Goal: Contribute content: Contribute content

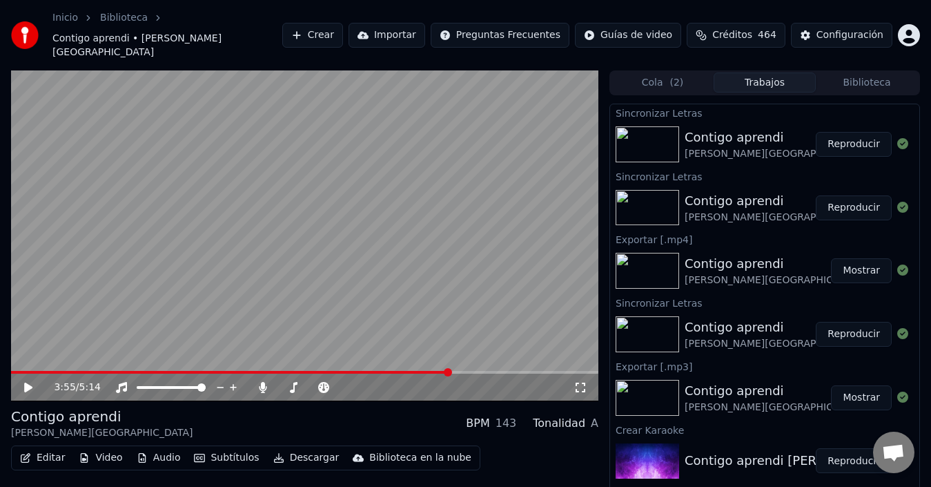
click at [241, 262] on video at bounding box center [305, 235] width 588 height 331
click at [212, 448] on button "Subtítulos" at bounding box center [226, 457] width 76 height 19
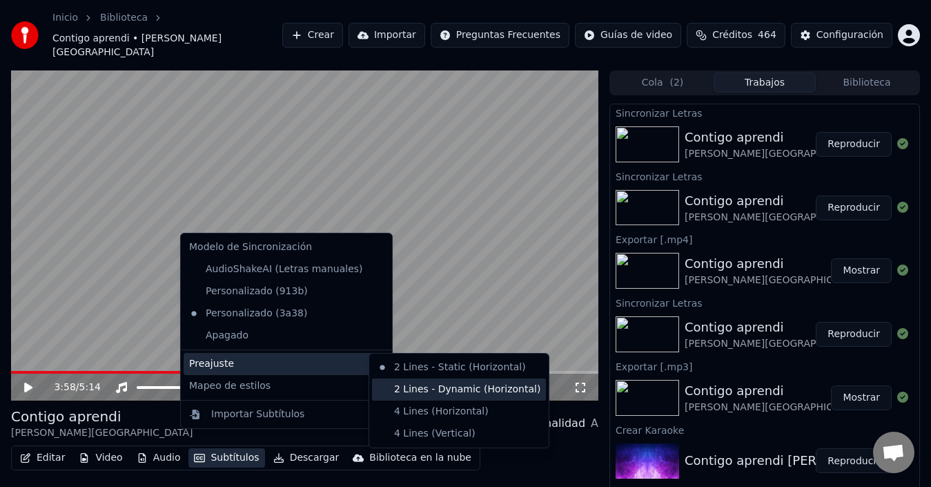
click at [403, 383] on div "2 Lines - Dynamic (Horizontal)" at bounding box center [459, 389] width 174 height 22
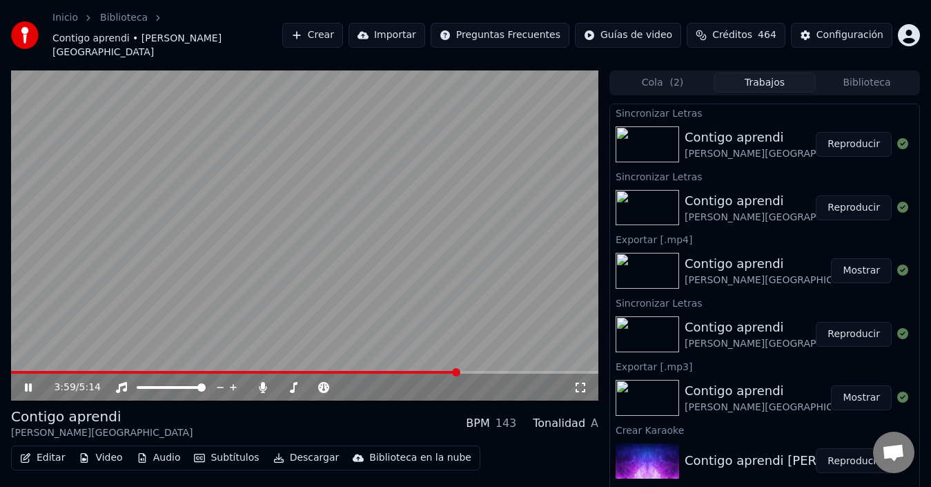
click at [425, 371] on span at bounding box center [234, 372] width 447 height 3
click at [434, 371] on span at bounding box center [305, 372] width 588 height 3
click at [121, 157] on video at bounding box center [305, 235] width 588 height 331
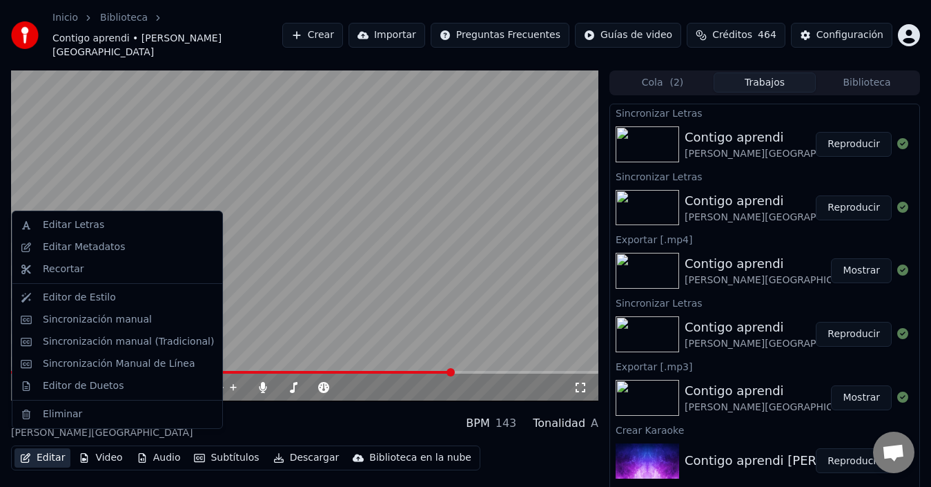
click at [55, 448] on button "Editar" at bounding box center [42, 457] width 56 height 19
click at [104, 339] on div "Sincronización manual (Tradicional)" at bounding box center [128, 342] width 171 height 14
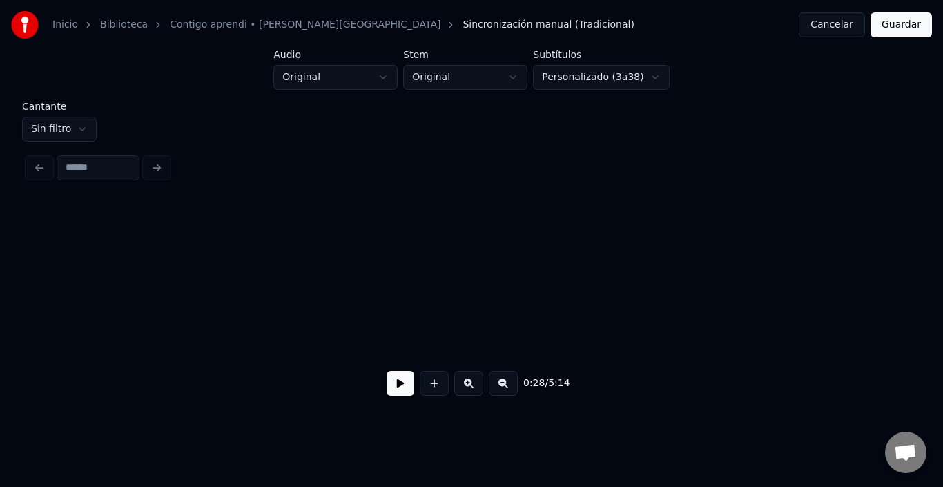
scroll to position [0, 4895]
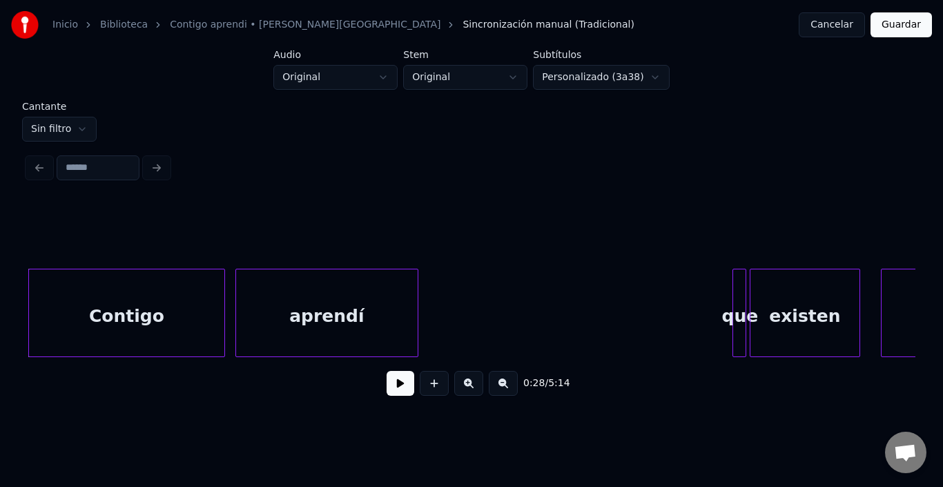
click at [805, 359] on div "0:28 / 5:14" at bounding box center [472, 305] width 888 height 210
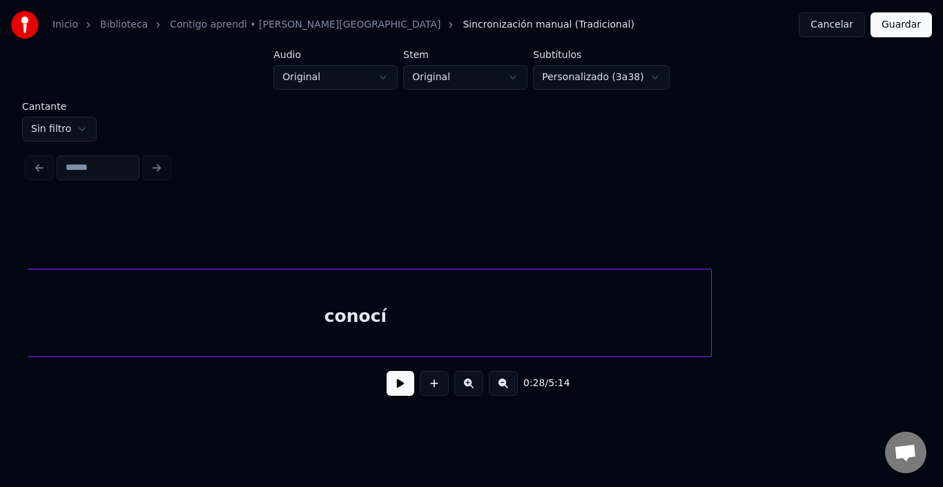
scroll to position [0, 47617]
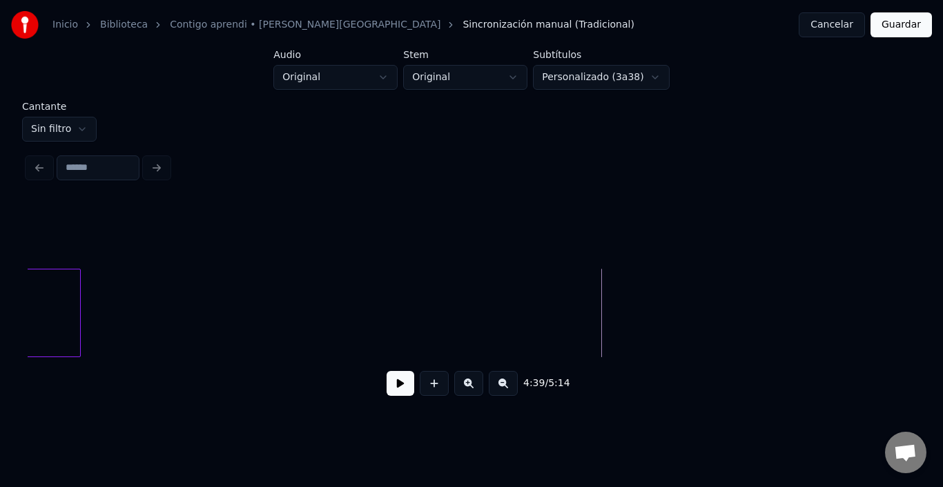
click at [369, 362] on div "4:39 / 5:14" at bounding box center [472, 383] width 888 height 52
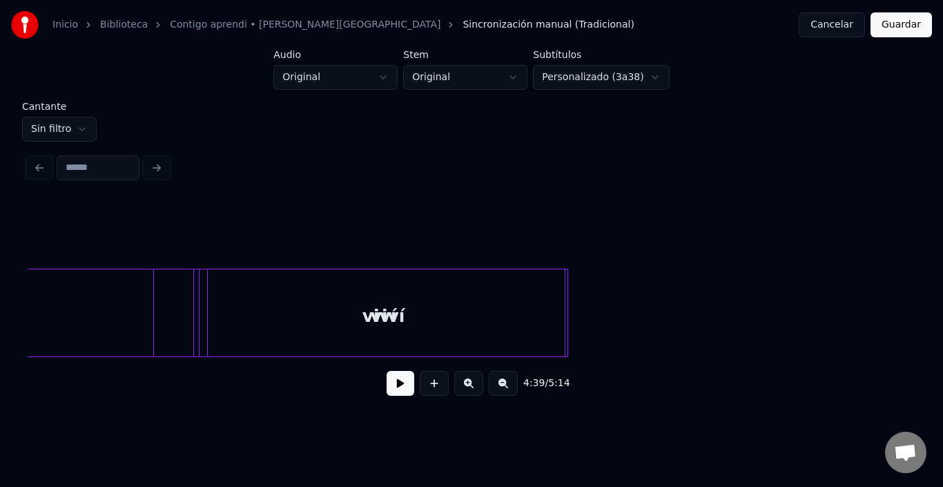
scroll to position [0, 43733]
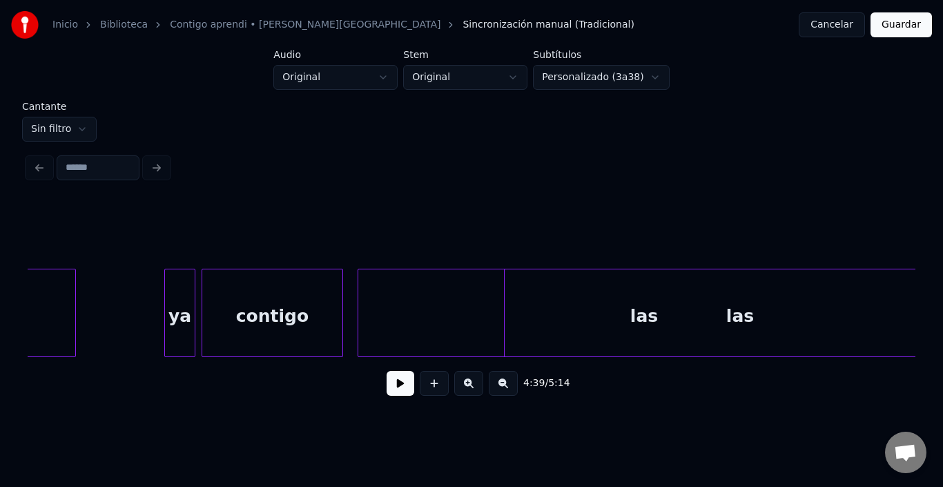
click at [399, 396] on button at bounding box center [401, 383] width 28 height 25
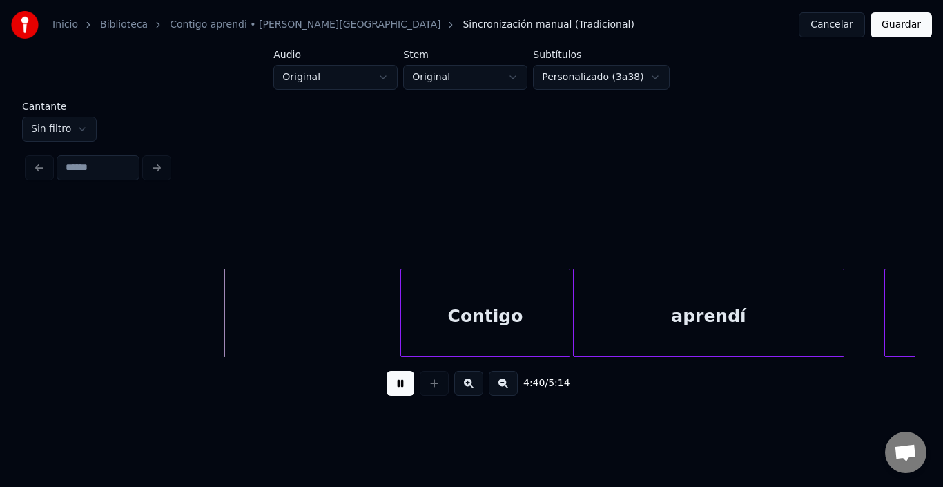
click at [393, 388] on button at bounding box center [401, 383] width 28 height 25
click at [302, 363] on div "4:40 / 5:14" at bounding box center [472, 383] width 888 height 52
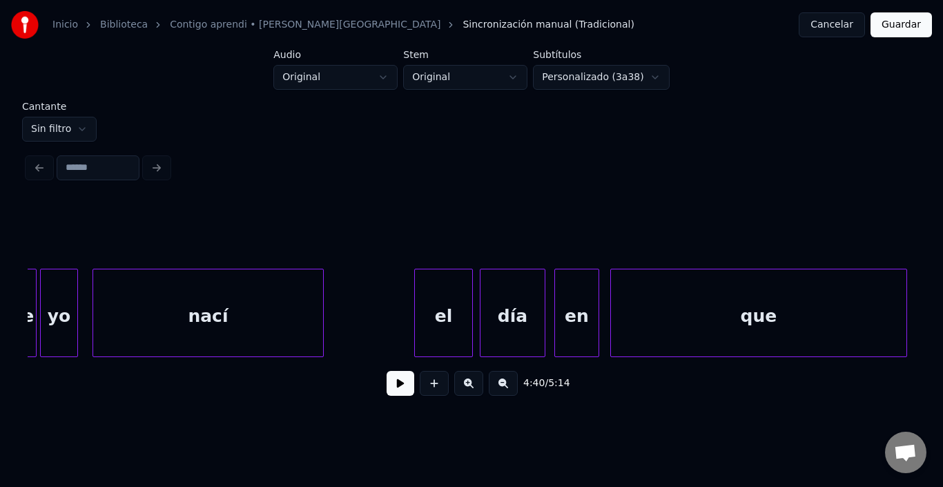
scroll to position [0, 45084]
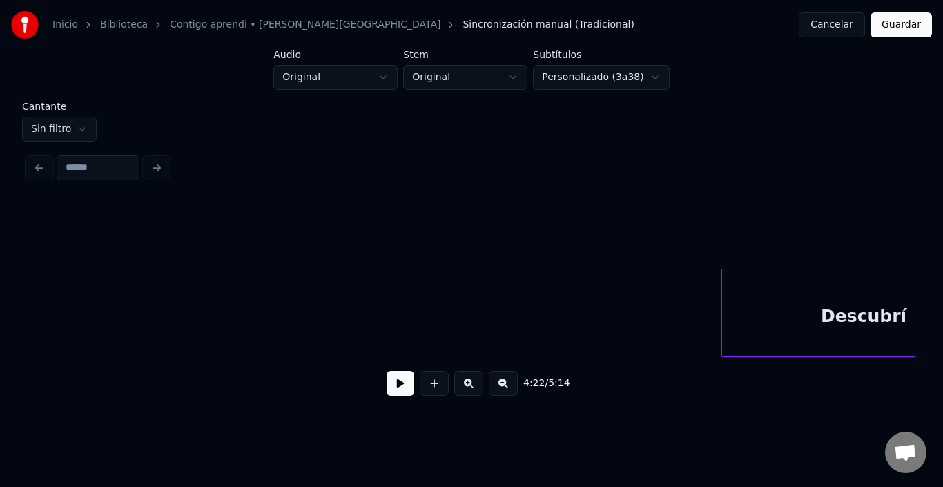
scroll to position [0, 39646]
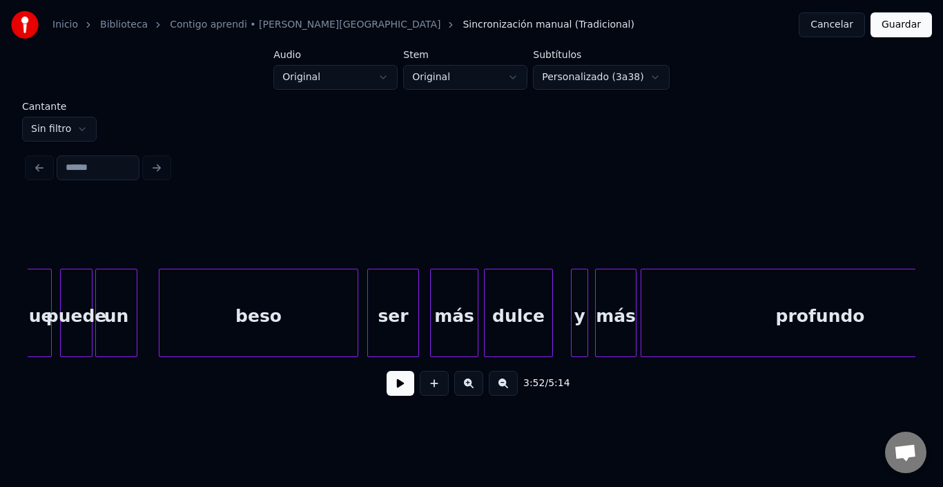
scroll to position [0, 41017]
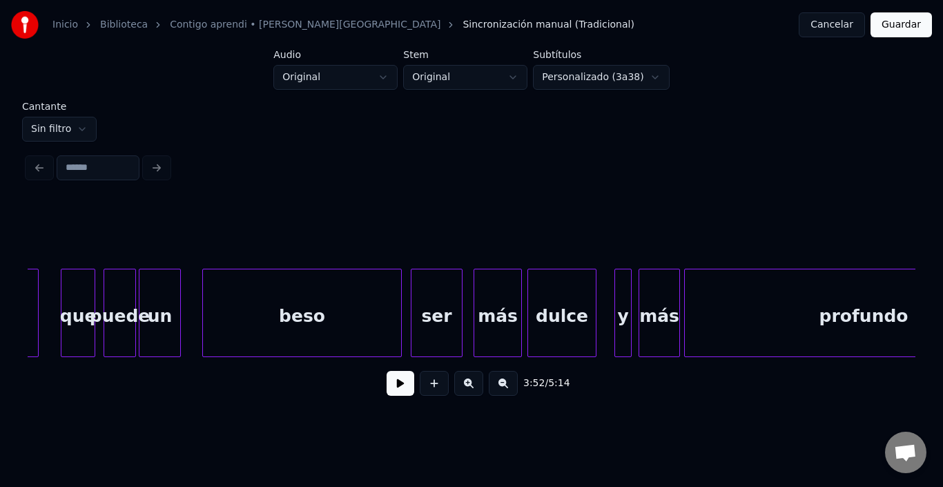
click at [92, 322] on div at bounding box center [92, 312] width 4 height 87
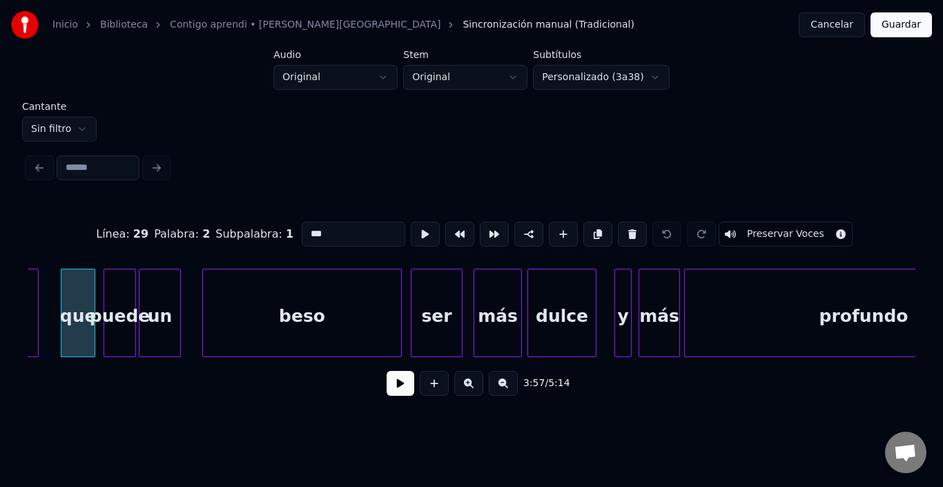
click at [383, 338] on div "beso" at bounding box center [302, 316] width 198 height 94
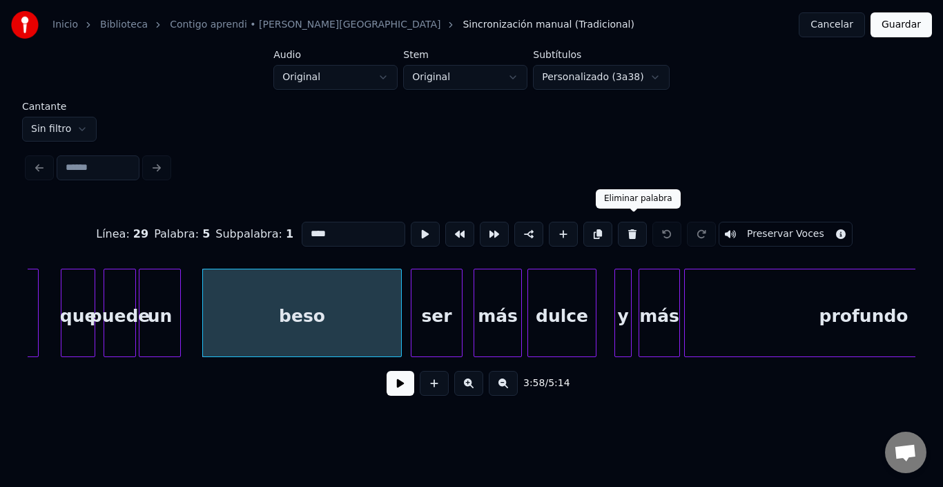
click at [627, 227] on button at bounding box center [632, 234] width 29 height 25
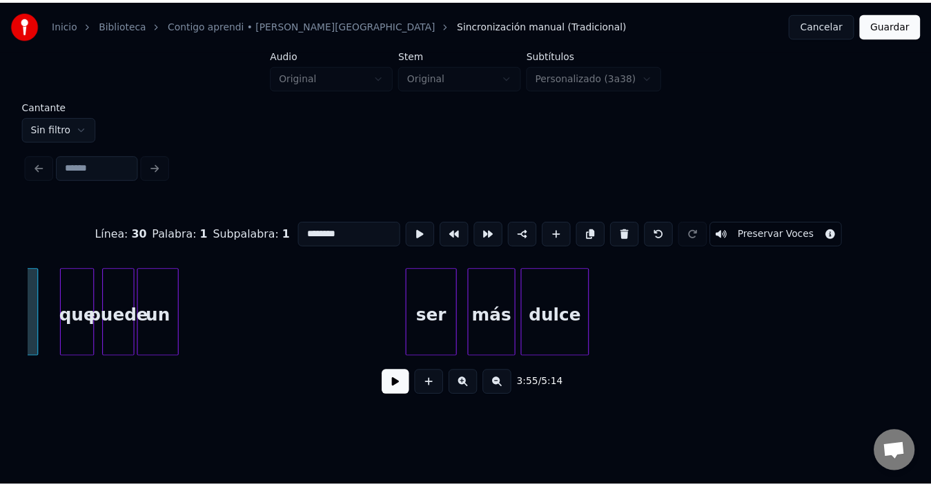
scroll to position [0, 40698]
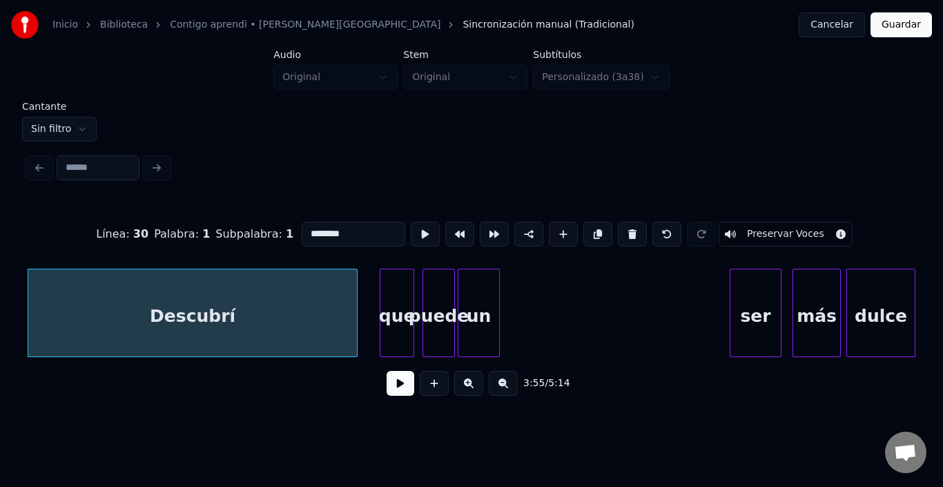
click at [476, 309] on div "un" at bounding box center [478, 316] width 41 height 94
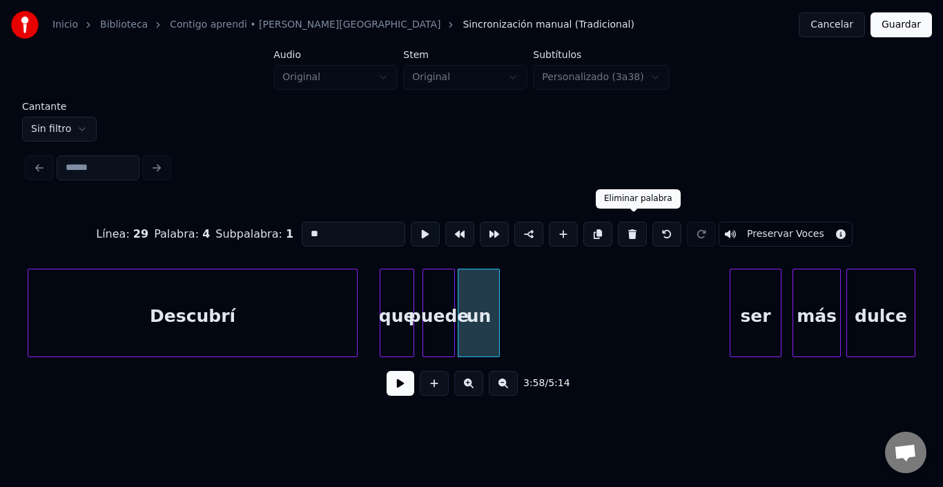
click at [634, 225] on button at bounding box center [632, 234] width 29 height 25
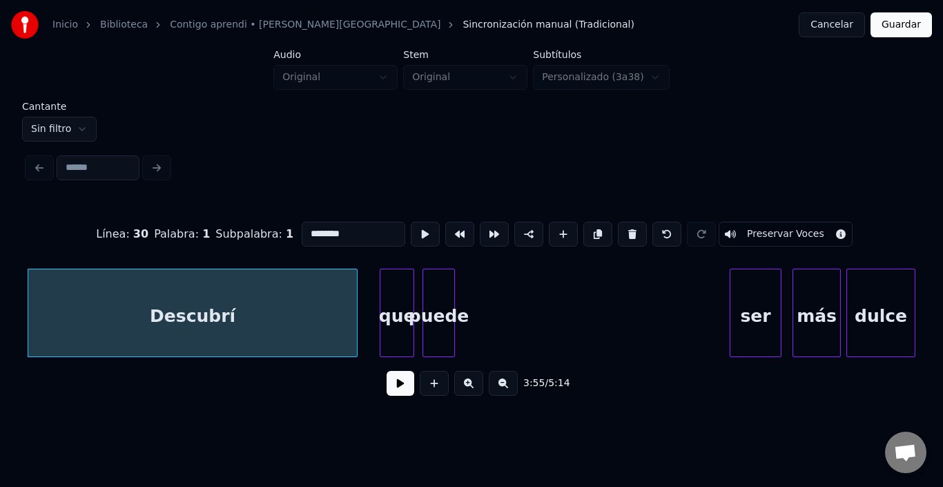
click at [434, 324] on div "puede" at bounding box center [438, 316] width 31 height 94
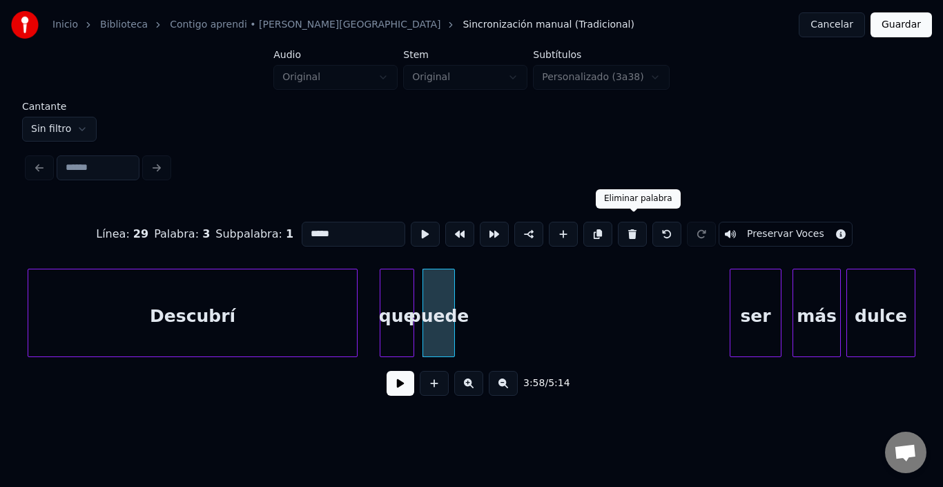
click at [630, 222] on button at bounding box center [632, 234] width 29 height 25
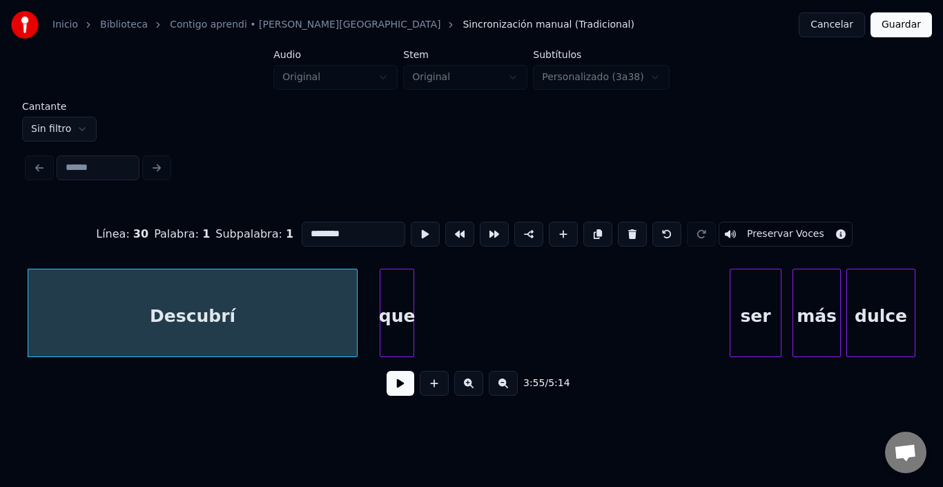
click at [407, 324] on div "que" at bounding box center [396, 316] width 33 height 94
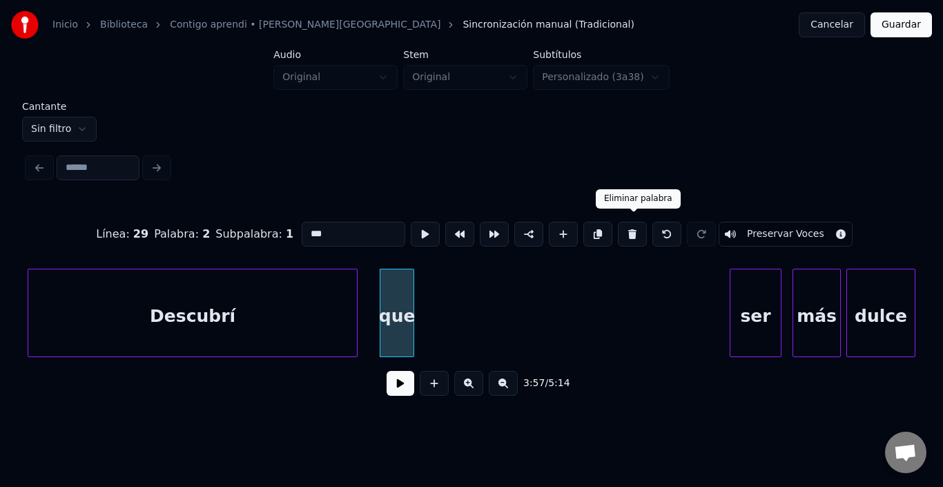
click at [634, 229] on button at bounding box center [632, 234] width 29 height 25
type input "********"
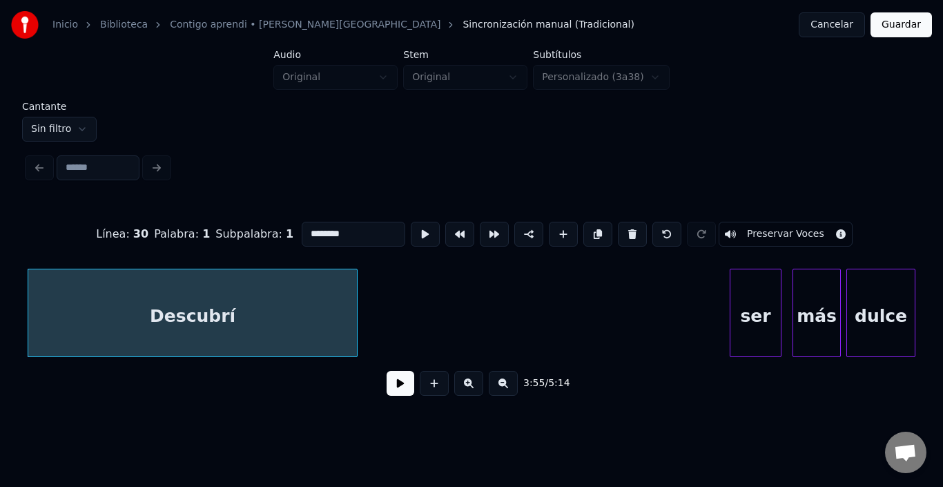
click at [894, 27] on button "Guardar" at bounding box center [901, 24] width 61 height 25
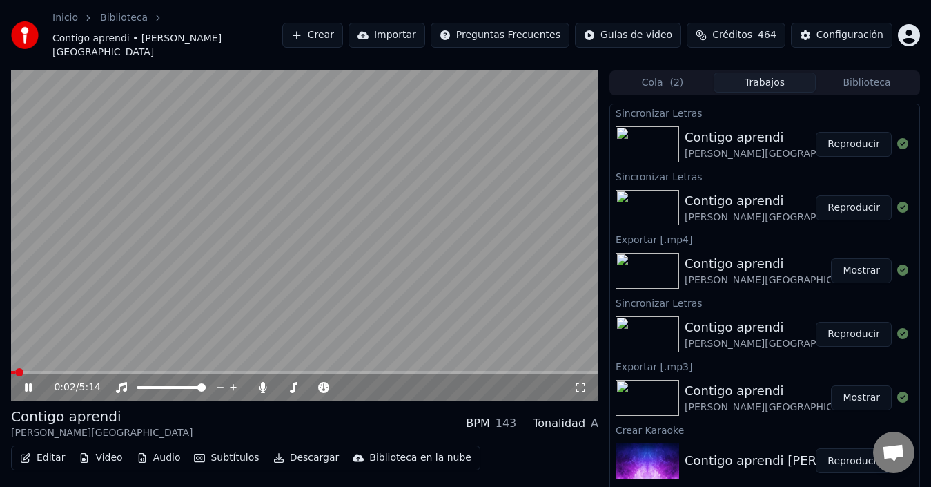
drag, startPoint x: 10, startPoint y: 356, endPoint x: 79, endPoint y: 360, distance: 69.2
click at [79, 360] on div "0:02 / 5:14 Contigo aprendi [PERSON_NAME] BPM 143 Tonalidad A Editar Video Audi…" at bounding box center [465, 296] width 931 height 452
click at [367, 368] on span at bounding box center [363, 372] width 8 height 8
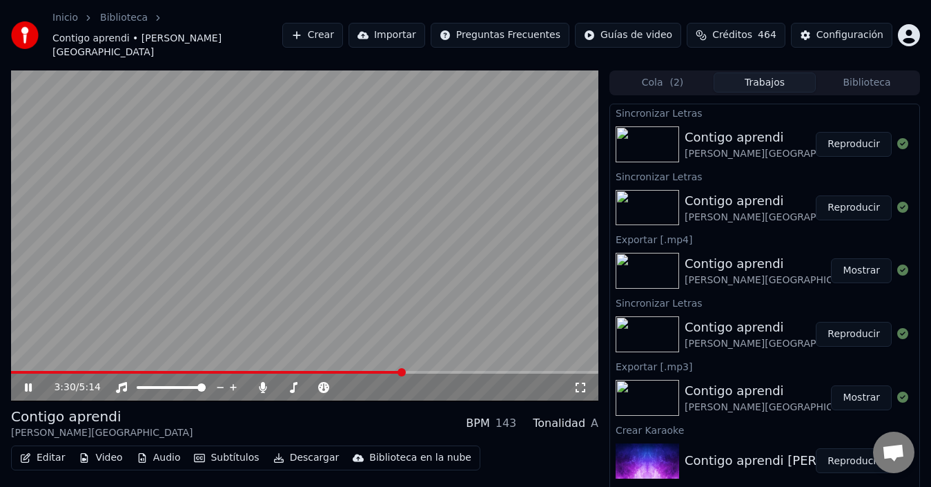
click at [403, 368] on span at bounding box center [402, 372] width 8 height 8
click at [417, 368] on span at bounding box center [416, 372] width 8 height 8
click at [432, 368] on span at bounding box center [431, 372] width 8 height 8
click at [438, 368] on span at bounding box center [436, 372] width 8 height 8
click at [416, 235] on video at bounding box center [305, 235] width 588 height 331
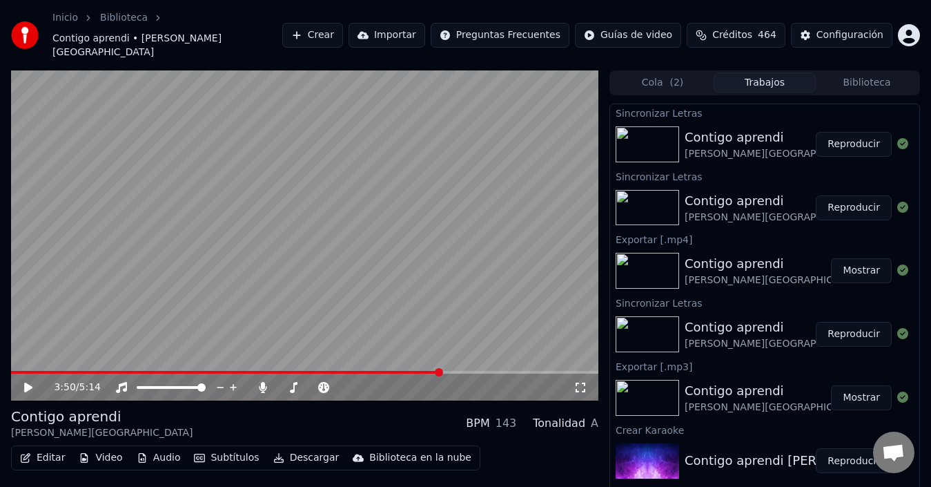
click at [416, 235] on video at bounding box center [305, 235] width 588 height 331
click at [298, 235] on video at bounding box center [305, 235] width 588 height 331
click at [295, 448] on button "Descargar" at bounding box center [306, 457] width 77 height 19
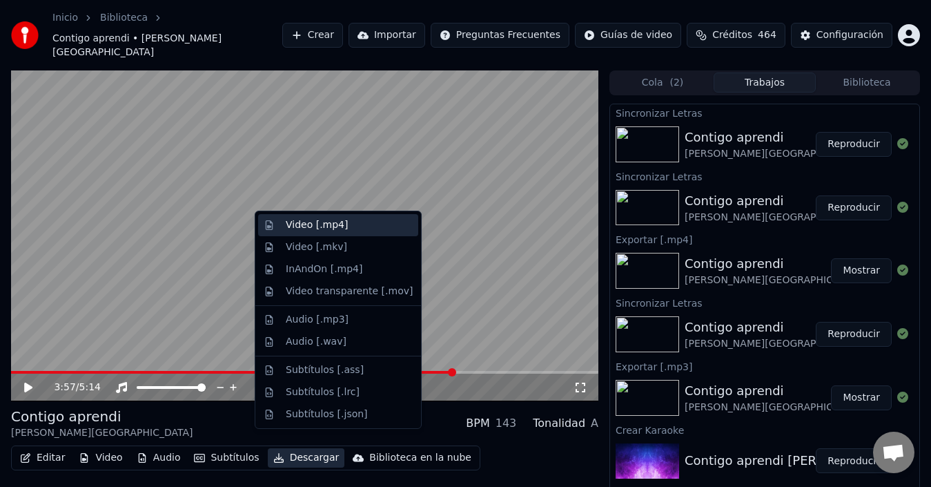
click at [354, 226] on div "Video [.mp4]" at bounding box center [349, 225] width 127 height 14
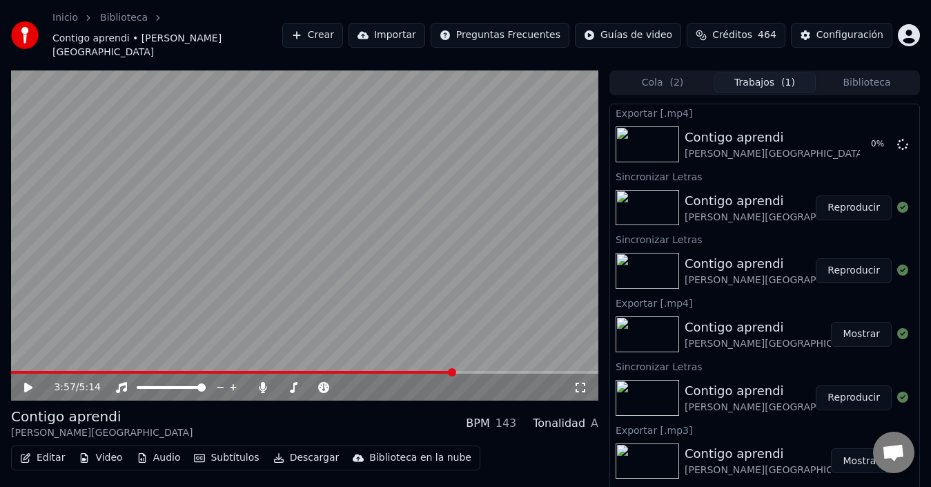
click at [346, 233] on video at bounding box center [305, 235] width 588 height 331
click at [474, 353] on video at bounding box center [305, 235] width 588 height 331
click at [454, 354] on video at bounding box center [305, 235] width 588 height 331
click at [438, 371] on span at bounding box center [269, 372] width 516 height 3
click at [408, 371] on span at bounding box center [210, 372] width 399 height 3
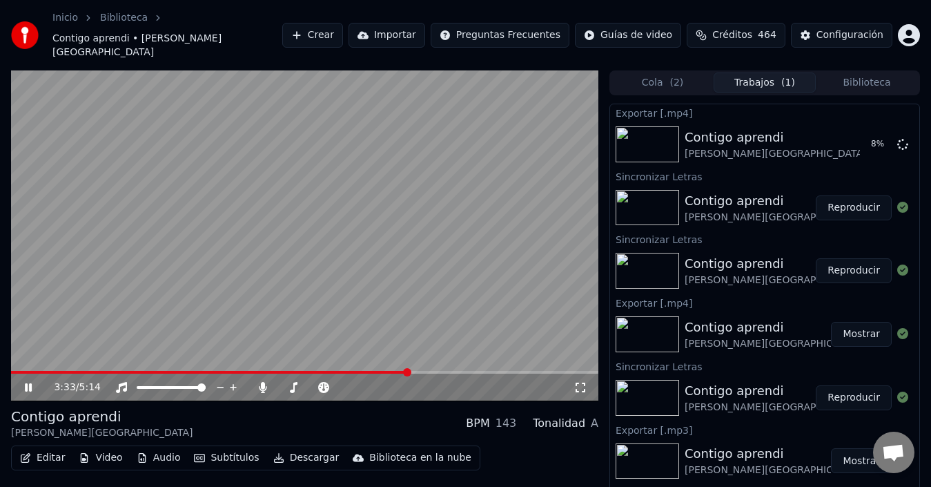
click at [425, 249] on video at bounding box center [305, 235] width 588 height 331
click at [423, 248] on video at bounding box center [305, 235] width 588 height 331
click at [455, 371] on span at bounding box center [233, 372] width 444 height 3
click at [448, 371] on span at bounding box center [234, 372] width 446 height 3
click at [412, 289] on video at bounding box center [305, 235] width 588 height 331
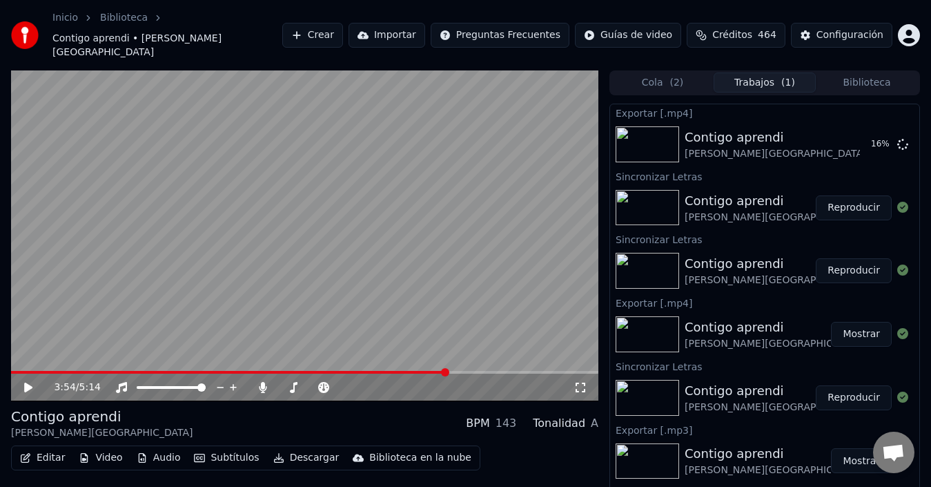
click at [412, 289] on video at bounding box center [305, 235] width 588 height 331
click at [429, 351] on video at bounding box center [305, 235] width 588 height 331
click at [427, 354] on video at bounding box center [305, 235] width 588 height 331
click at [425, 371] on span at bounding box center [218, 372] width 414 height 3
click at [413, 271] on video at bounding box center [305, 235] width 588 height 331
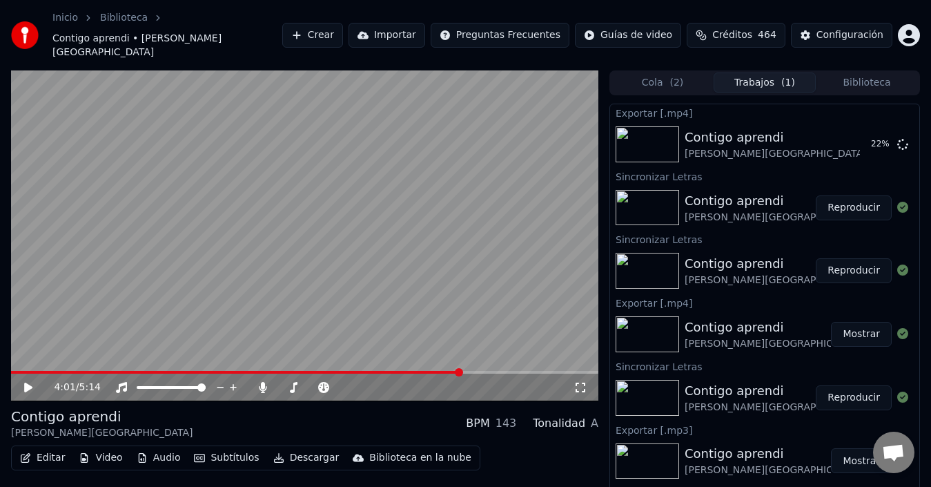
click at [413, 271] on video at bounding box center [305, 235] width 588 height 331
click at [386, 217] on video at bounding box center [305, 235] width 588 height 331
click at [362, 289] on video at bounding box center [305, 235] width 588 height 331
click at [426, 293] on video at bounding box center [305, 235] width 588 height 331
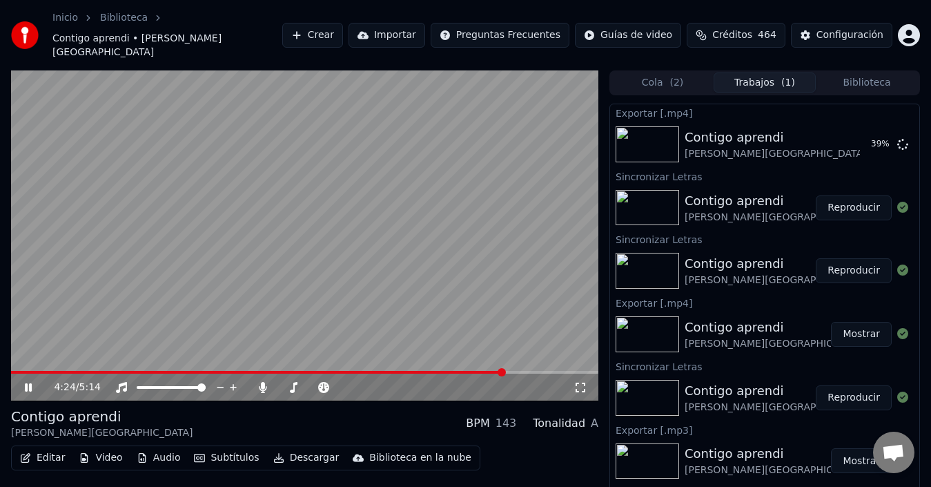
click at [426, 293] on video at bounding box center [305, 235] width 588 height 331
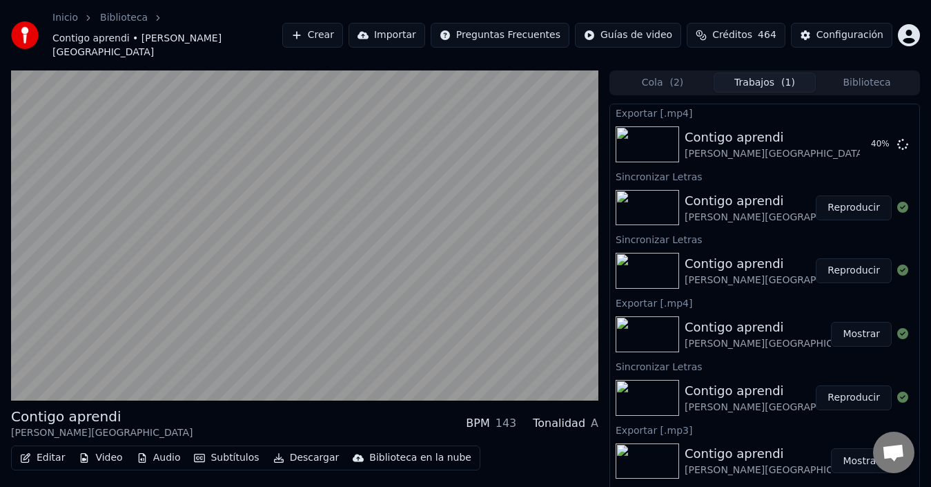
click at [426, 293] on video at bounding box center [305, 235] width 588 height 331
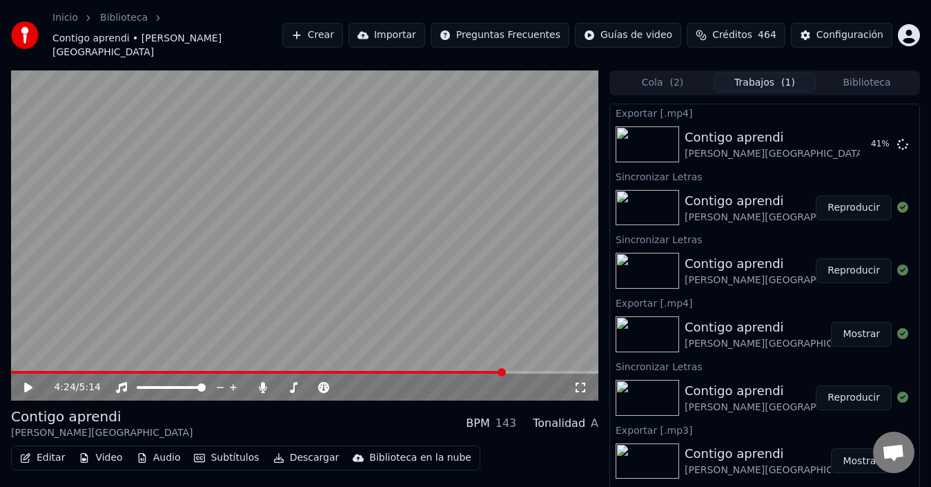
click at [426, 293] on video at bounding box center [305, 235] width 588 height 331
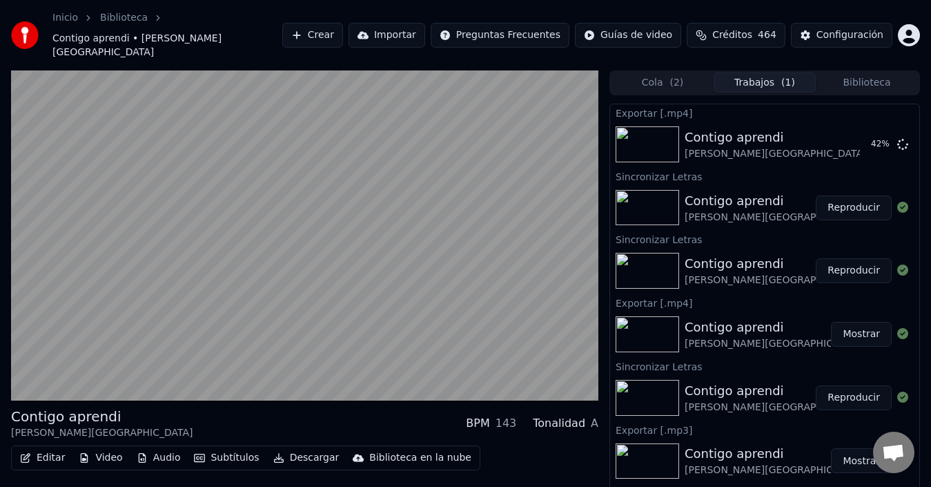
click at [426, 293] on video at bounding box center [305, 235] width 588 height 331
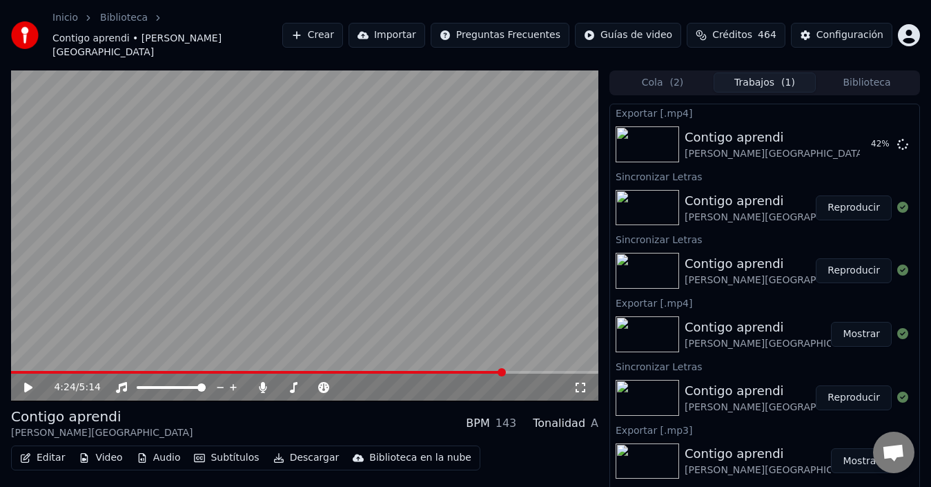
click at [426, 293] on video at bounding box center [305, 235] width 588 height 331
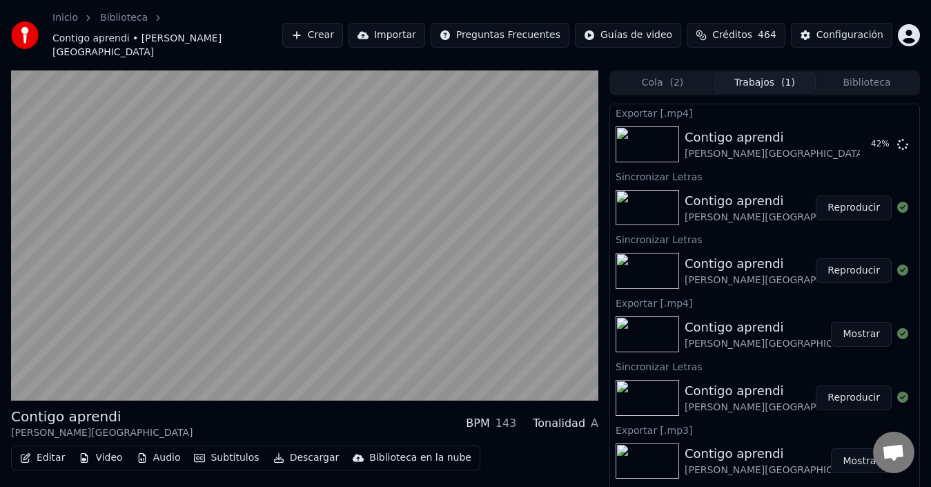
click at [426, 293] on video at bounding box center [305, 235] width 588 height 331
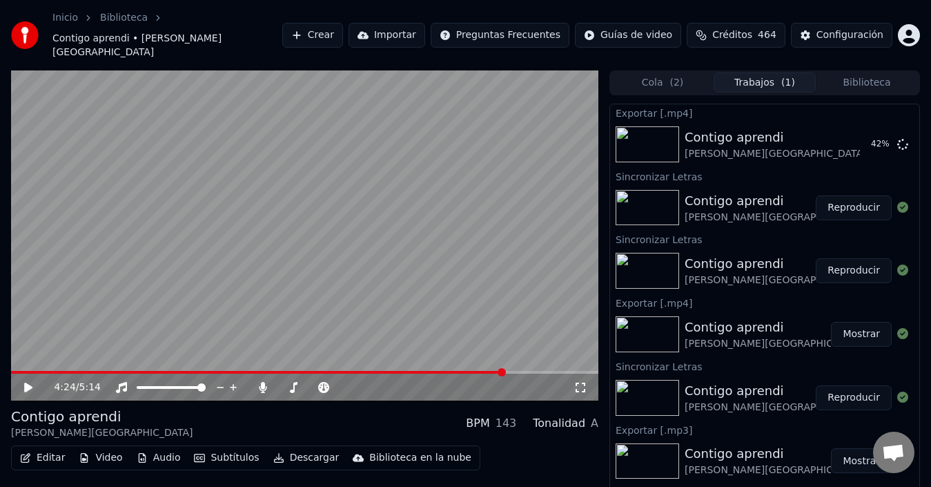
click at [426, 293] on video at bounding box center [305, 235] width 588 height 331
click at [345, 219] on video at bounding box center [305, 235] width 588 height 331
click at [637, 72] on button "Cola ( 2 )" at bounding box center [663, 82] width 102 height 20
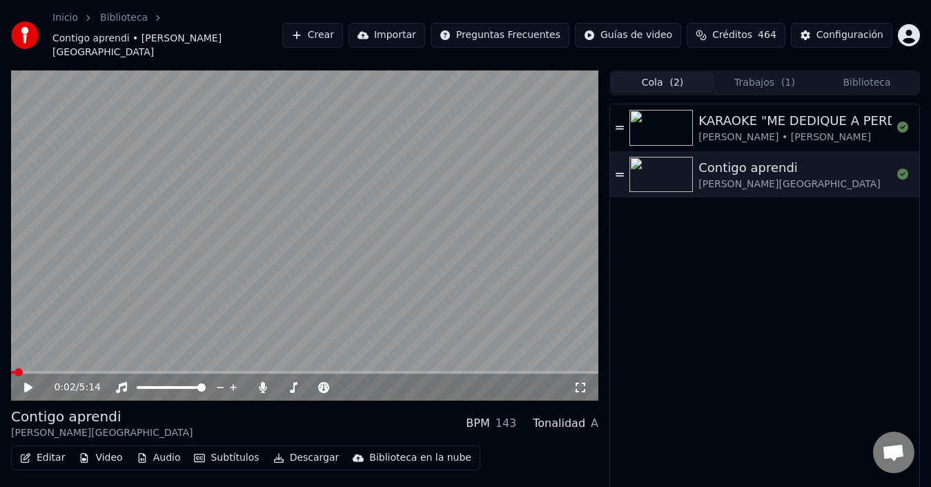
click at [14, 371] on span at bounding box center [12, 372] width 3 height 3
click at [11, 368] on span at bounding box center [15, 372] width 8 height 8
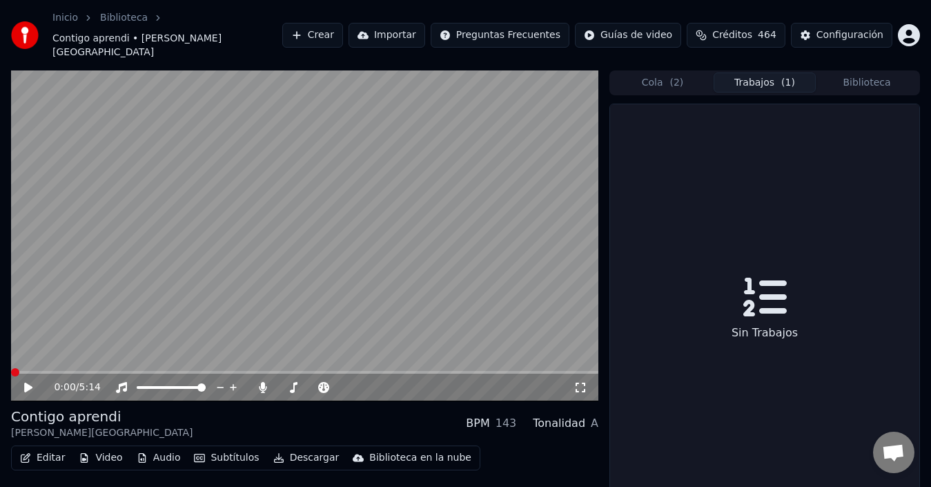
click at [750, 72] on button "Trabajos ( 1 )" at bounding box center [765, 82] width 102 height 20
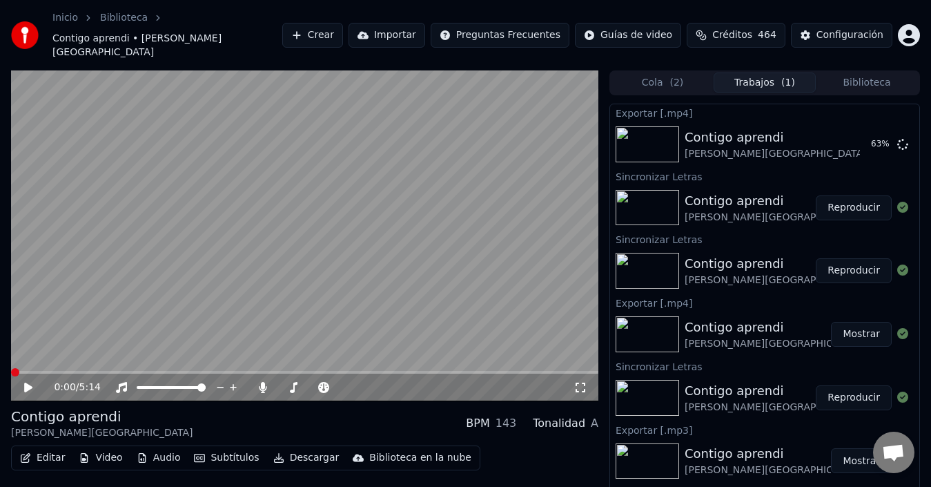
click at [864, 72] on button "Biblioteca" at bounding box center [867, 82] width 102 height 20
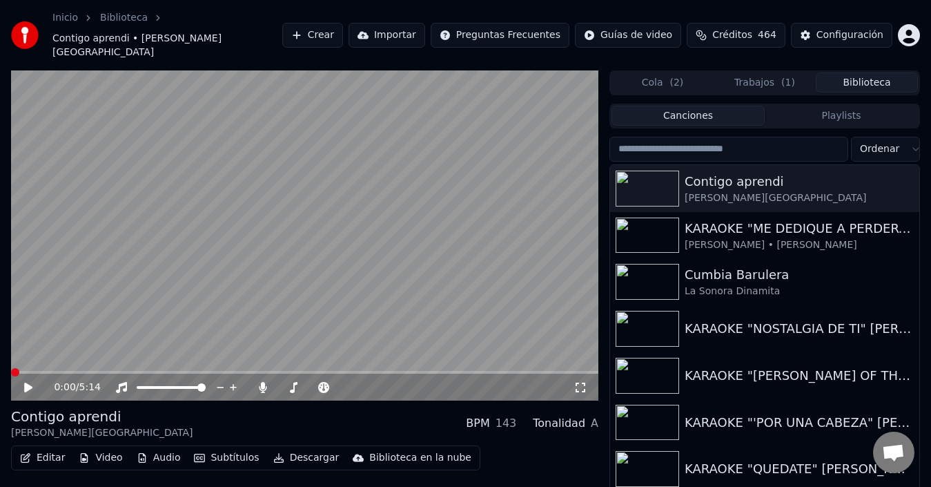
click at [753, 72] on button "Trabajos ( 1 )" at bounding box center [765, 82] width 102 height 20
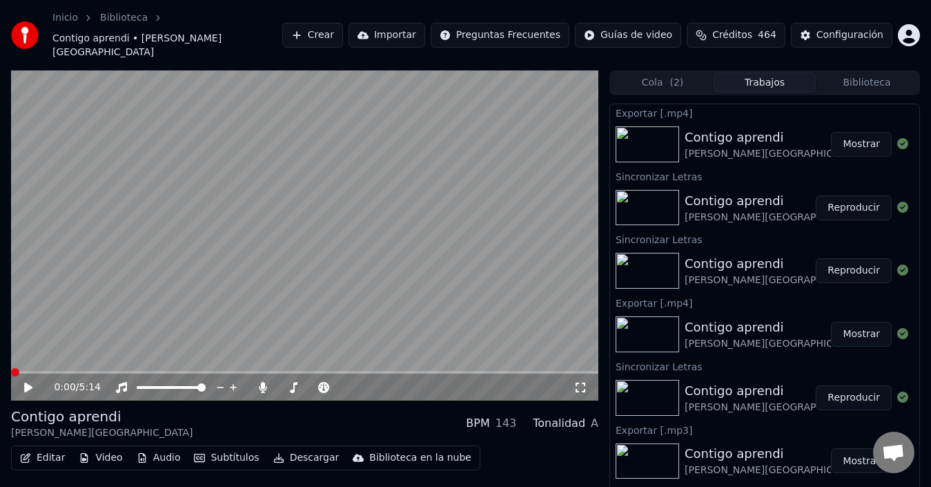
click at [835, 132] on button "Mostrar" at bounding box center [861, 144] width 61 height 25
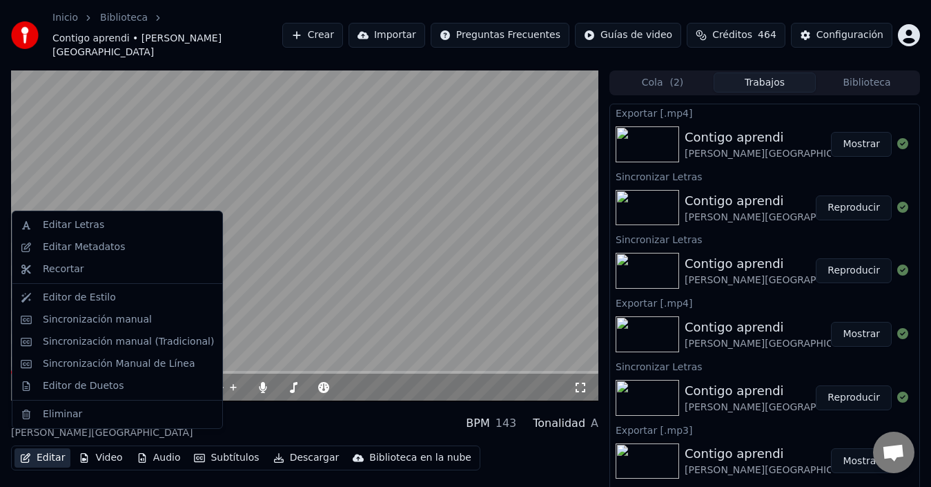
click at [59, 448] on button "Editar" at bounding box center [42, 457] width 56 height 19
click at [99, 253] on div "Editar Metadatos" at bounding box center [84, 247] width 82 height 14
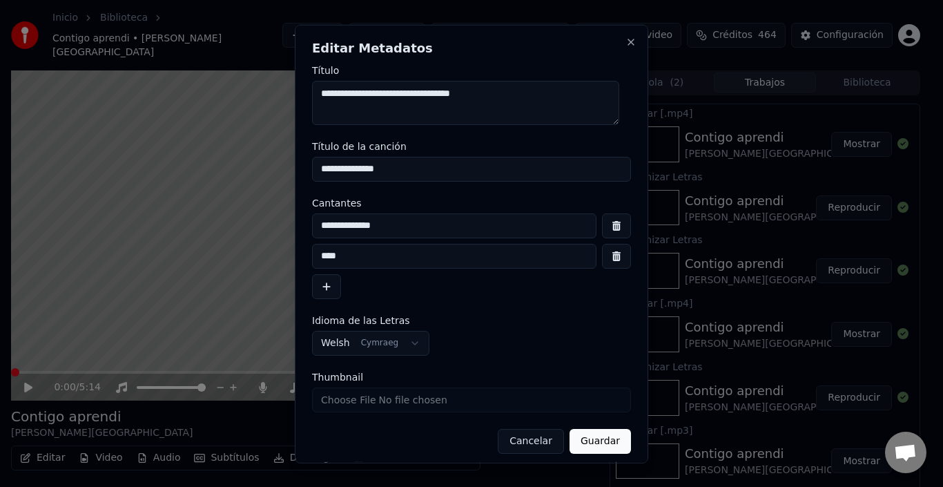
drag, startPoint x: 400, startPoint y: 171, endPoint x: 38, endPoint y: 172, distance: 361.8
click at [38, 172] on body "Inicio Biblioteca Contigo aprendi • [PERSON_NAME] • [PERSON_NAME] Importar Preg…" at bounding box center [465, 243] width 931 height 487
drag, startPoint x: 489, startPoint y: 98, endPoint x: 101, endPoint y: 104, distance: 388.1
click at [101, 104] on body "Inicio Biblioteca Contigo aprendi • [PERSON_NAME] • [PERSON_NAME] Importar Preg…" at bounding box center [465, 243] width 931 height 487
type textarea "**********"
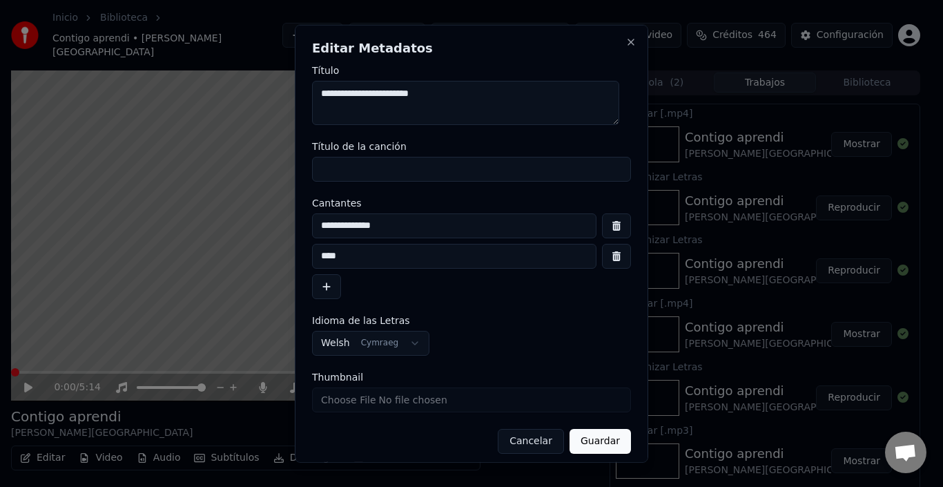
click at [581, 438] on button "Guardar" at bounding box center [600, 440] width 61 height 25
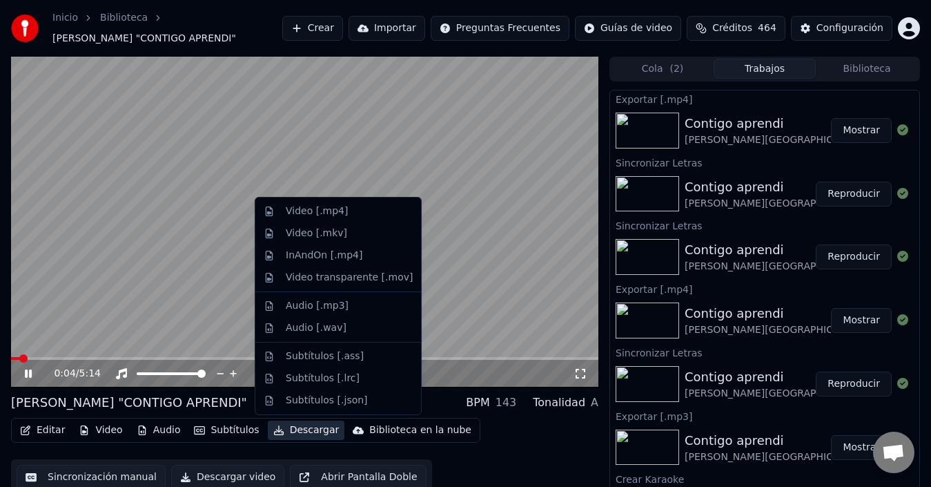
click at [282, 426] on button "Descargar" at bounding box center [306, 429] width 77 height 19
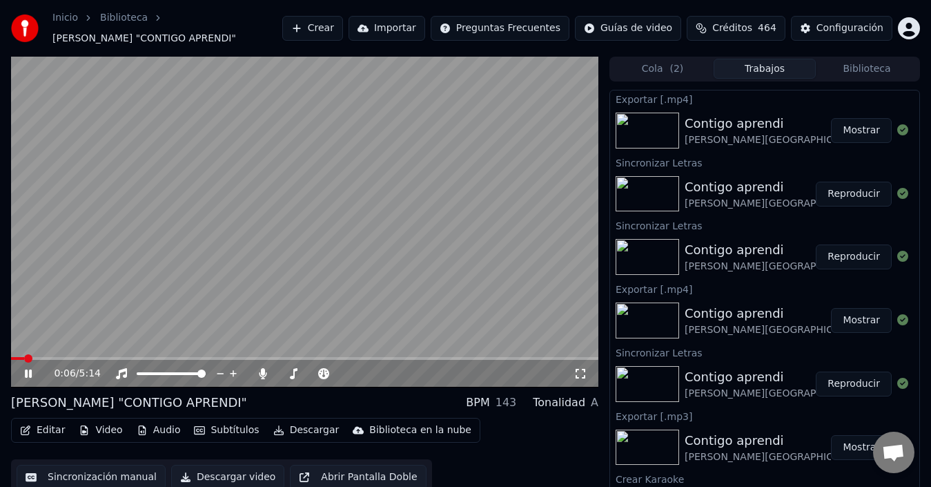
click at [153, 307] on video at bounding box center [305, 222] width 588 height 331
click at [295, 425] on button "Descargar" at bounding box center [306, 429] width 77 height 19
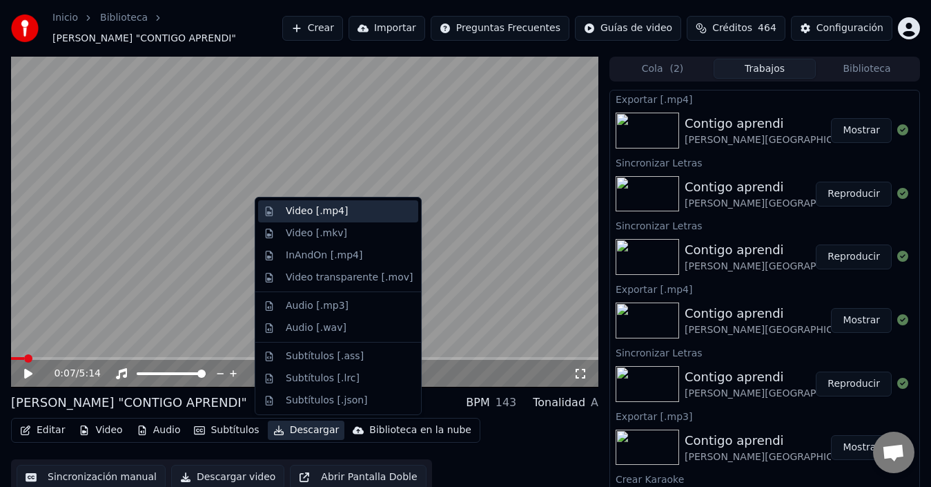
click at [353, 213] on div "Video [.mp4]" at bounding box center [349, 211] width 127 height 14
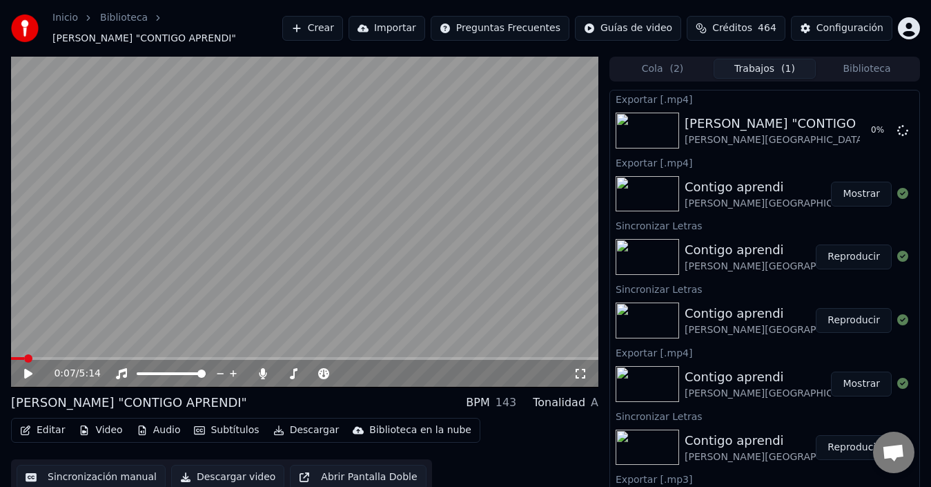
click at [31, 376] on icon at bounding box center [38, 373] width 32 height 11
click at [31, 376] on icon at bounding box center [28, 373] width 7 height 8
click at [847, 195] on button "Mostrar" at bounding box center [861, 194] width 61 height 25
drag, startPoint x: 842, startPoint y: 374, endPoint x: 847, endPoint y: 386, distance: 13.6
click at [844, 380] on button "Mostrar" at bounding box center [861, 383] width 61 height 25
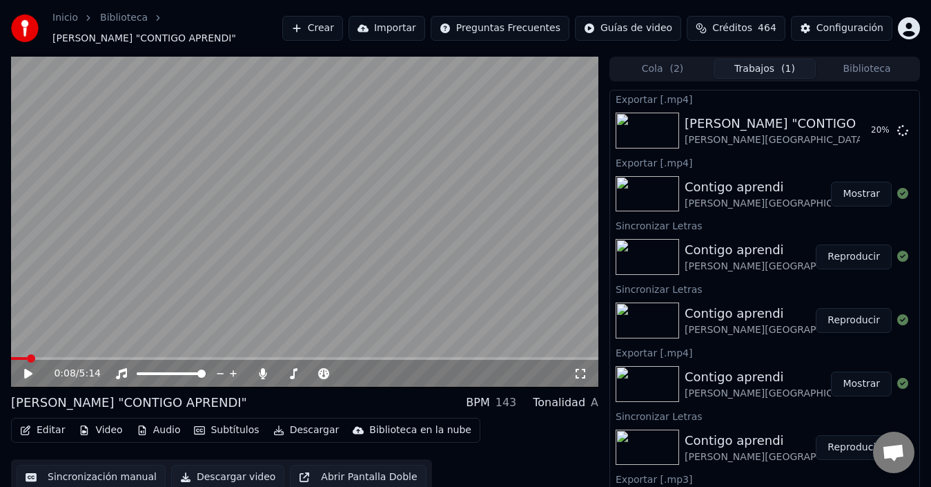
click at [847, 386] on button "Mostrar" at bounding box center [861, 383] width 61 height 25
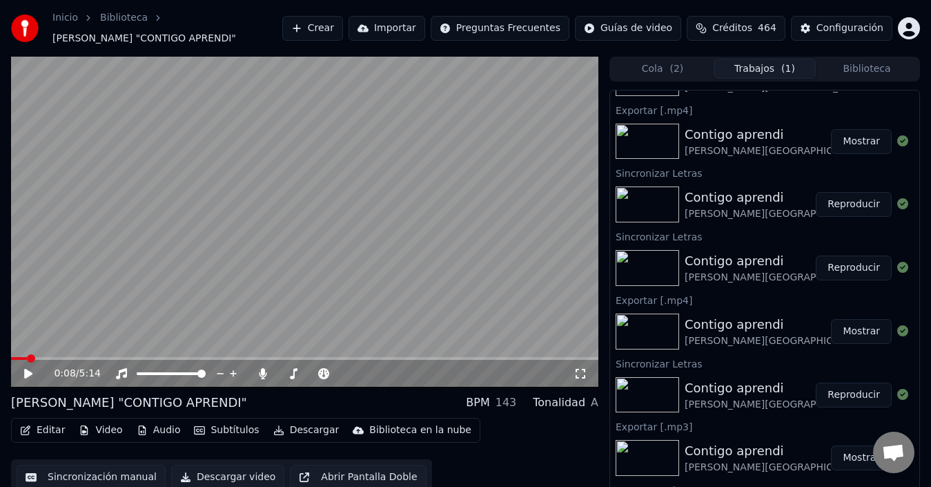
scroll to position [69, 0]
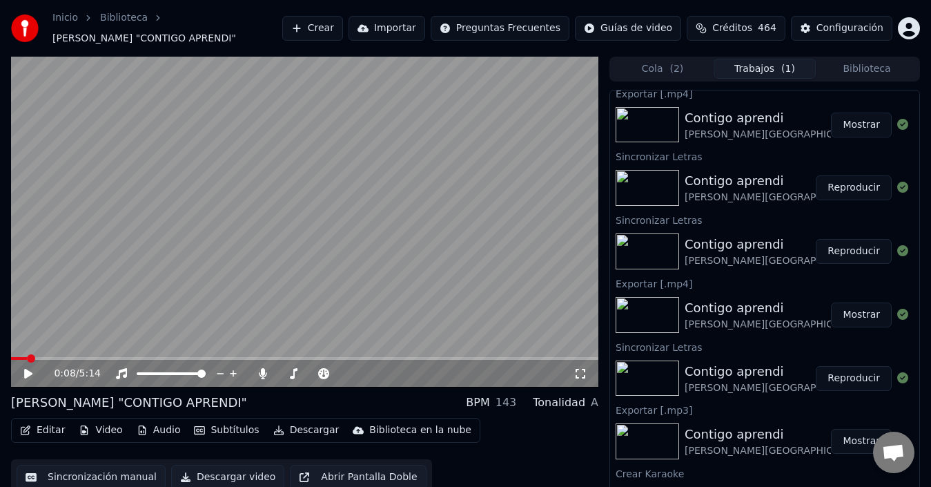
click at [857, 130] on button "Mostrar" at bounding box center [861, 125] width 61 height 25
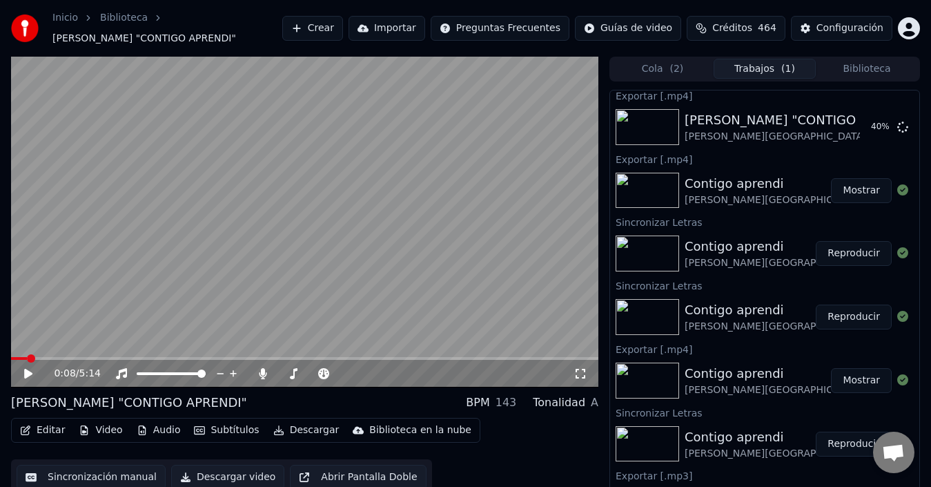
scroll to position [0, 0]
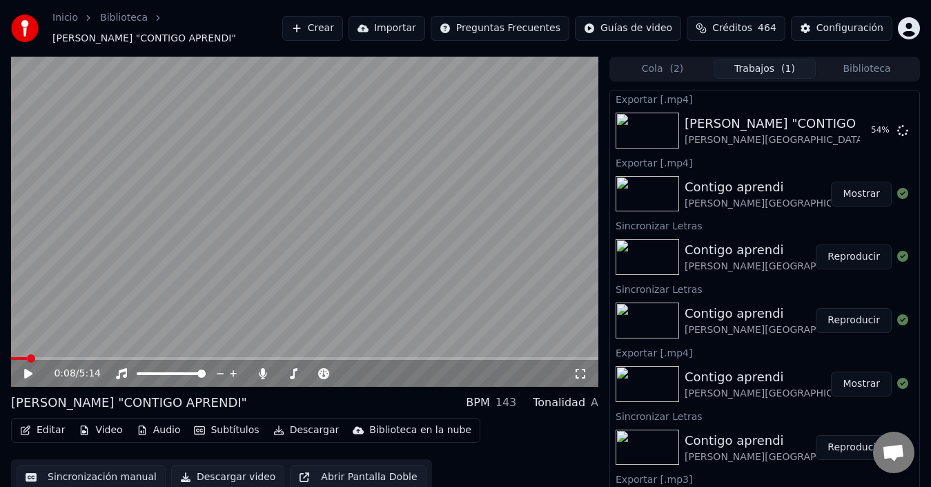
click at [847, 194] on button "Mostrar" at bounding box center [861, 194] width 61 height 25
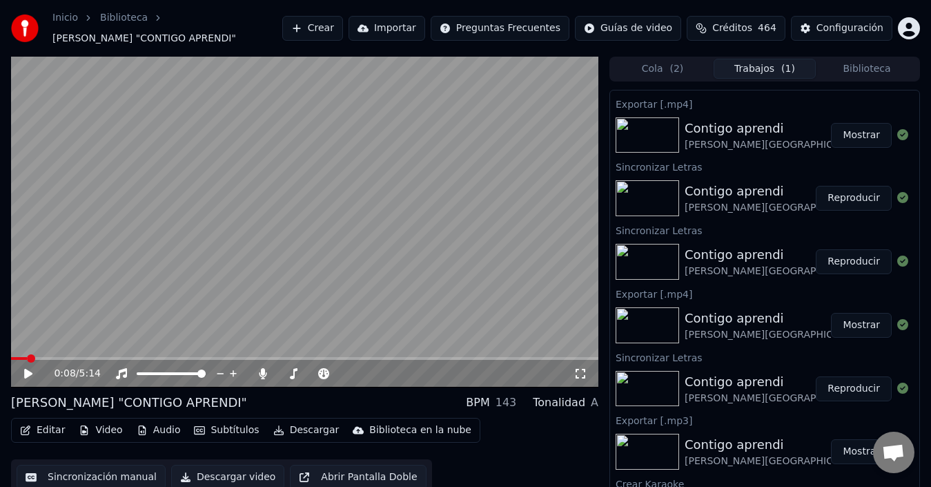
scroll to position [138, 0]
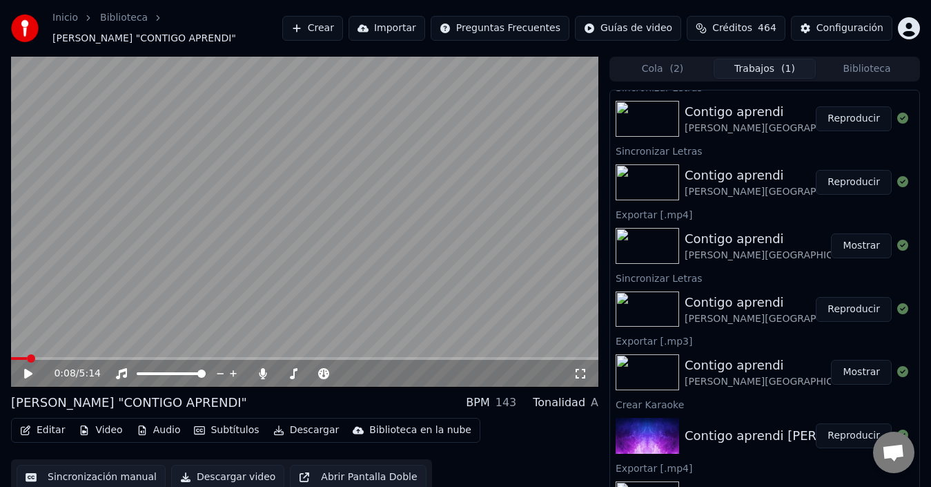
click at [855, 371] on button "Mostrar" at bounding box center [861, 372] width 61 height 25
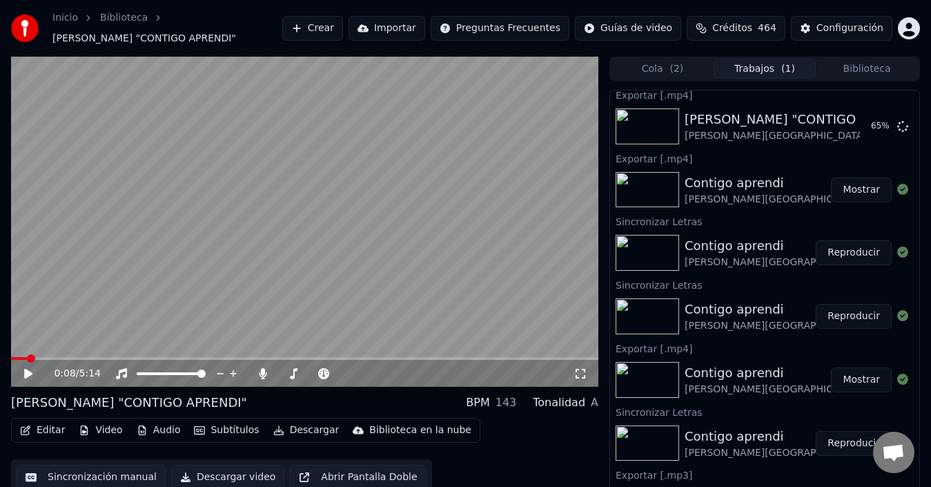
scroll to position [0, 0]
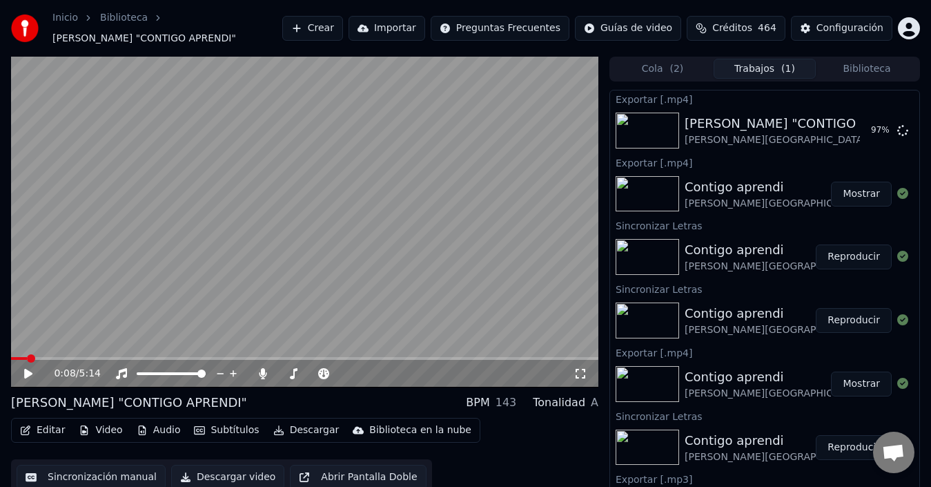
click at [32, 377] on icon at bounding box center [38, 373] width 32 height 11
drag, startPoint x: 34, startPoint y: 353, endPoint x: 86, endPoint y: 355, distance: 51.8
click at [86, 355] on video at bounding box center [305, 222] width 588 height 331
click at [124, 356] on span at bounding box center [126, 358] width 8 height 8
click at [26, 374] on icon at bounding box center [28, 374] width 8 height 10
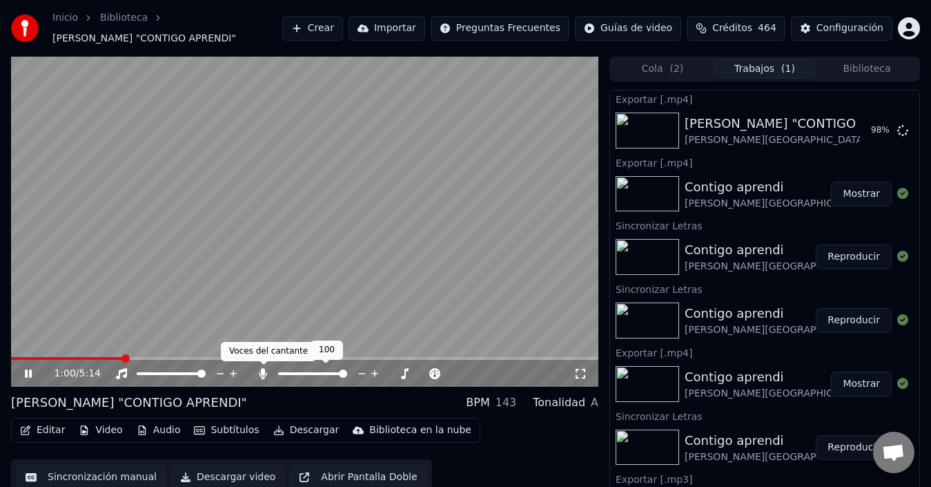
click at [266, 374] on icon at bounding box center [263, 373] width 14 height 11
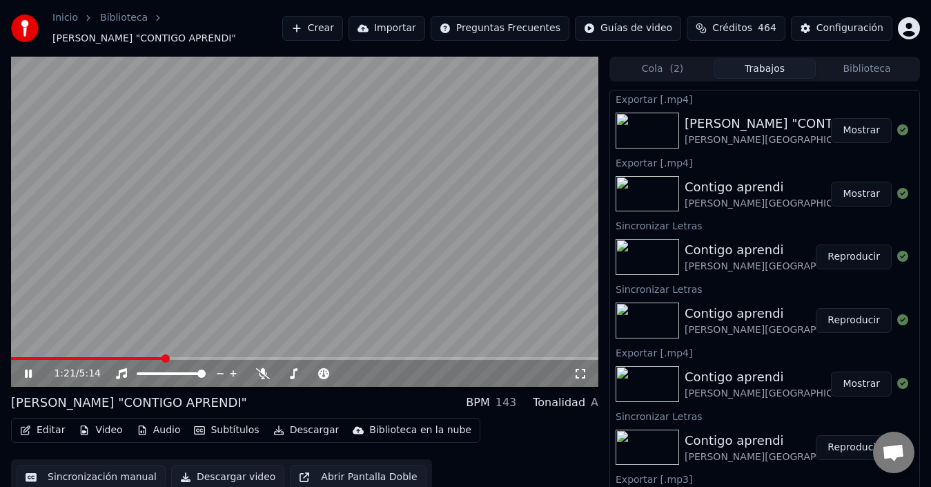
click at [281, 250] on video at bounding box center [305, 222] width 588 height 331
click at [838, 134] on button "Mostrar" at bounding box center [861, 130] width 61 height 25
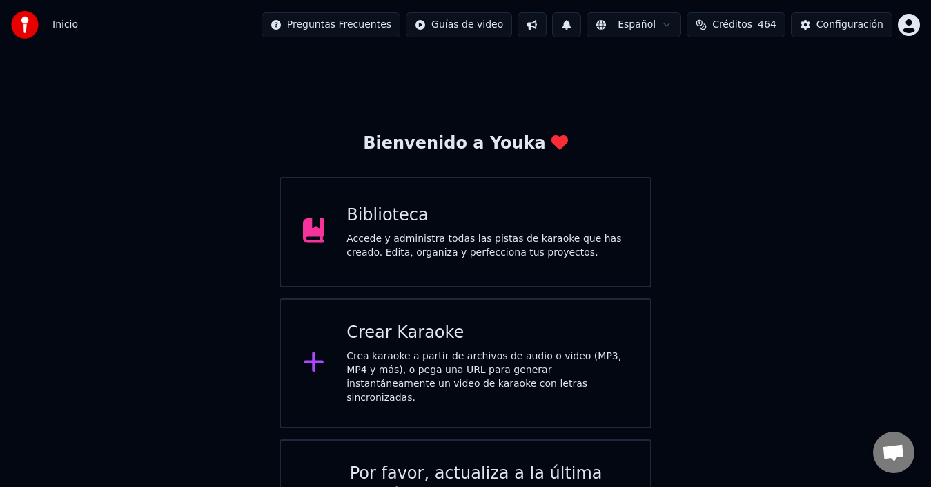
click at [425, 246] on div "Accede y administra todas las pistas de karaoke que has creado. Edita, organiza…" at bounding box center [488, 246] width 282 height 28
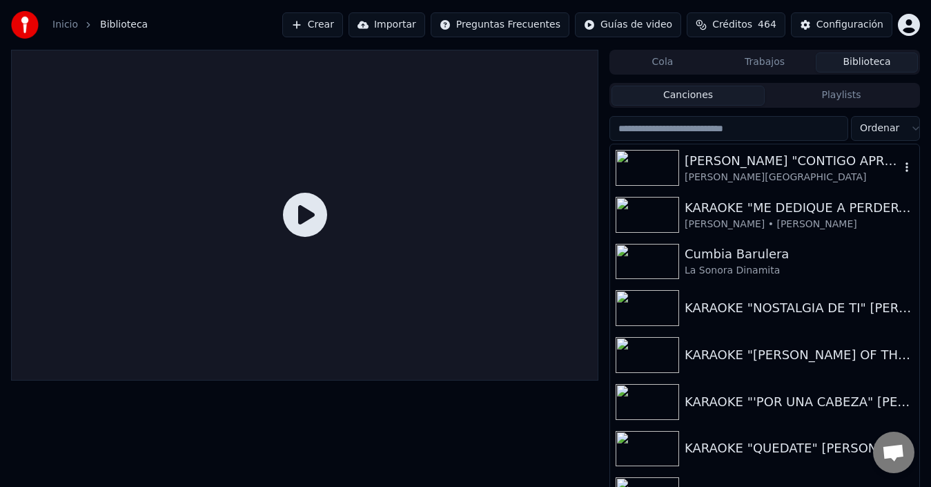
click at [737, 165] on div "[PERSON_NAME] "CONTIGO APRENDI"" at bounding box center [792, 160] width 215 height 19
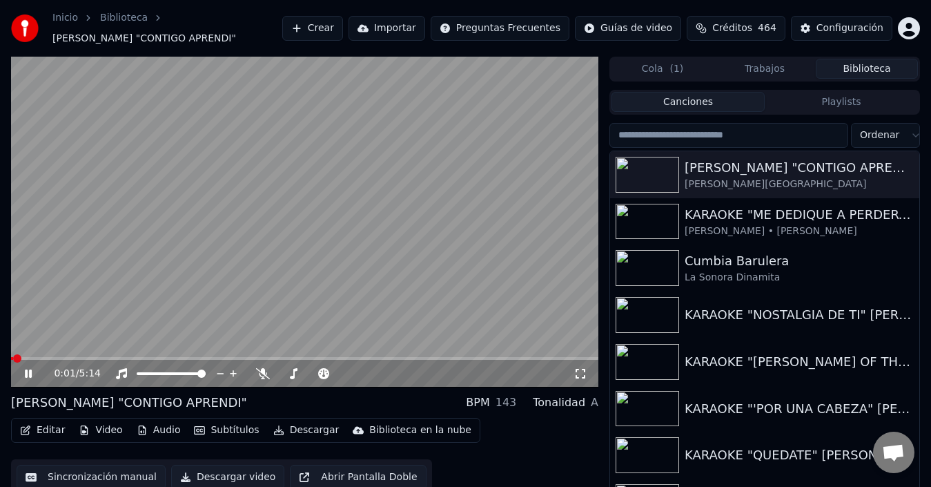
click at [40, 418] on div "Editar Video Audio Subtítulos Descargar Biblioteca en la nube" at bounding box center [246, 430] width 470 height 25
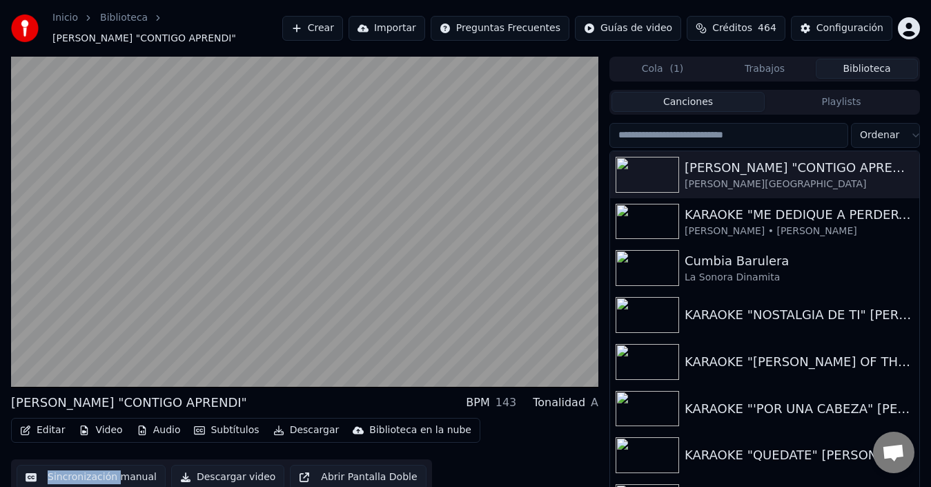
click at [40, 429] on button "Editar" at bounding box center [42, 429] width 56 height 19
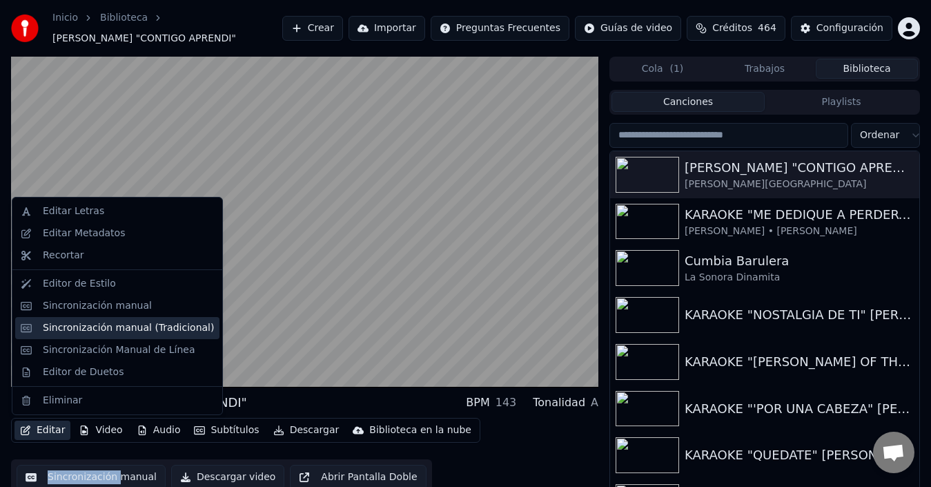
click at [81, 325] on div "Sincronización manual (Tradicional)" at bounding box center [128, 328] width 171 height 14
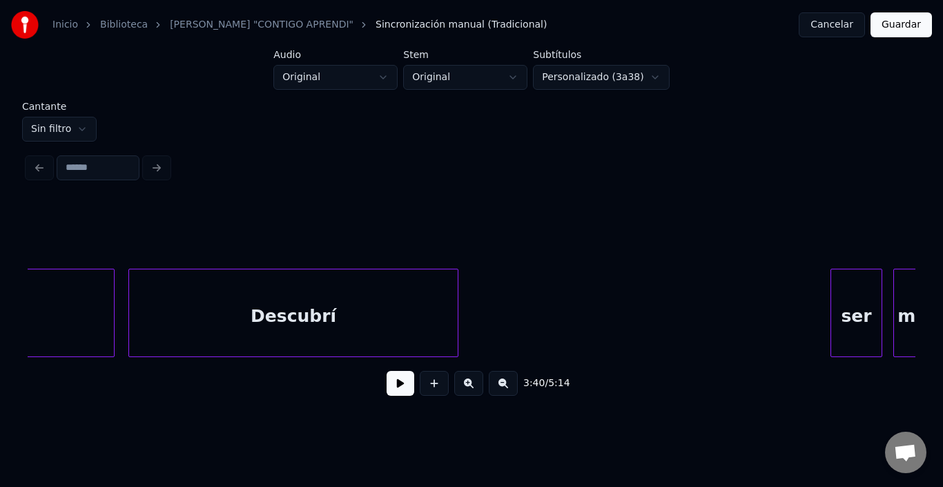
scroll to position [0, 40626]
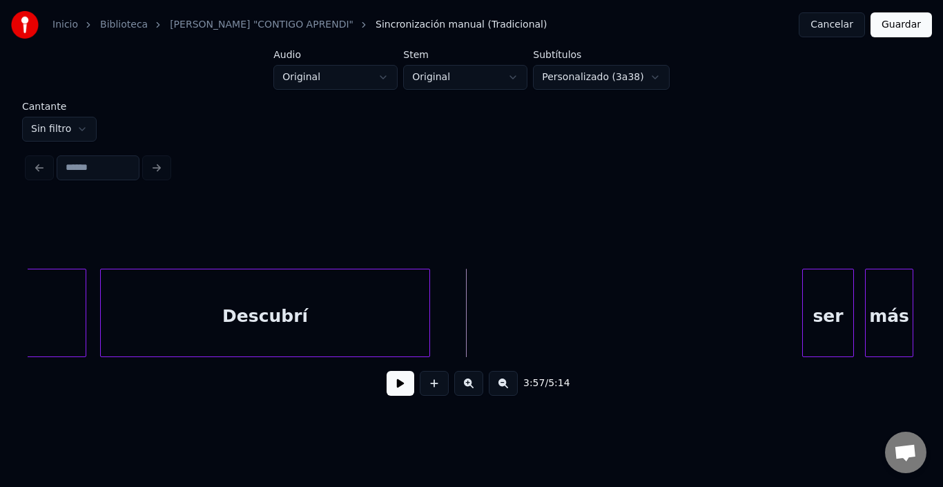
click at [72, 121] on html "Inicio Biblioteca KARAOKE "CONTIGO APRENDI" Sincronización manual (Tradicional)…" at bounding box center [471, 213] width 943 height 426
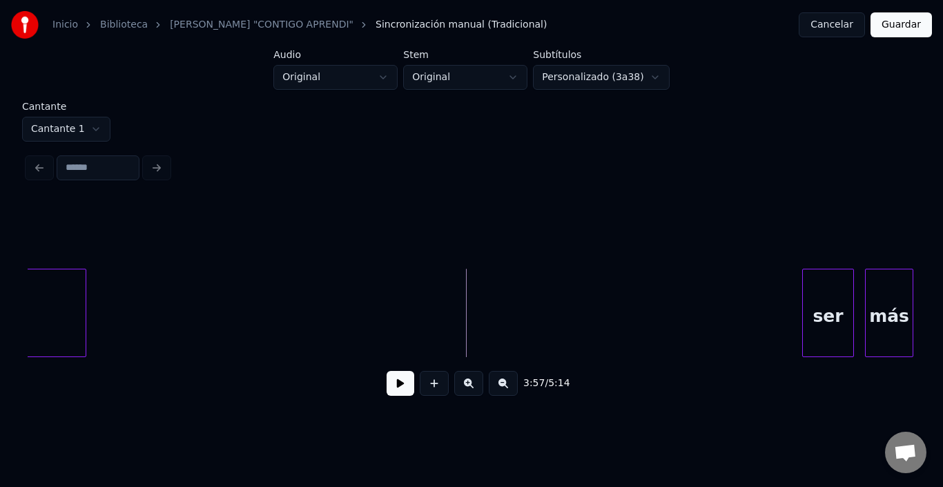
click at [826, 298] on div "ser" at bounding box center [828, 316] width 50 height 94
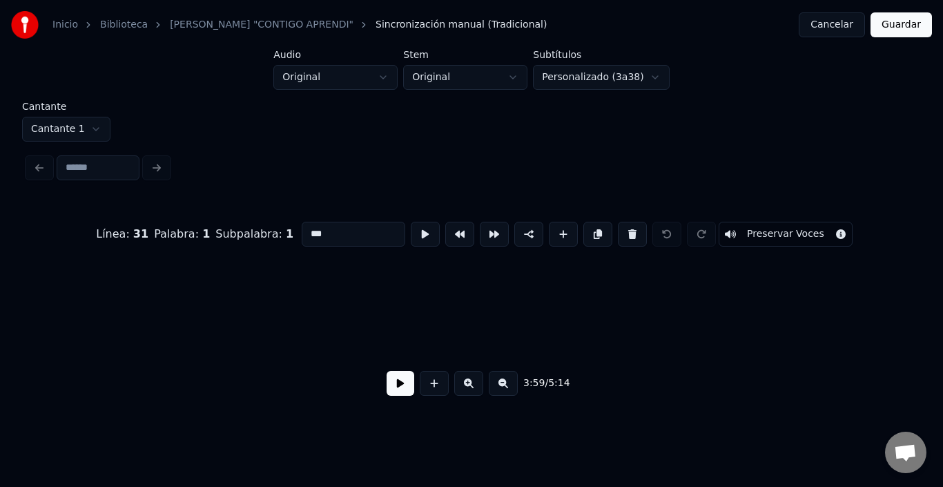
scroll to position [0, 44663]
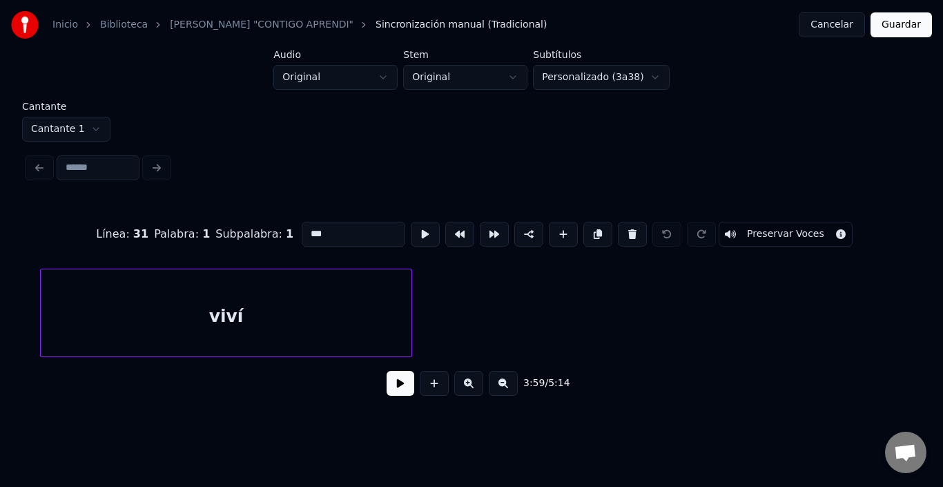
click at [400, 300] on div "viví" at bounding box center [226, 316] width 371 height 94
type input "****"
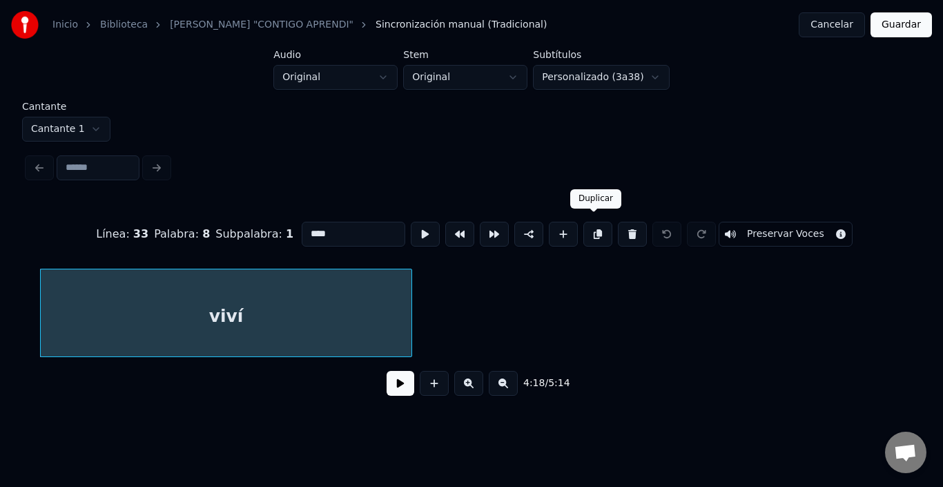
click at [606, 229] on button at bounding box center [597, 234] width 29 height 25
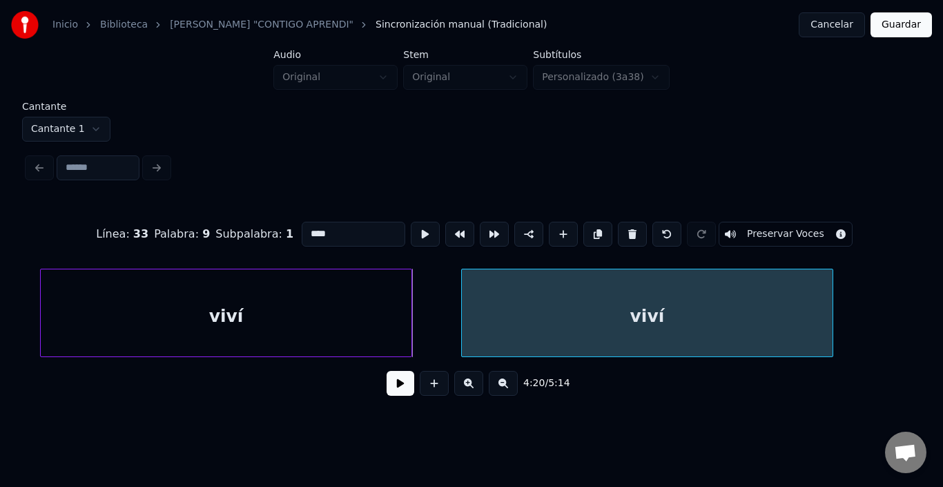
click at [587, 304] on div "viví" at bounding box center [647, 316] width 371 height 94
click at [396, 391] on button at bounding box center [401, 383] width 28 height 25
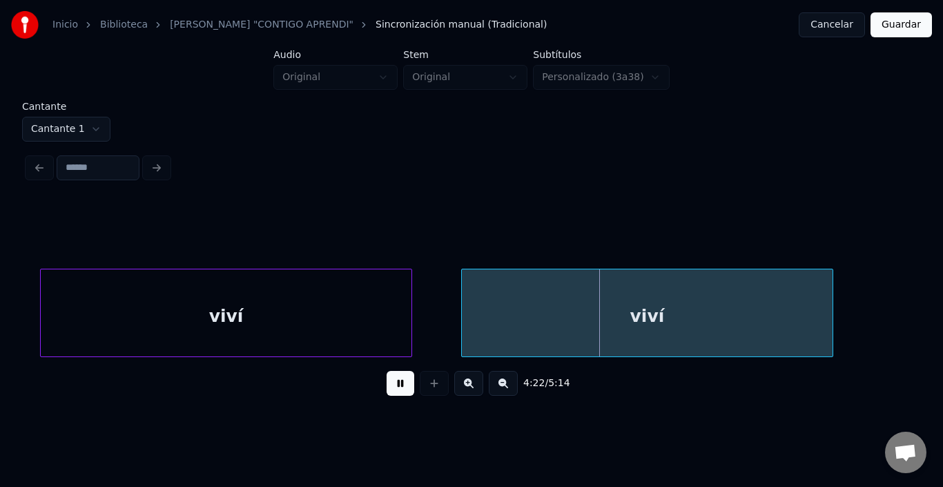
click at [396, 391] on button at bounding box center [401, 383] width 28 height 25
click at [464, 287] on div "viví" at bounding box center [630, 316] width 371 height 94
click at [525, 309] on div "viví" at bounding box center [630, 316] width 371 height 94
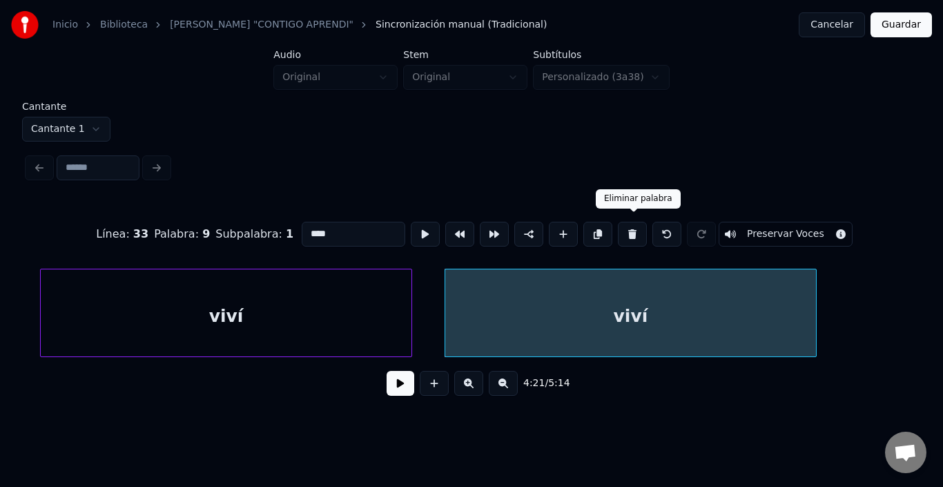
click at [632, 223] on button at bounding box center [632, 234] width 29 height 25
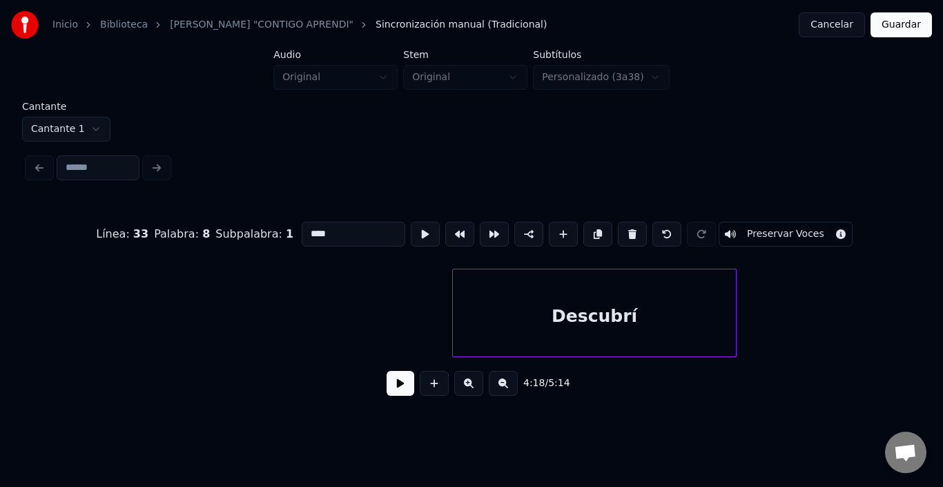
scroll to position [0, 39672]
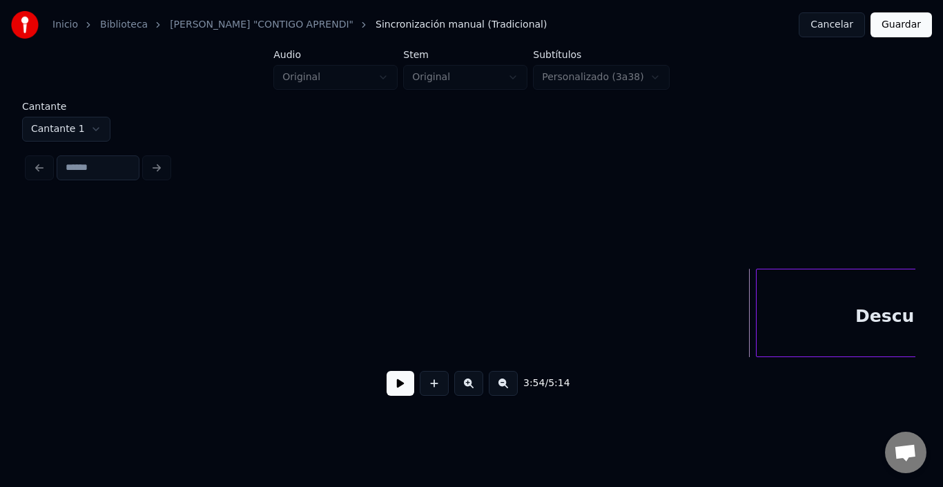
click at [763, 286] on div "Descubrí" at bounding box center [898, 316] width 283 height 94
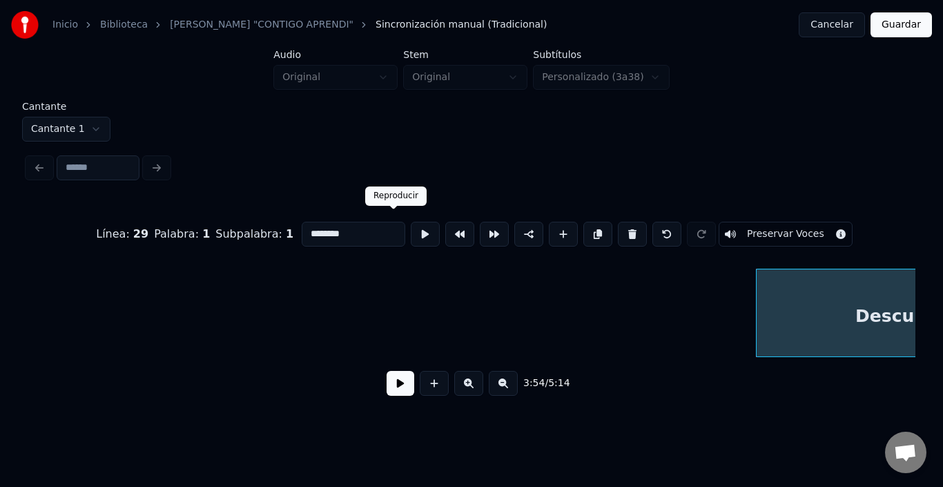
click at [411, 226] on button at bounding box center [425, 234] width 29 height 25
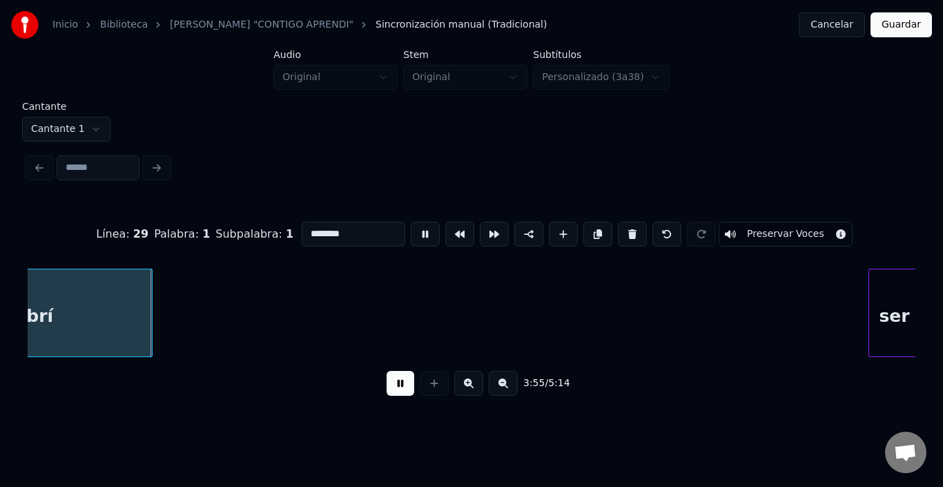
scroll to position [0, 40400]
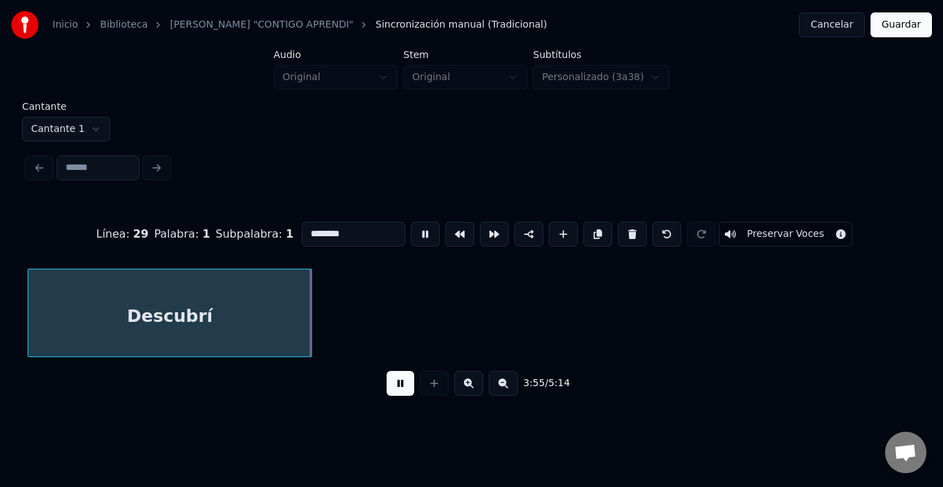
click at [411, 226] on button at bounding box center [425, 234] width 29 height 25
click at [387, 381] on button at bounding box center [401, 383] width 28 height 25
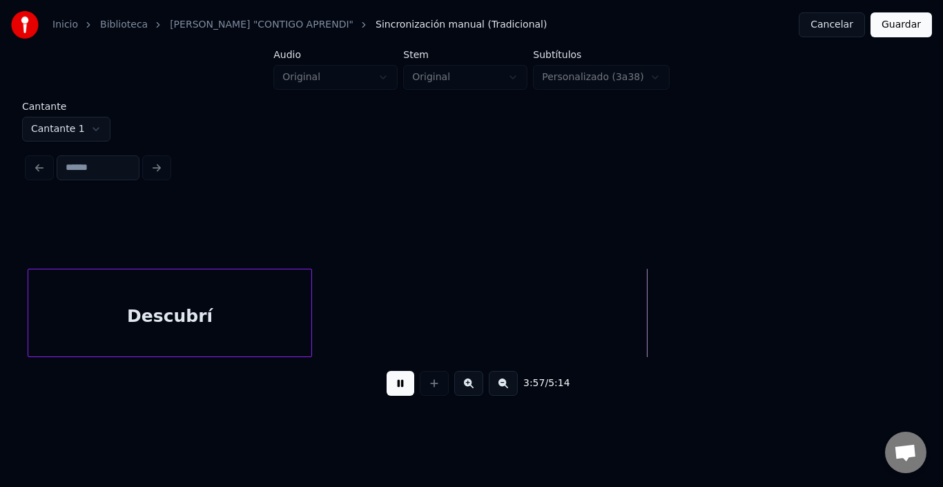
click at [387, 381] on button at bounding box center [401, 383] width 28 height 25
click at [244, 319] on div "Descubrí" at bounding box center [169, 316] width 283 height 94
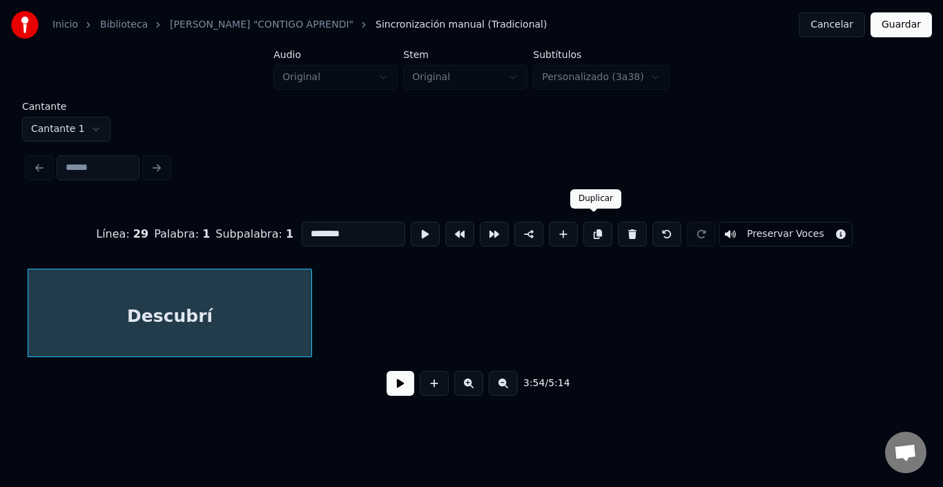
click at [606, 224] on button at bounding box center [597, 234] width 29 height 25
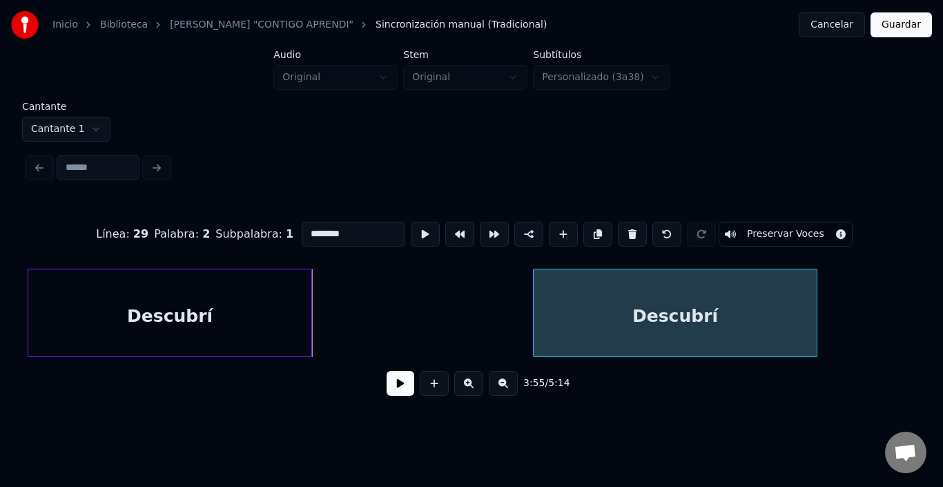
click at [688, 316] on div "Descubrí" at bounding box center [675, 316] width 283 height 94
click at [387, 391] on button at bounding box center [401, 383] width 28 height 25
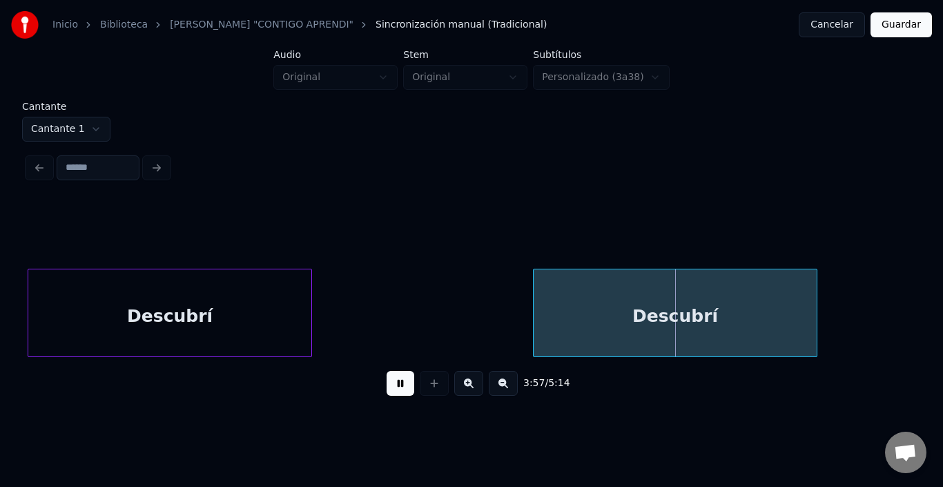
click at [387, 391] on button at bounding box center [401, 383] width 28 height 25
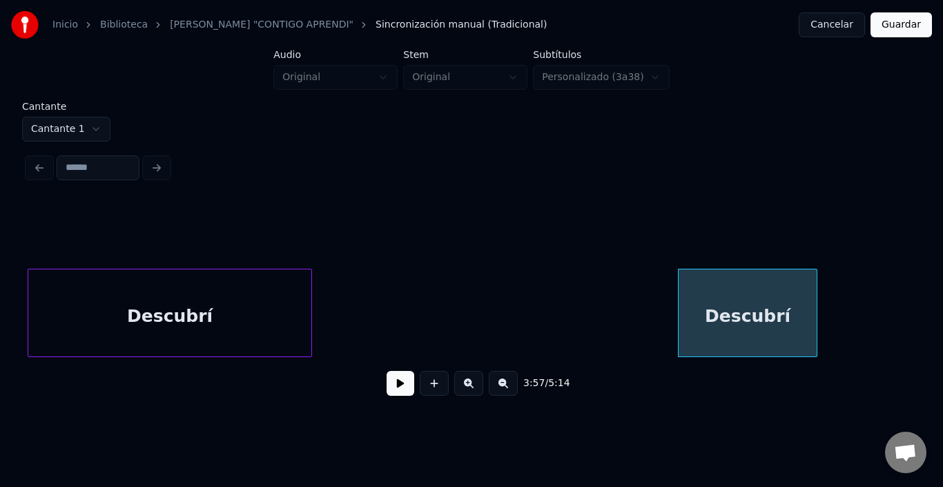
click at [681, 315] on div at bounding box center [681, 312] width 4 height 87
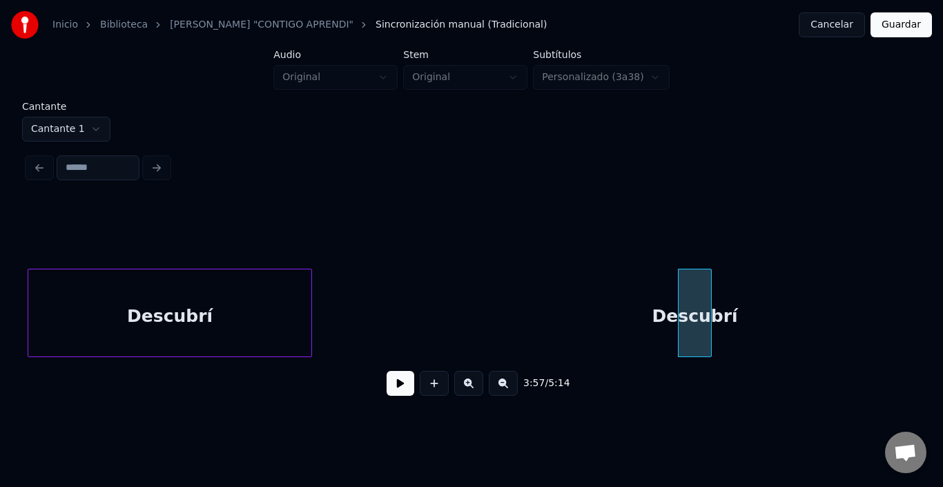
click at [707, 313] on div at bounding box center [709, 312] width 4 height 87
click at [703, 312] on div "Descubrí" at bounding box center [695, 316] width 32 height 94
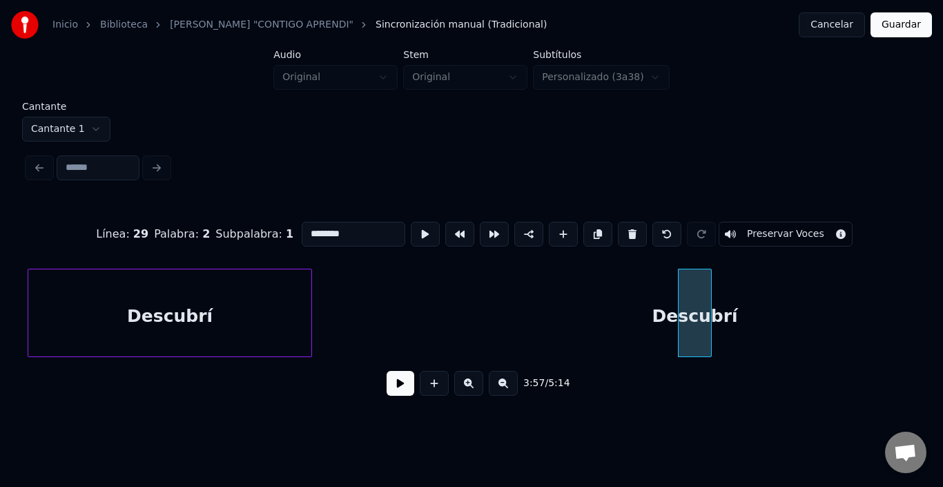
click at [348, 228] on input "********" at bounding box center [354, 234] width 104 height 25
type input "*"
click at [694, 296] on div "que" at bounding box center [695, 316] width 32 height 94
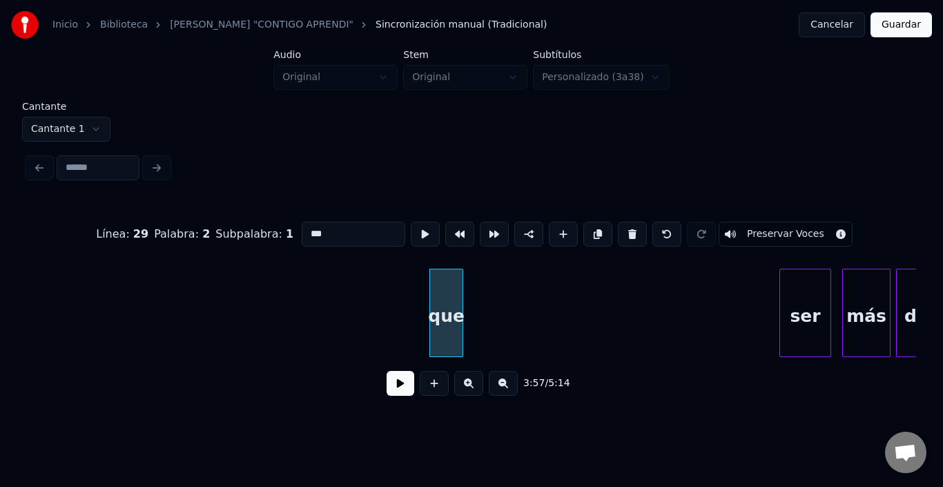
scroll to position [0, 40732]
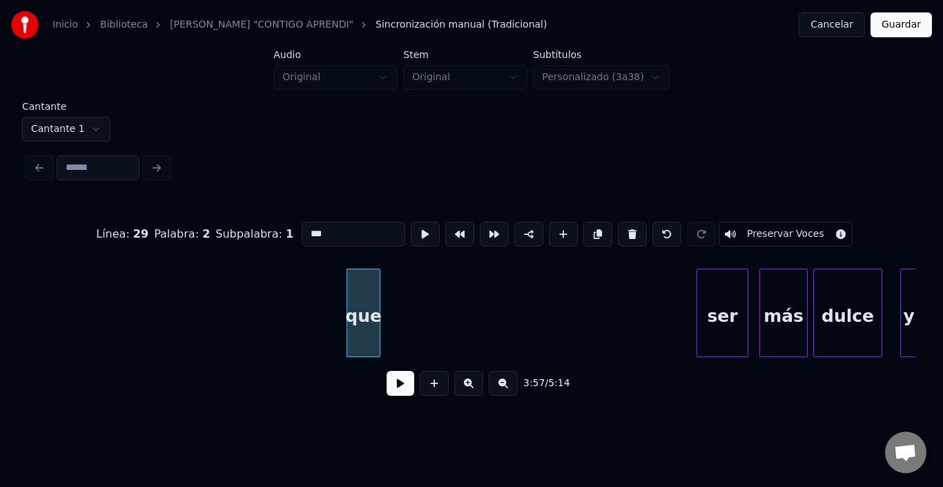
click at [733, 323] on div "ser" at bounding box center [722, 316] width 50 height 94
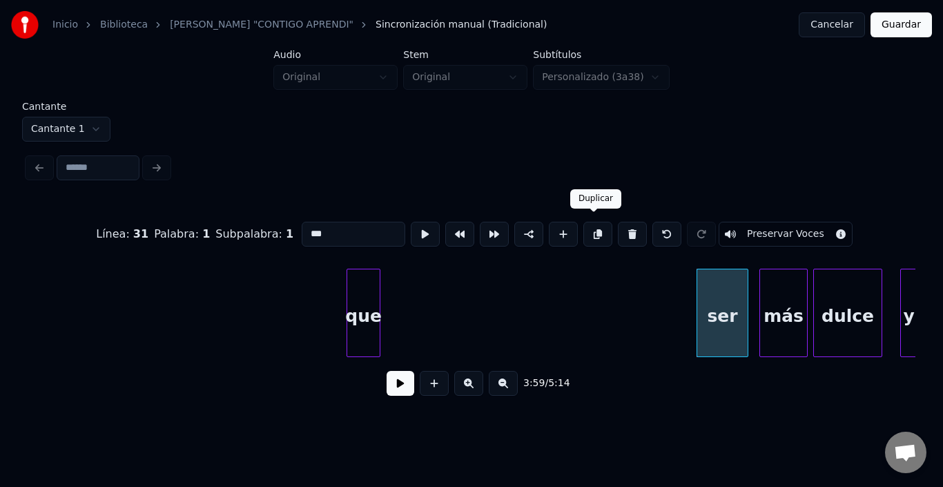
type input "***"
click at [601, 222] on button at bounding box center [597, 234] width 29 height 25
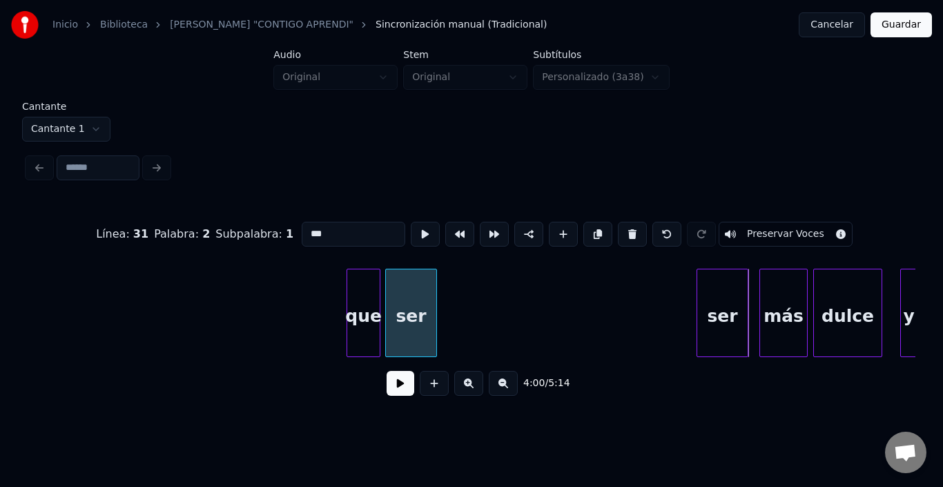
click at [417, 310] on div "ser" at bounding box center [411, 316] width 50 height 94
click at [410, 309] on div at bounding box center [408, 312] width 4 height 87
click at [388, 380] on button at bounding box center [401, 383] width 28 height 25
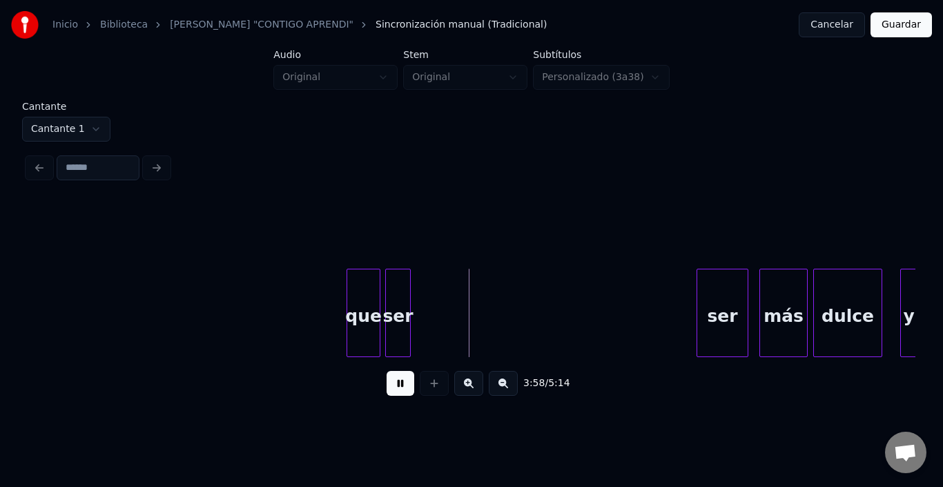
click at [388, 380] on button at bounding box center [401, 383] width 28 height 25
click at [379, 383] on div "3:57 / 5:14" at bounding box center [472, 383] width 888 height 52
click at [387, 388] on button at bounding box center [401, 383] width 28 height 25
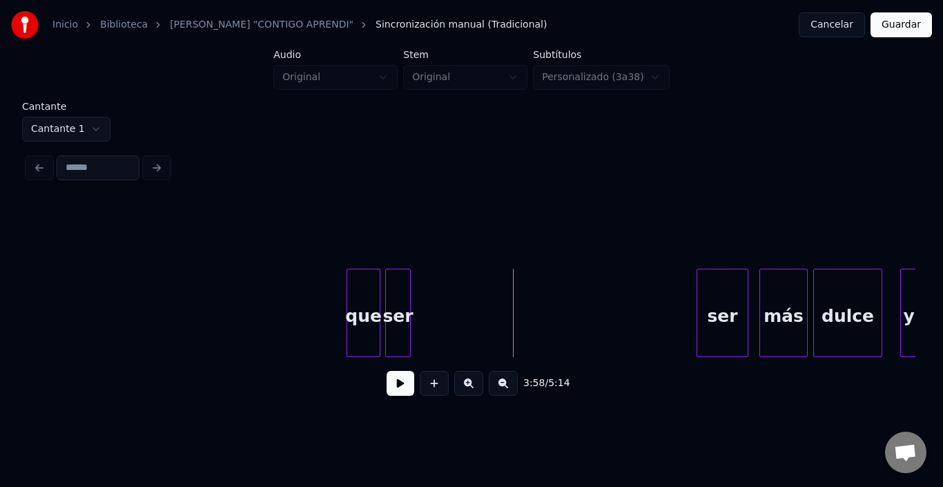
click at [393, 300] on div "ser" at bounding box center [398, 316] width 24 height 94
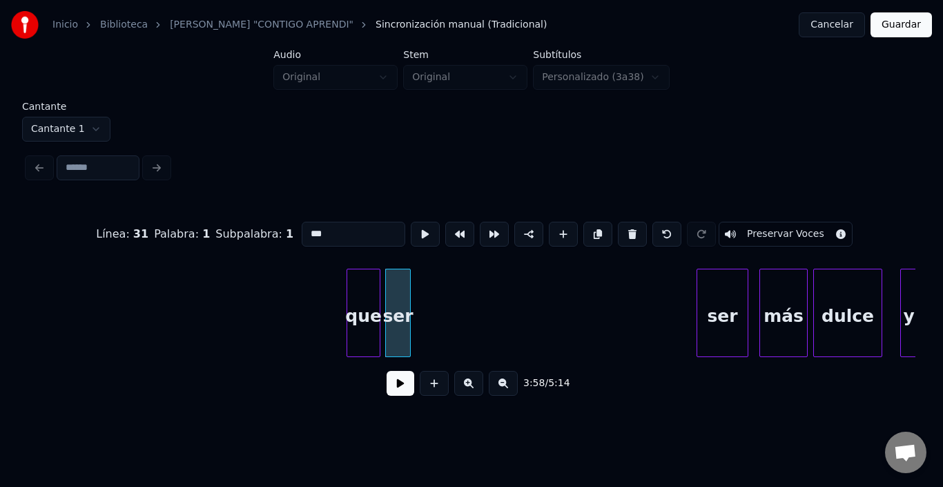
click at [329, 228] on input "***" at bounding box center [354, 234] width 104 height 25
click at [407, 291] on div at bounding box center [408, 312] width 4 height 87
click at [398, 287] on div "puede" at bounding box center [398, 316] width 24 height 94
click at [411, 224] on button at bounding box center [425, 234] width 29 height 25
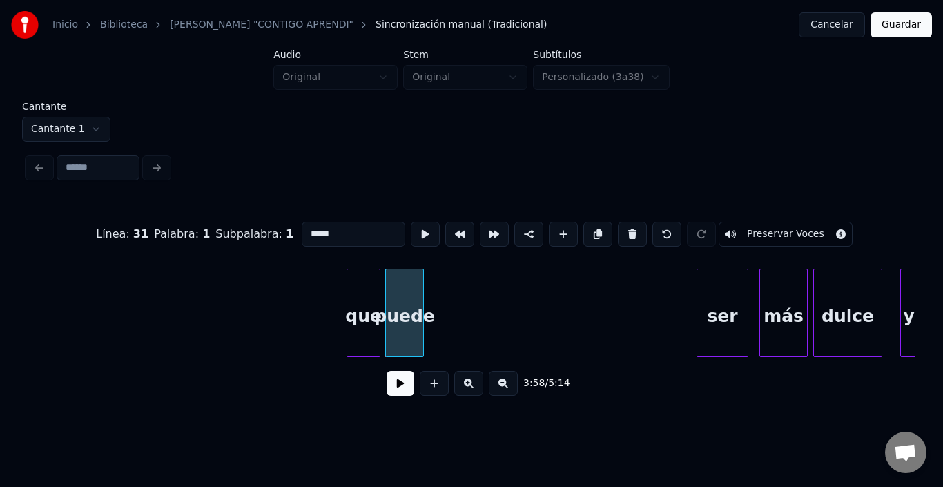
click at [423, 298] on div at bounding box center [421, 312] width 4 height 87
click at [408, 219] on div at bounding box center [425, 234] width 35 height 30
click at [411, 231] on button at bounding box center [425, 234] width 29 height 25
click at [711, 306] on div "ser" at bounding box center [722, 316] width 50 height 94
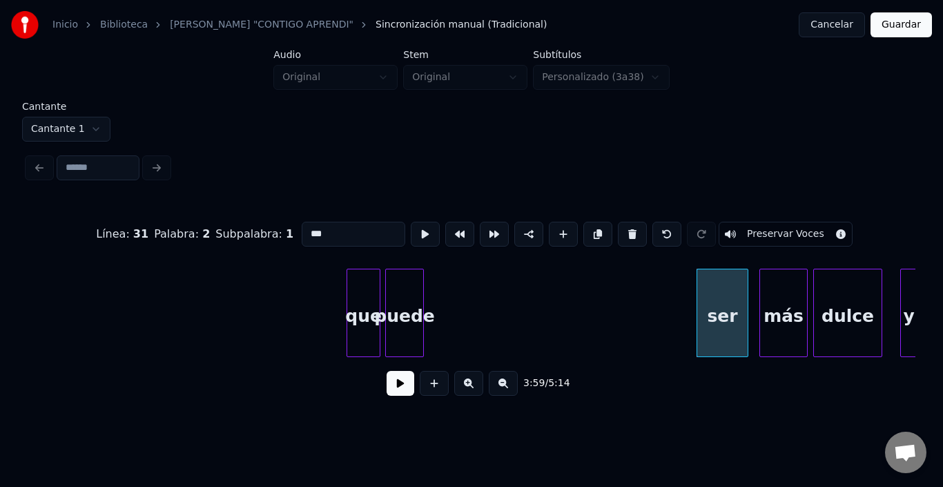
click at [409, 298] on div "puede" at bounding box center [404, 316] width 37 height 94
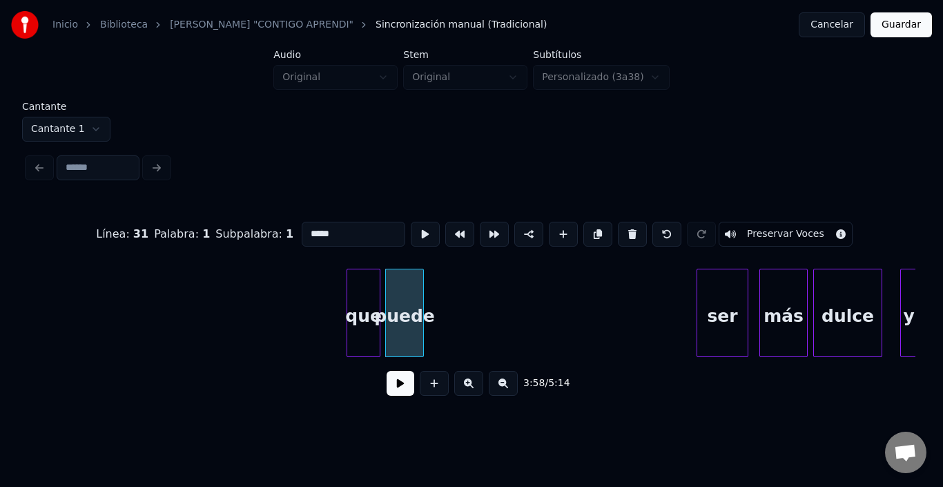
click at [370, 298] on div "que" at bounding box center [363, 316] width 32 height 94
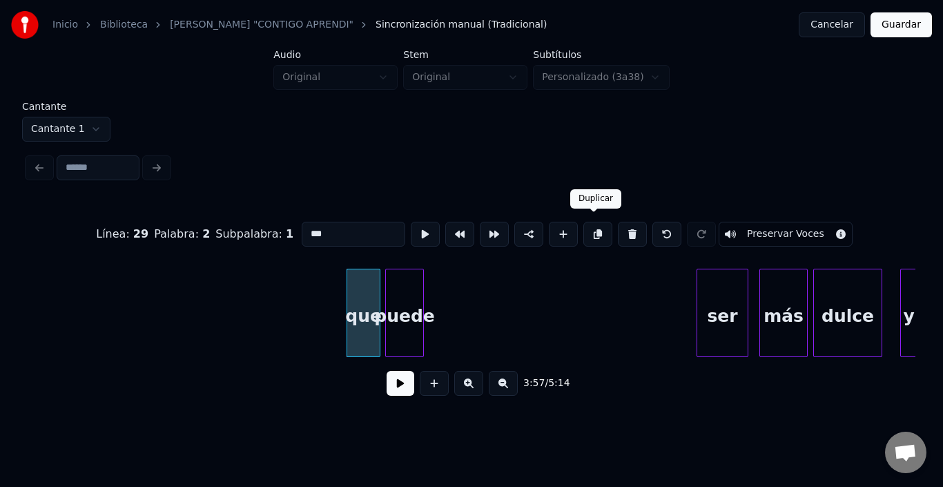
click at [599, 235] on button at bounding box center [597, 234] width 29 height 25
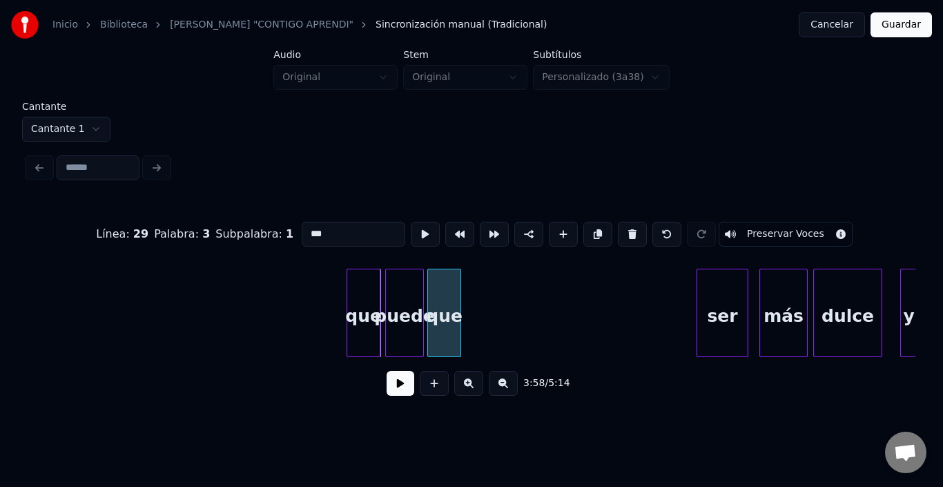
click at [448, 303] on div "que" at bounding box center [444, 316] width 32 height 94
click at [449, 302] on div "que" at bounding box center [444, 316] width 32 height 94
click at [342, 232] on input "***" at bounding box center [354, 234] width 104 height 25
click at [472, 306] on div at bounding box center [470, 312] width 4 height 87
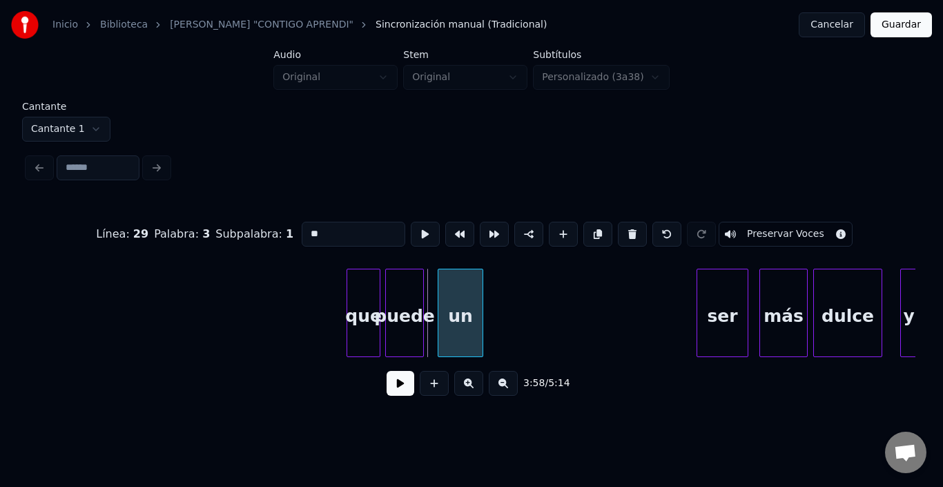
click at [465, 304] on div "un" at bounding box center [460, 316] width 44 height 94
click at [416, 304] on div "puede" at bounding box center [404, 316] width 37 height 94
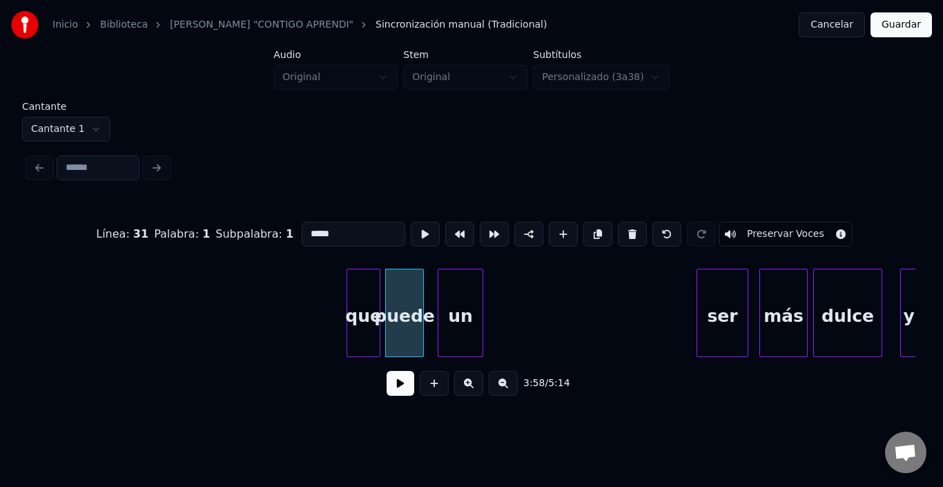
click at [418, 300] on div "puede" at bounding box center [404, 316] width 37 height 94
type input "*****"
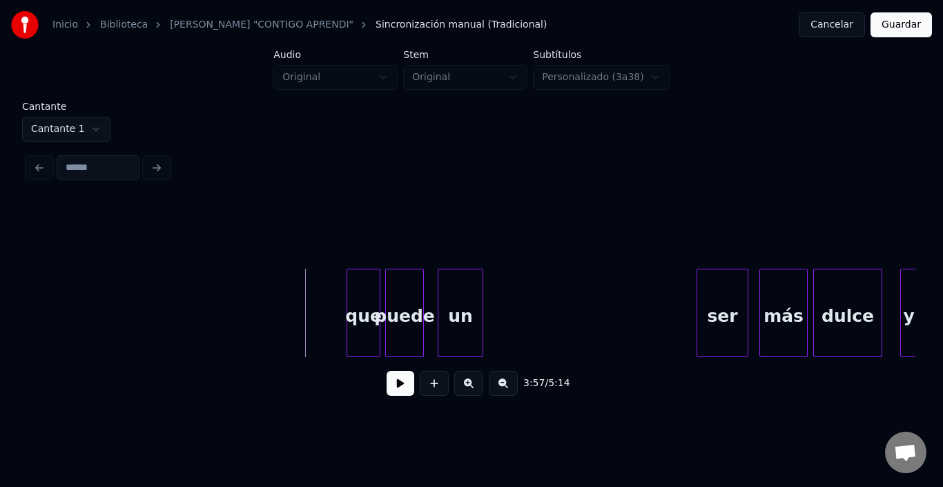
click at [387, 385] on button at bounding box center [401, 383] width 28 height 25
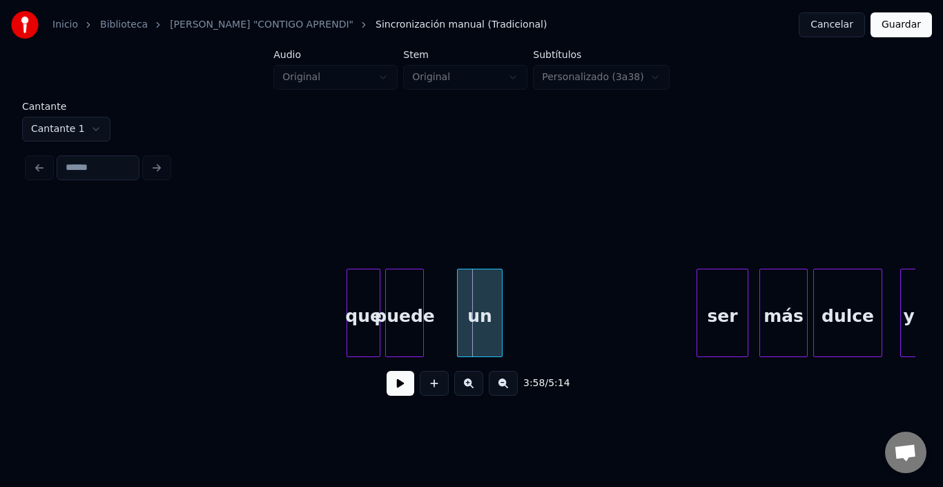
click at [482, 312] on div "un" at bounding box center [480, 316] width 44 height 94
click at [405, 323] on div "puede" at bounding box center [404, 316] width 37 height 94
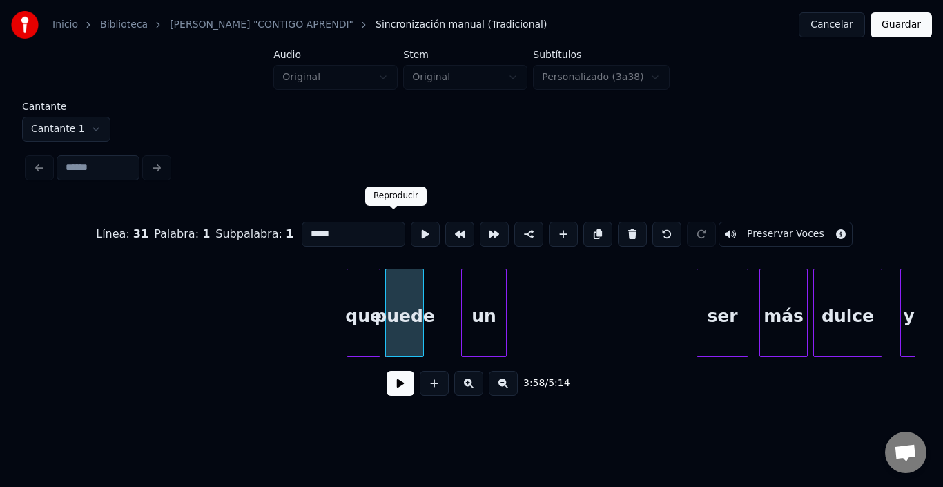
click at [411, 222] on button at bounding box center [425, 234] width 29 height 25
click at [445, 290] on div at bounding box center [443, 312] width 4 height 87
click at [411, 226] on button at bounding box center [425, 234] width 29 height 25
click at [436, 291] on div at bounding box center [434, 312] width 4 height 87
click at [411, 232] on button at bounding box center [425, 234] width 29 height 25
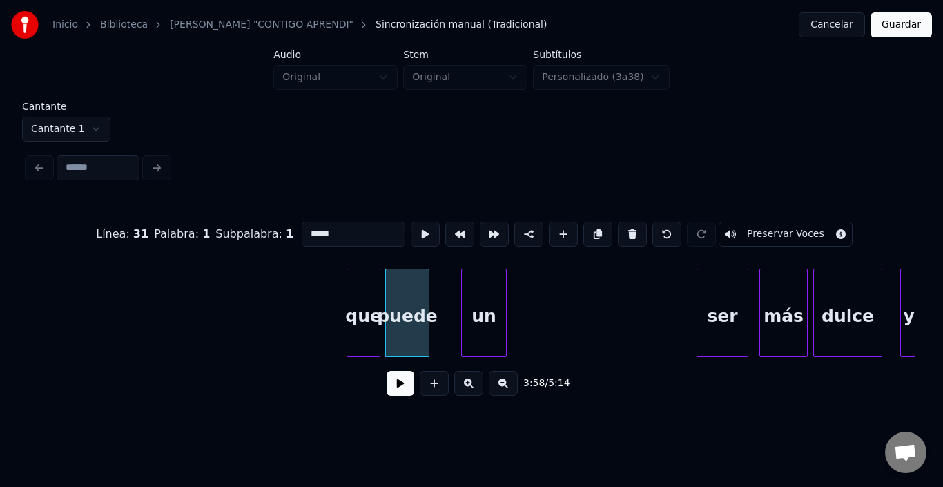
click at [425, 294] on div at bounding box center [427, 312] width 4 height 87
click at [451, 302] on div "un" at bounding box center [454, 316] width 44 height 94
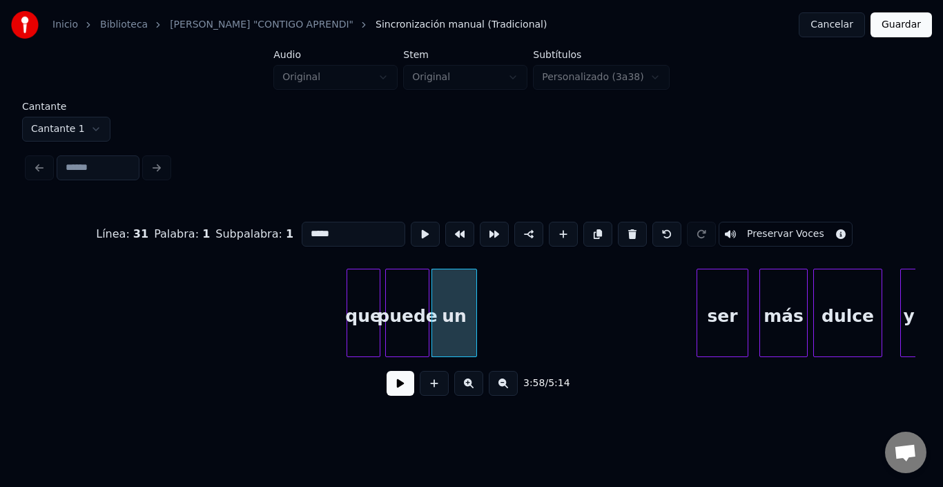
click at [453, 302] on div "un" at bounding box center [454, 316] width 44 height 94
click at [460, 300] on div "un" at bounding box center [460, 316] width 44 height 94
click at [458, 300] on div "un" at bounding box center [460, 316] width 44 height 94
click at [597, 222] on button at bounding box center [597, 234] width 29 height 25
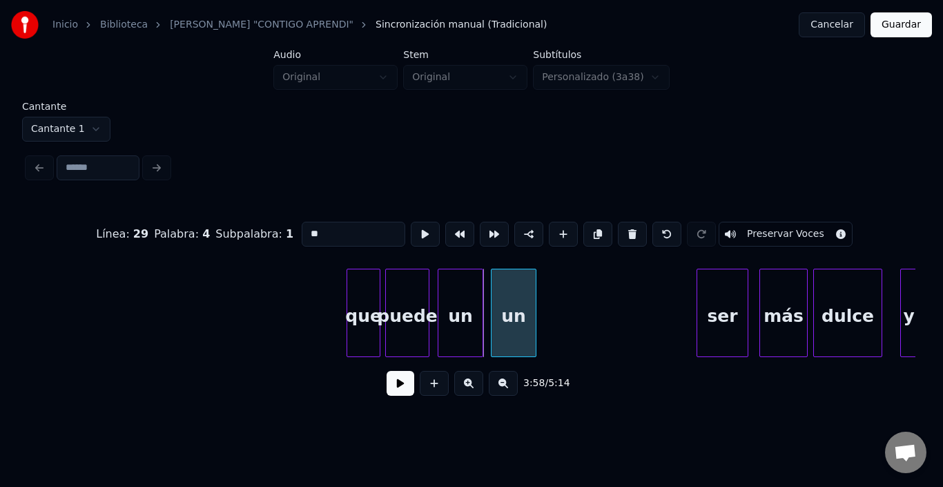
click at [505, 310] on div "un" at bounding box center [514, 316] width 44 height 94
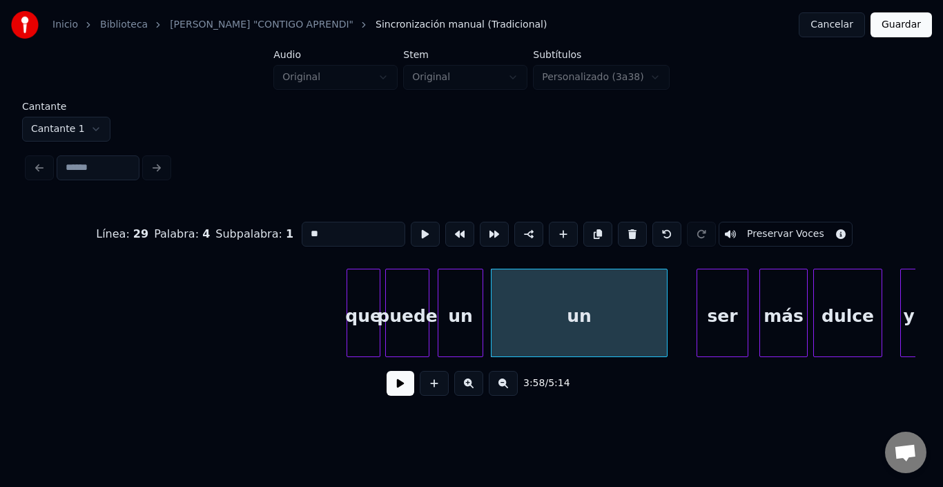
click at [667, 294] on div at bounding box center [665, 312] width 4 height 87
click at [615, 294] on div "un" at bounding box center [580, 316] width 177 height 94
click at [344, 227] on input "**" at bounding box center [354, 234] width 104 height 25
type input "*"
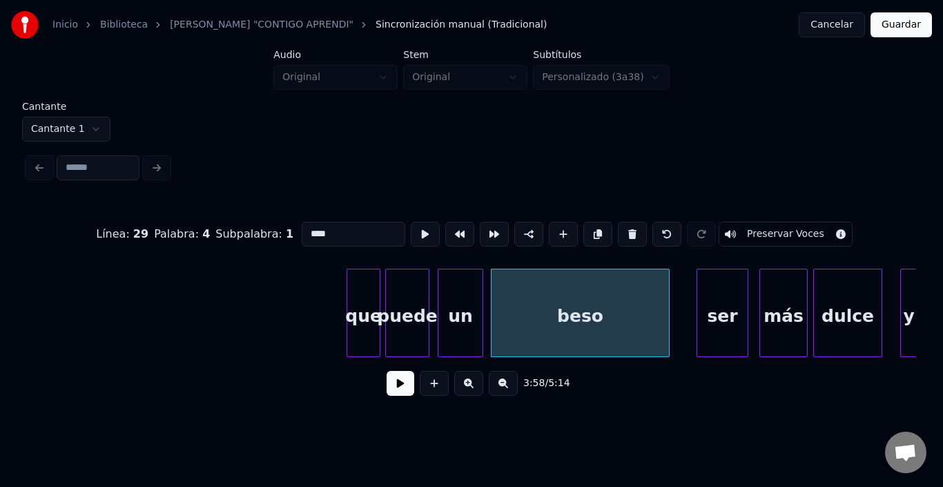
type input "****"
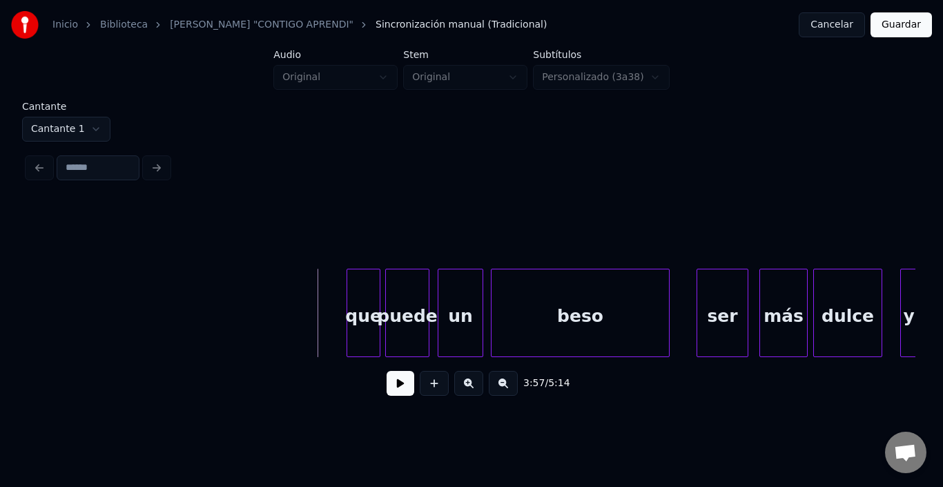
click at [387, 380] on button at bounding box center [401, 383] width 28 height 25
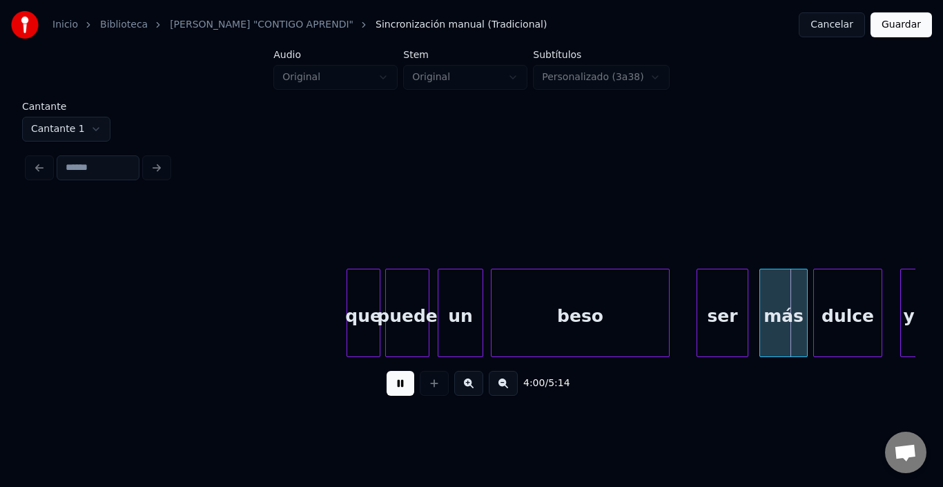
click at [387, 380] on button at bounding box center [401, 383] width 28 height 25
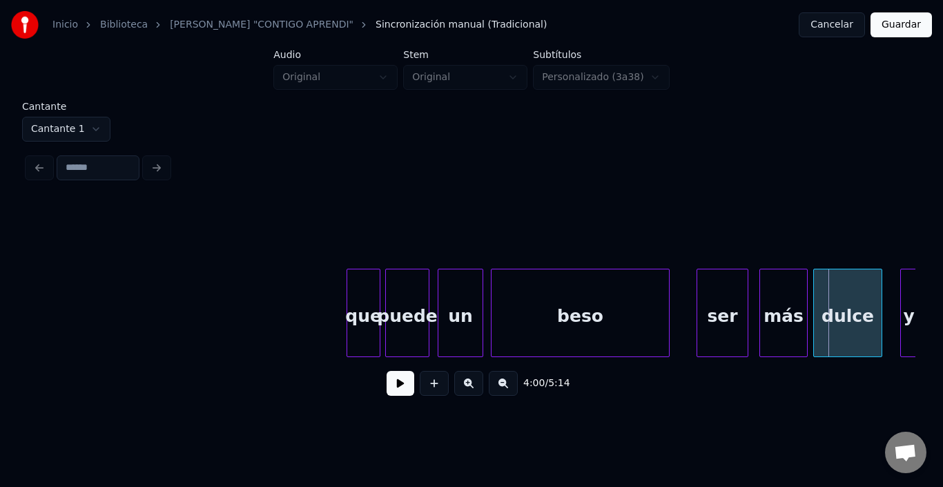
click at [898, 27] on button "Guardar" at bounding box center [901, 24] width 61 height 25
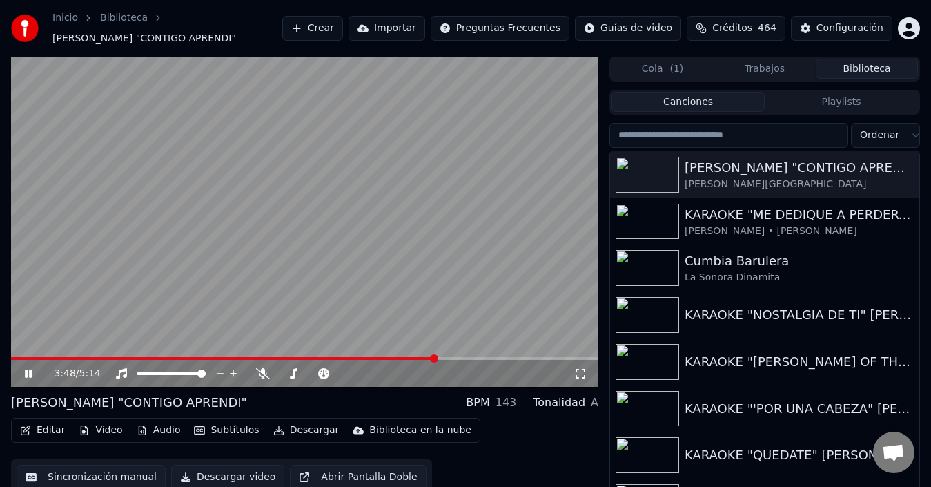
click at [438, 358] on span at bounding box center [434, 358] width 8 height 8
click at [305, 262] on video at bounding box center [305, 222] width 588 height 331
click at [444, 357] on span at bounding box center [227, 358] width 433 height 3
click at [392, 293] on video at bounding box center [305, 222] width 588 height 331
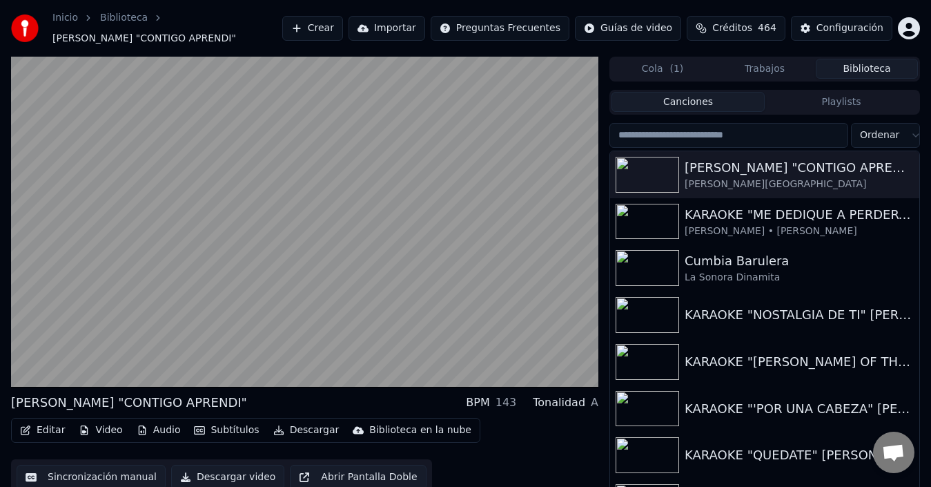
click at [392, 293] on video at bounding box center [305, 222] width 588 height 331
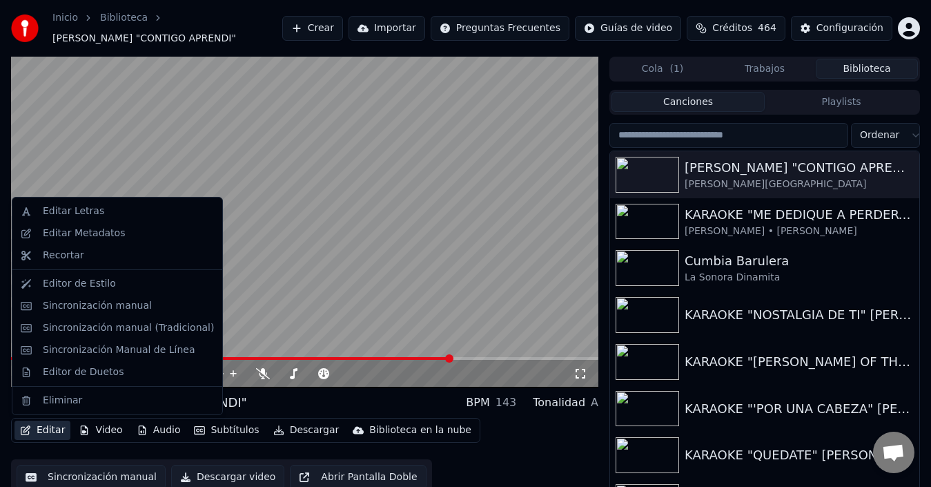
click at [44, 429] on button "Editar" at bounding box center [42, 429] width 56 height 19
click at [104, 332] on div "Sincronización manual (Tradicional)" at bounding box center [128, 328] width 171 height 14
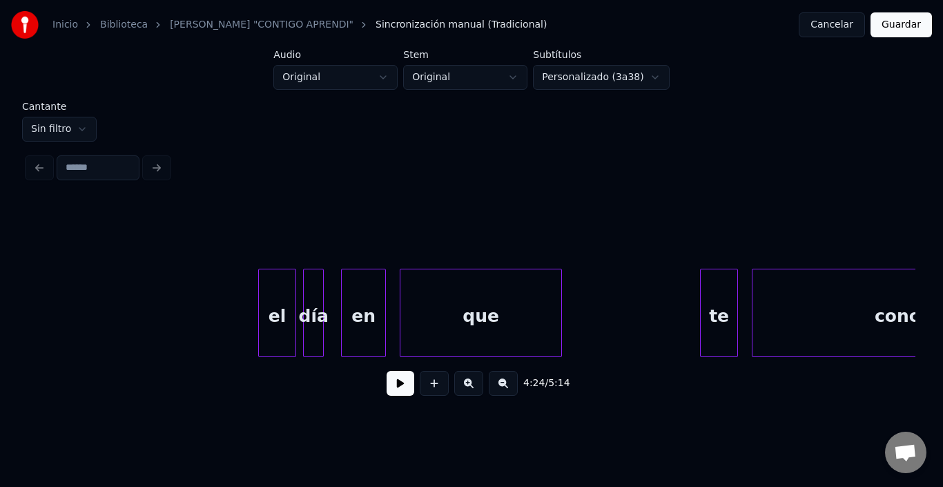
scroll to position [0, 35965]
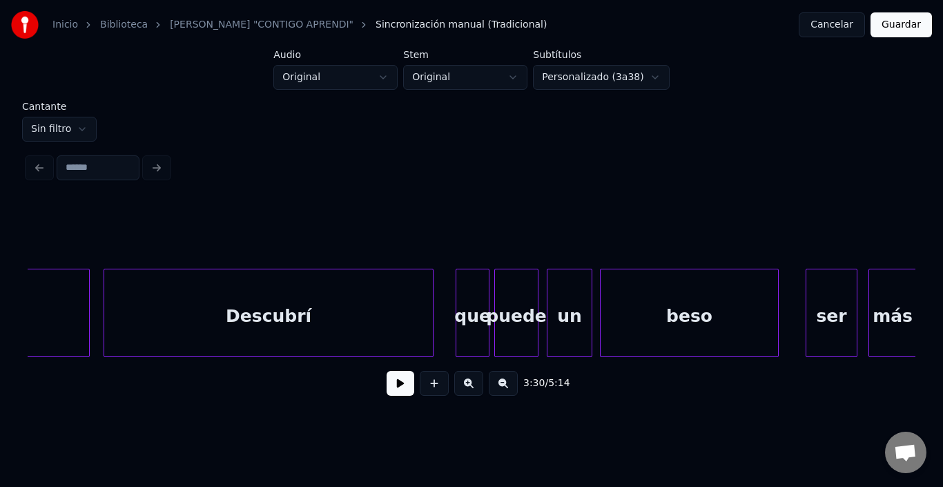
scroll to position [0, 40626]
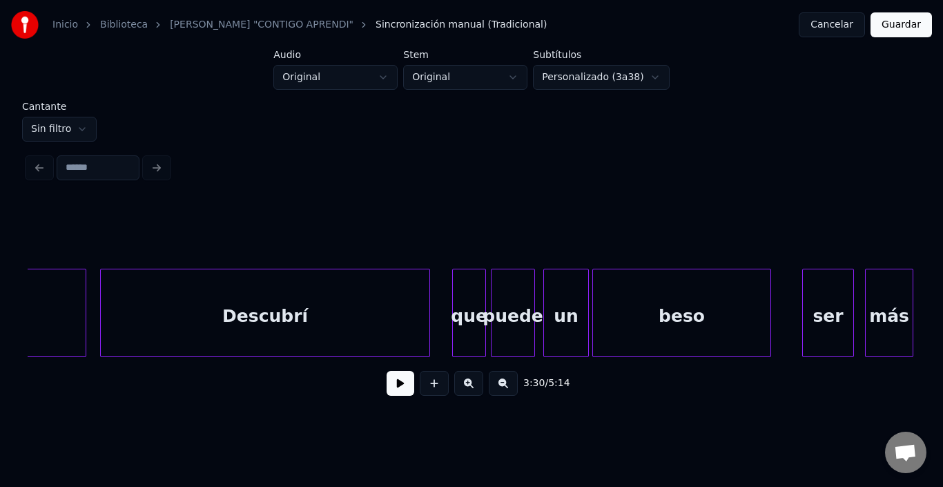
click at [642, 308] on div "beso" at bounding box center [681, 316] width 177 height 94
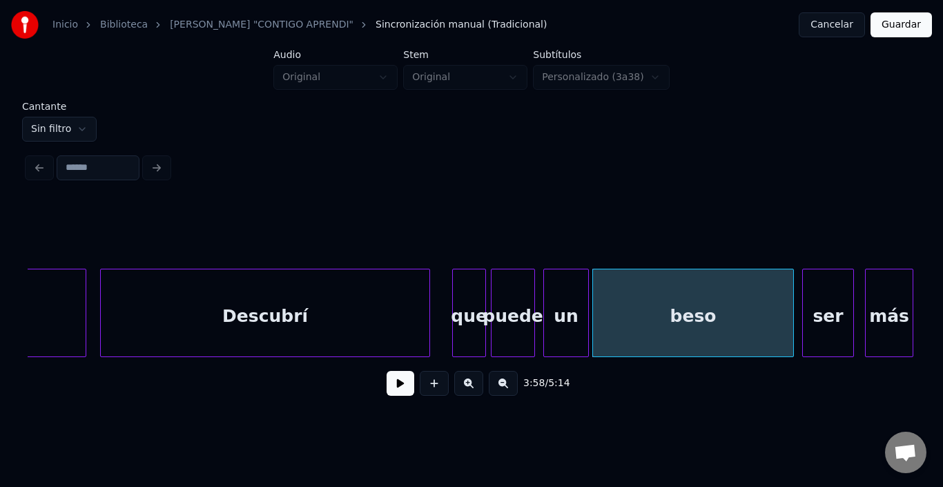
click at [790, 309] on div at bounding box center [791, 312] width 4 height 87
click at [411, 318] on div at bounding box center [409, 312] width 4 height 87
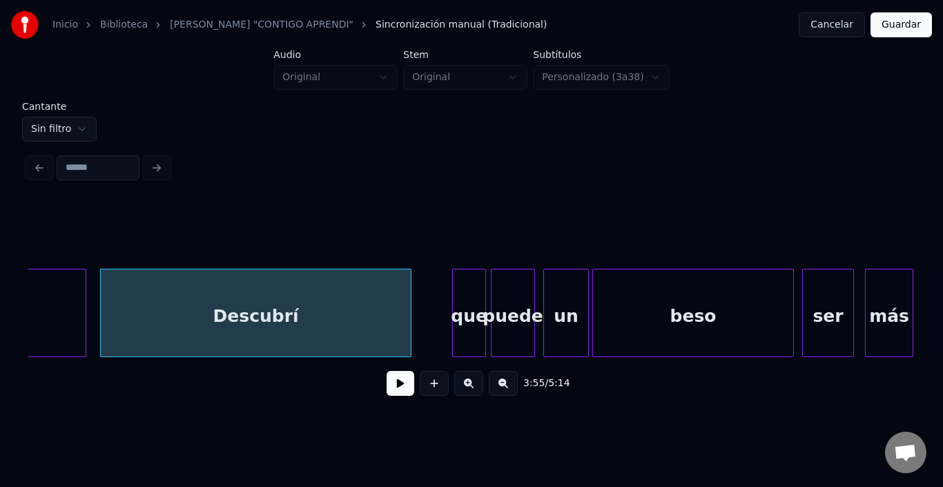
click at [90, 124] on html "Inicio Biblioteca KARAOKE "CONTIGO APRENDI" Sincronización manual (Tradicional)…" at bounding box center [471, 213] width 943 height 426
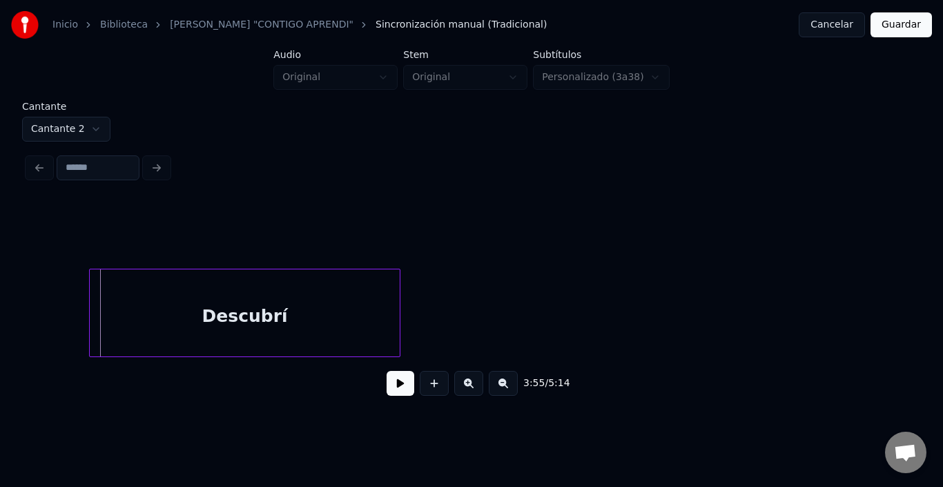
click at [308, 293] on div "Descubrí" at bounding box center [245, 316] width 310 height 94
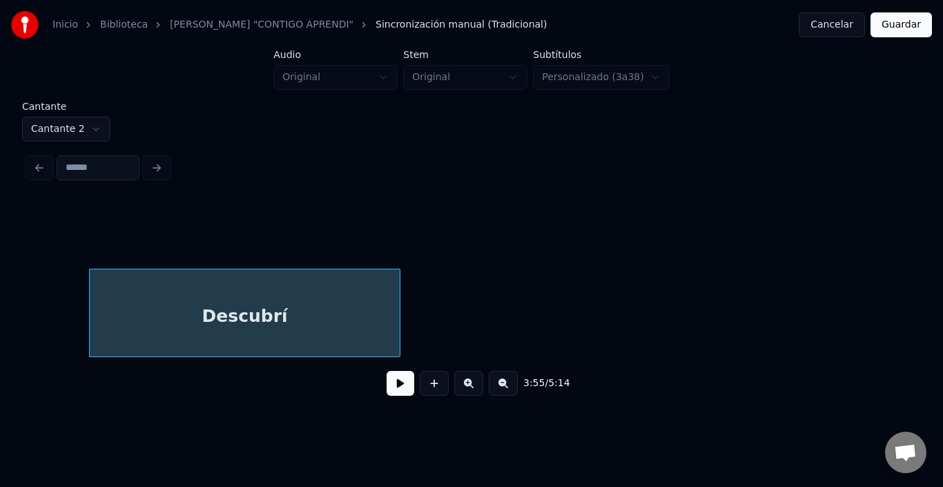
click at [905, 31] on button "Guardar" at bounding box center [901, 24] width 61 height 25
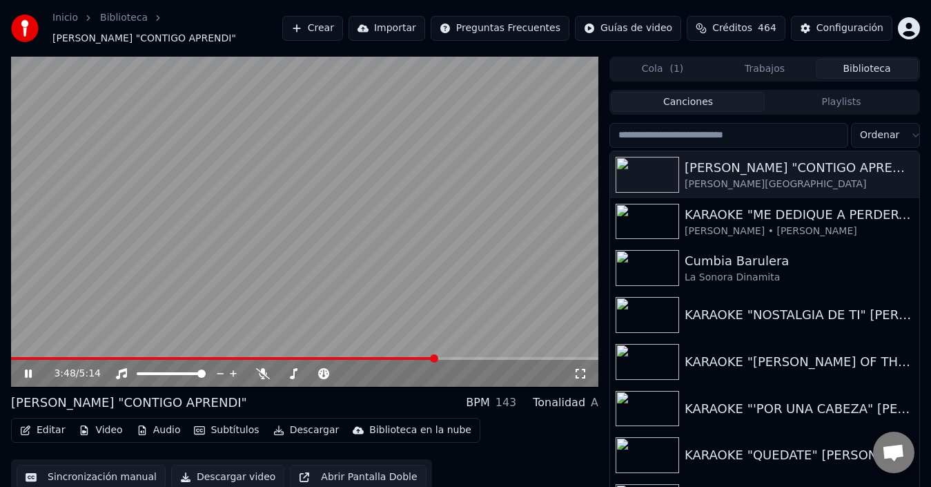
click at [436, 362] on span at bounding box center [434, 358] width 8 height 8
click at [447, 284] on video at bounding box center [305, 222] width 588 height 331
click at [264, 368] on body "Inicio Biblioteca KARAOKE "CONTIGO APRENDI" Crear Importar Preguntas Frecuentes…" at bounding box center [465, 243] width 931 height 487
click at [258, 376] on icon at bounding box center [263, 373] width 14 height 11
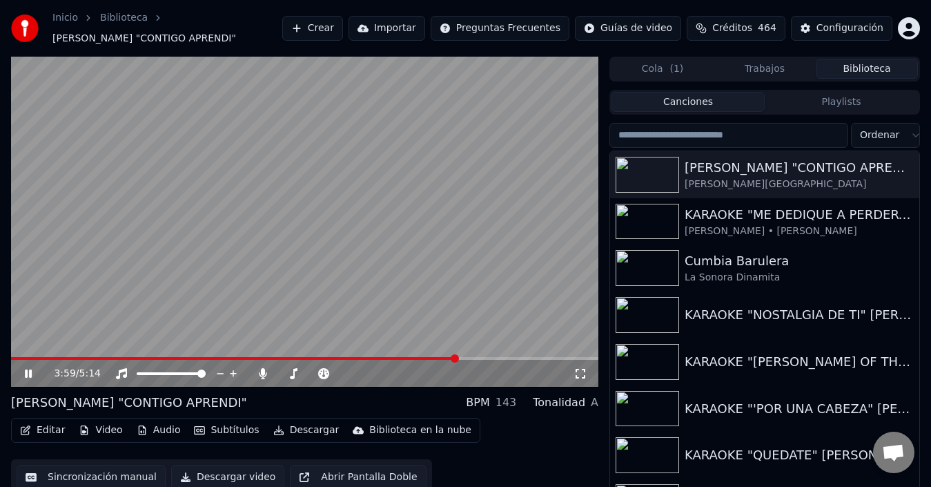
click at [316, 297] on video at bounding box center [305, 222] width 588 height 331
click at [447, 351] on video at bounding box center [305, 222] width 588 height 331
click at [438, 354] on video at bounding box center [305, 222] width 588 height 331
click at [438, 360] on span at bounding box center [234, 358] width 447 height 3
click at [406, 327] on video at bounding box center [305, 222] width 588 height 331
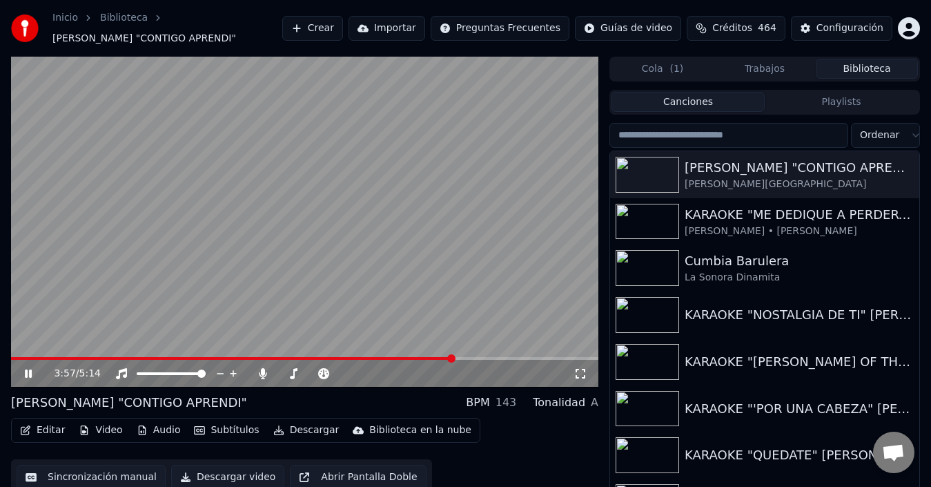
click at [51, 431] on button "Editar" at bounding box center [42, 429] width 56 height 19
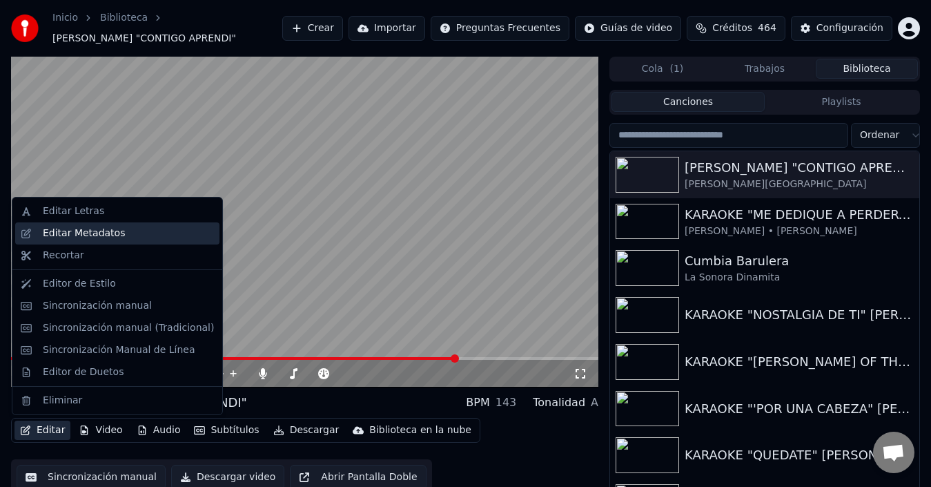
click at [110, 229] on div "Editar Metadatos" at bounding box center [84, 233] width 82 height 14
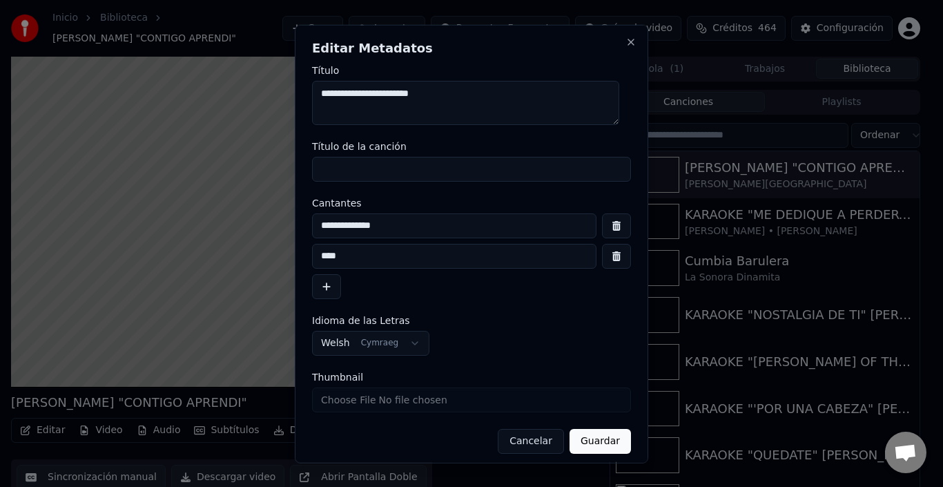
drag, startPoint x: 513, startPoint y: 442, endPoint x: 505, endPoint y: 438, distance: 9.3
click at [514, 442] on button "Cancelar" at bounding box center [531, 440] width 66 height 25
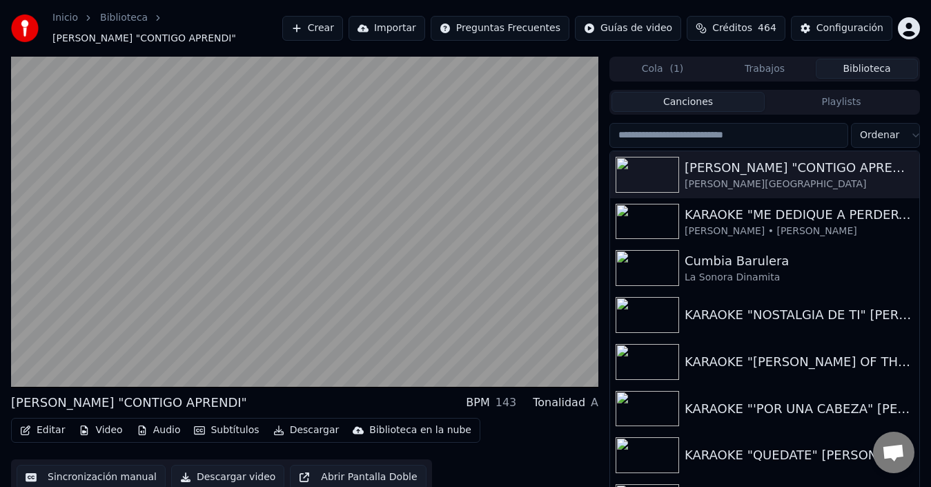
click at [45, 427] on button "Editar" at bounding box center [42, 429] width 56 height 19
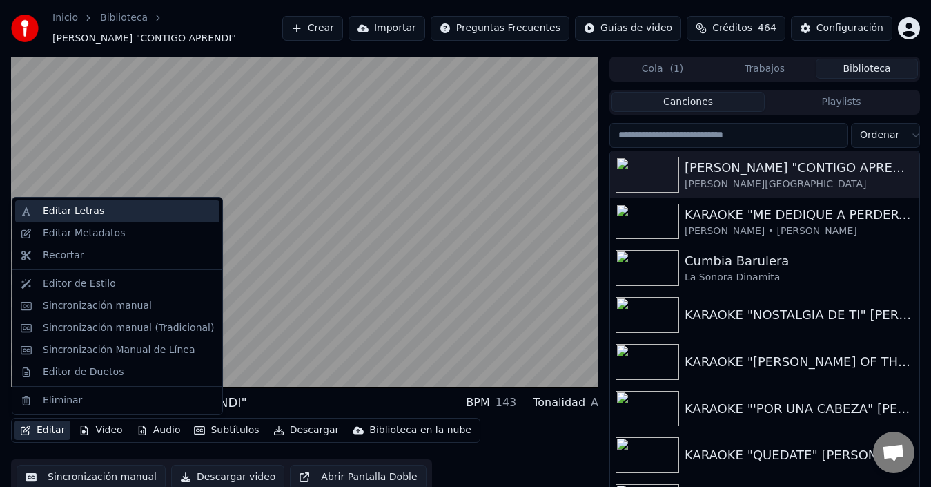
click at [109, 211] on div "Editar Letras" at bounding box center [128, 211] width 171 height 14
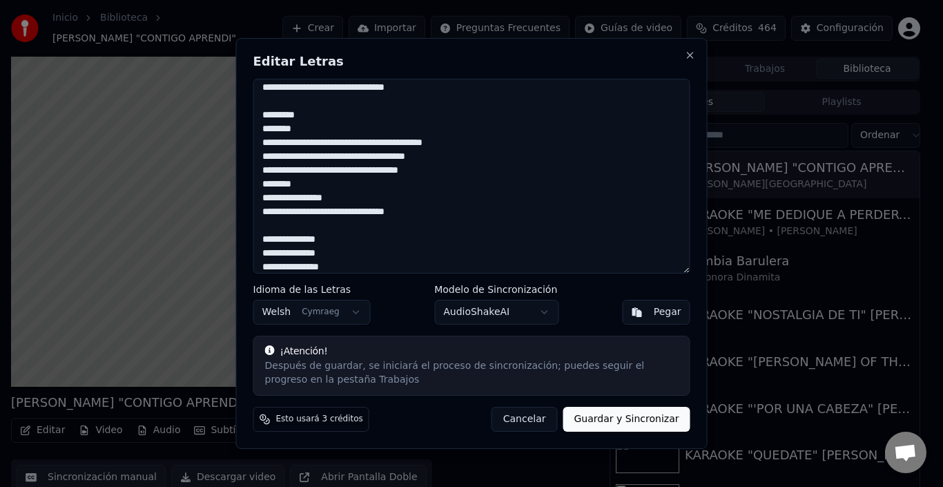
scroll to position [425, 0]
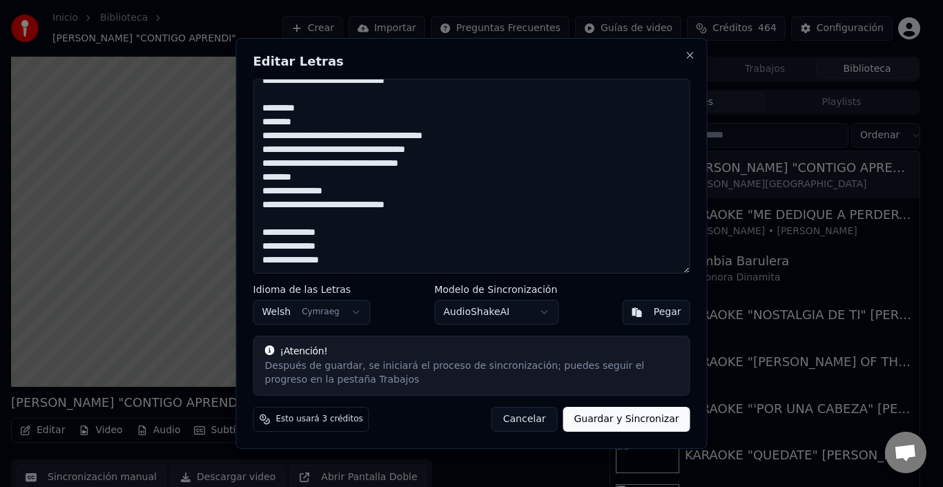
click at [525, 412] on button "Cancelar" at bounding box center [525, 419] width 66 height 25
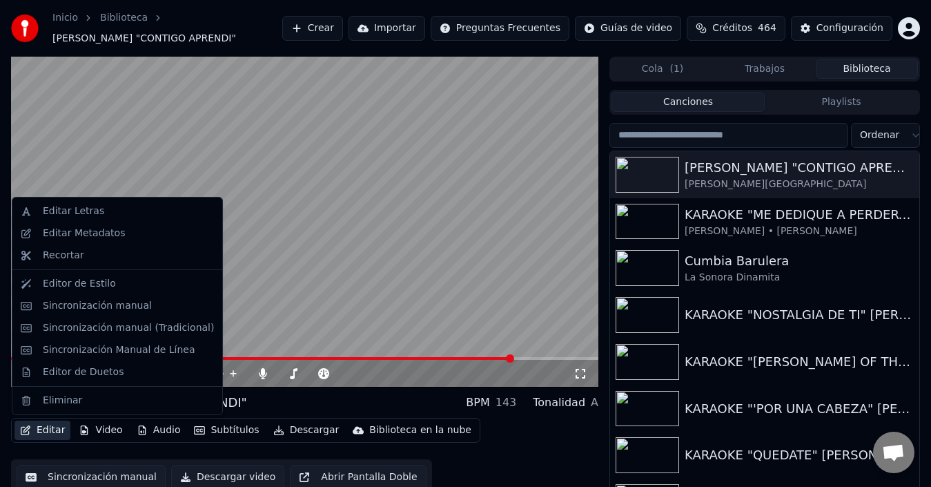
click at [30, 429] on icon "button" at bounding box center [25, 430] width 11 height 10
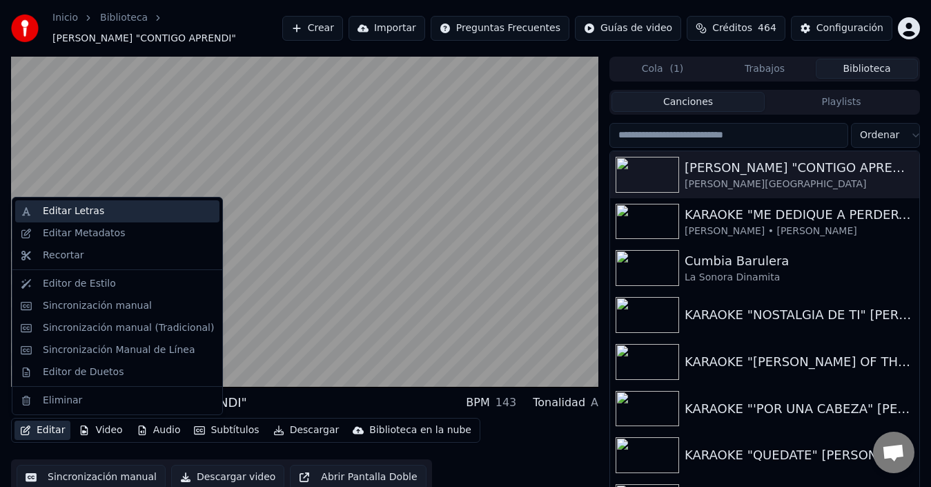
click at [101, 211] on div "Editar Letras" at bounding box center [128, 211] width 171 height 14
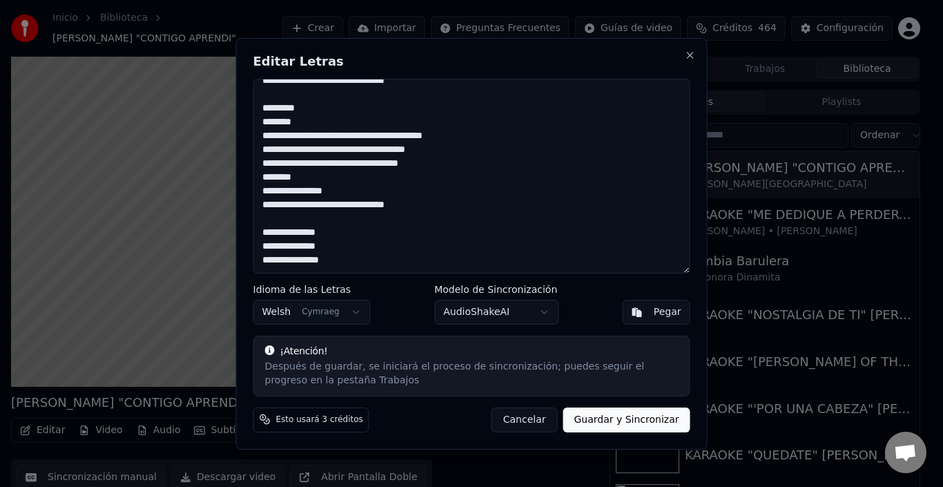
drag, startPoint x: 258, startPoint y: 88, endPoint x: 432, endPoint y: 334, distance: 302.1
click at [432, 334] on div "Editar Letras Idioma de las Letras Welsh Cymraeg Modelo de Sincronización Audio…" at bounding box center [472, 244] width 472 height 412
click at [530, 419] on button "Cancelar" at bounding box center [525, 419] width 66 height 25
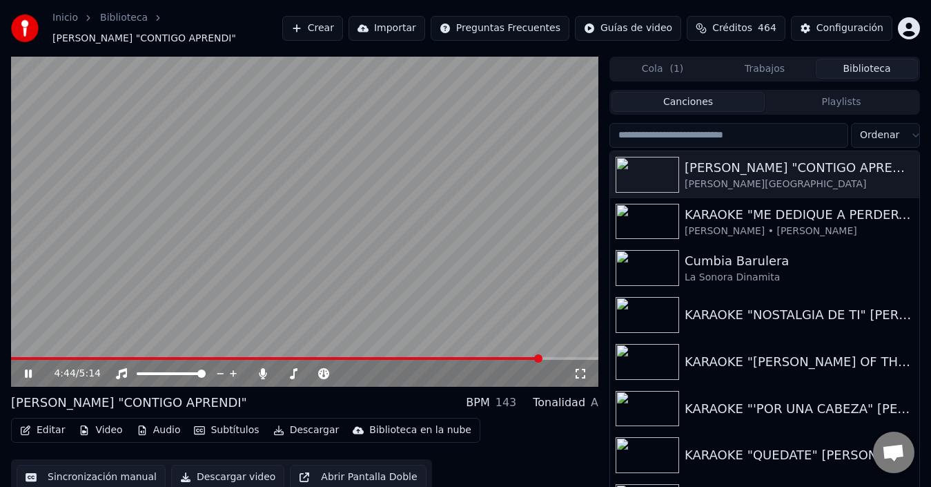
click at [316, 26] on button "Crear" at bounding box center [312, 28] width 61 height 25
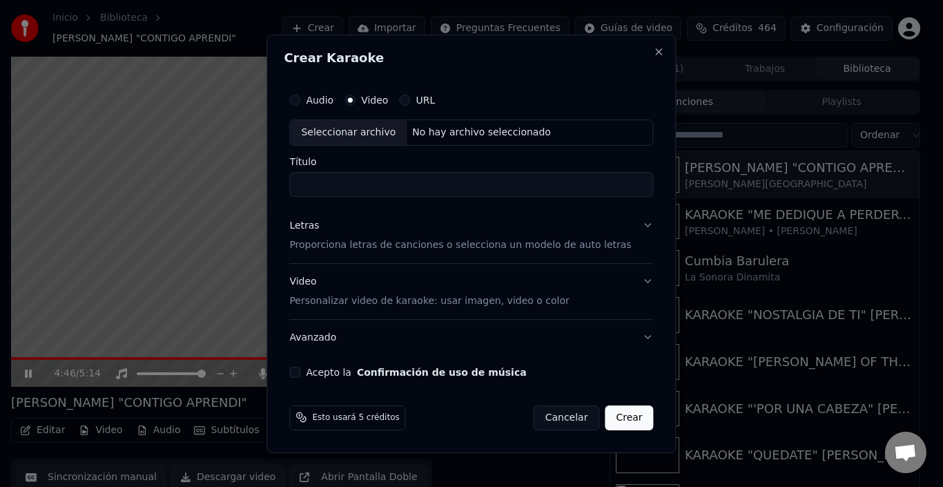
click at [381, 122] on div "Seleccionar archivo" at bounding box center [348, 132] width 117 height 25
click at [545, 409] on button "Cancelar" at bounding box center [567, 417] width 66 height 25
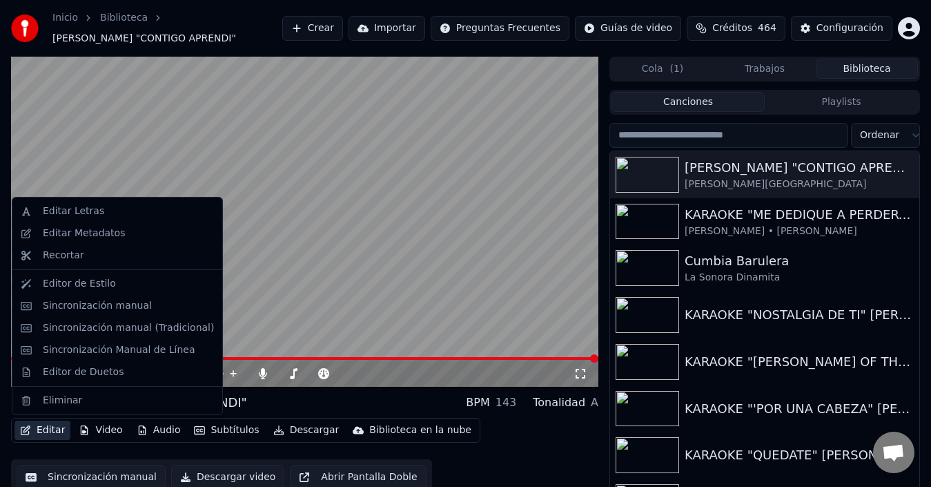
click at [43, 427] on button "Editar" at bounding box center [42, 429] width 56 height 19
click at [103, 212] on div "Editar Letras" at bounding box center [128, 211] width 171 height 14
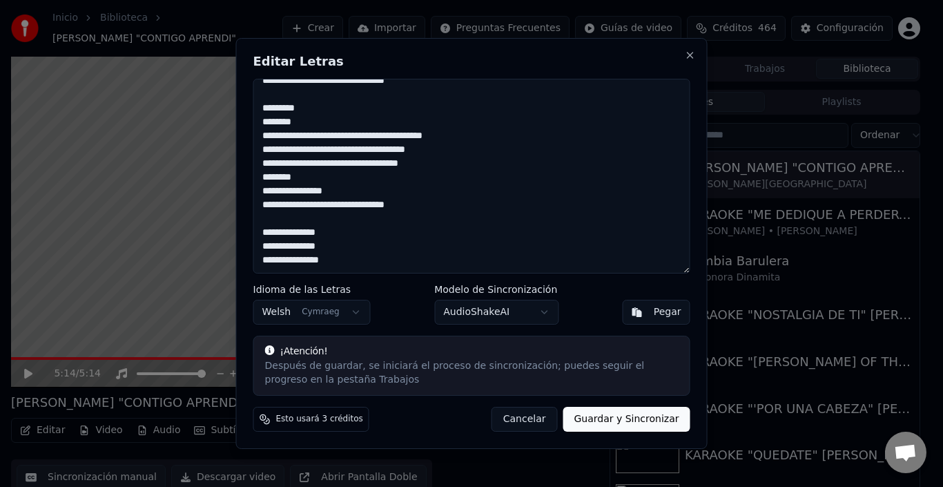
scroll to position [405, 0]
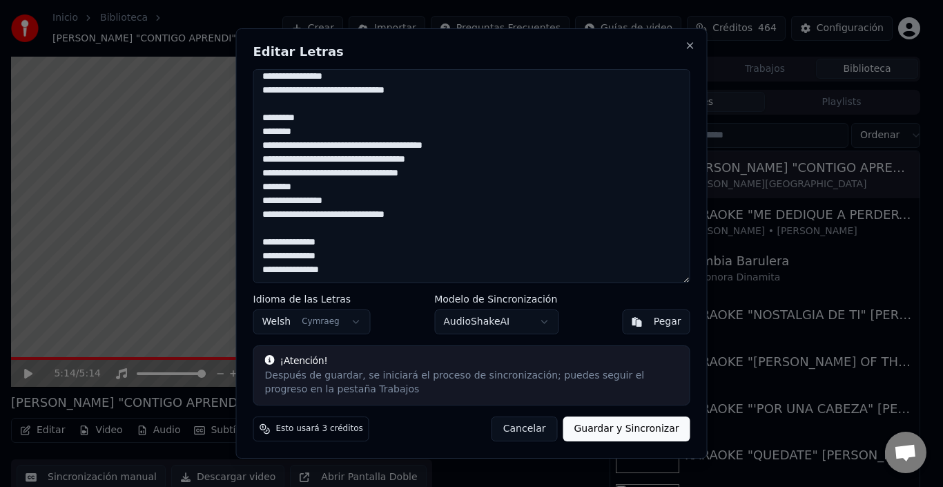
click at [675, 275] on textarea at bounding box center [471, 176] width 437 height 214
click at [676, 253] on textarea at bounding box center [471, 176] width 437 height 214
click at [327, 251] on textarea at bounding box center [471, 176] width 437 height 214
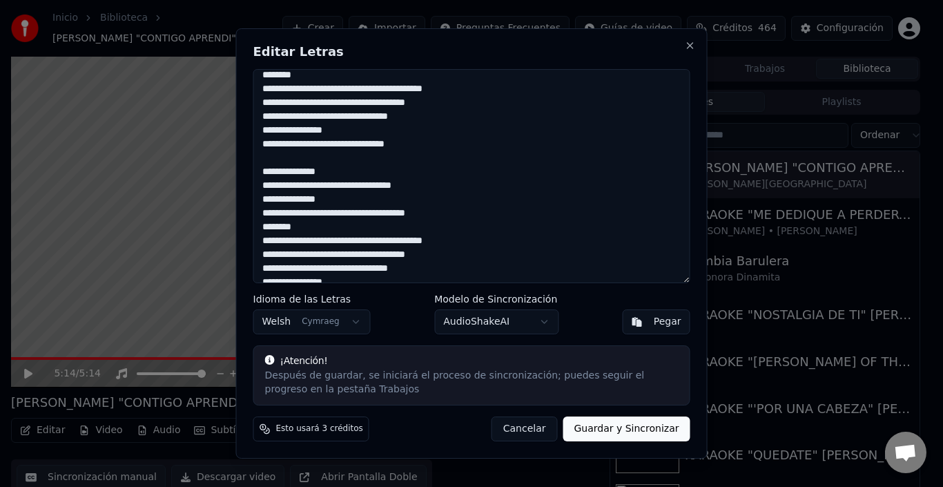
scroll to position [0, 0]
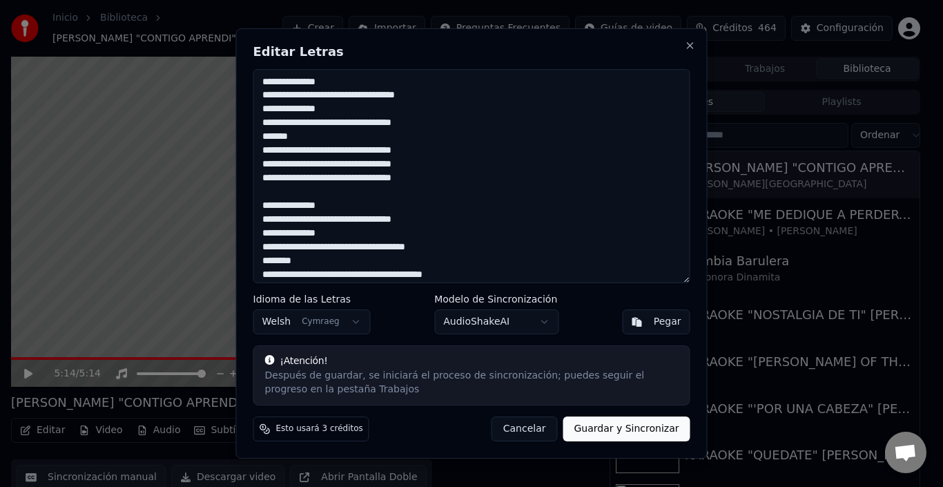
drag, startPoint x: 345, startPoint y: 263, endPoint x: 269, endPoint y: 5, distance: 269.0
click at [269, 5] on body "Inicio Biblioteca KARAOKE "CONTIGO APRENDI" Crear Importar Preguntas Frecuentes…" at bounding box center [465, 243] width 931 height 487
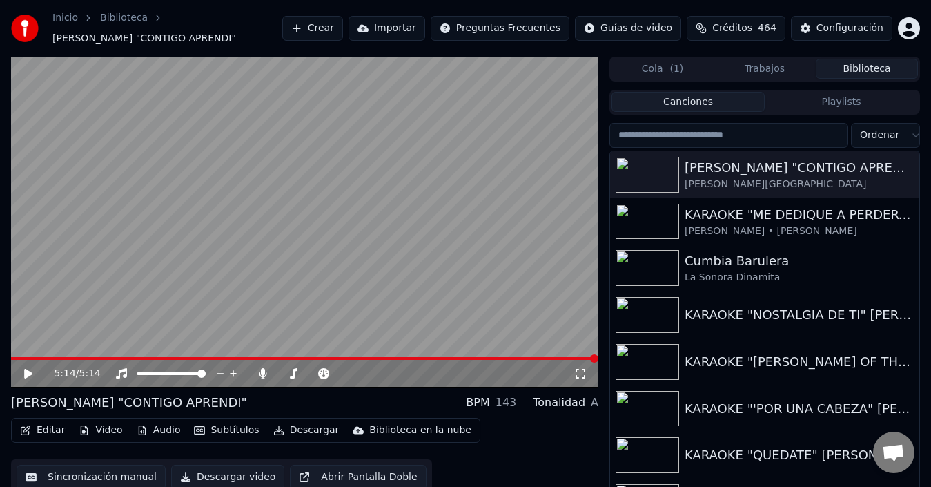
click at [876, 75] on button "Biblioteca" at bounding box center [867, 69] width 102 height 20
click at [732, 264] on div "Cumbia Barulera" at bounding box center [792, 260] width 215 height 19
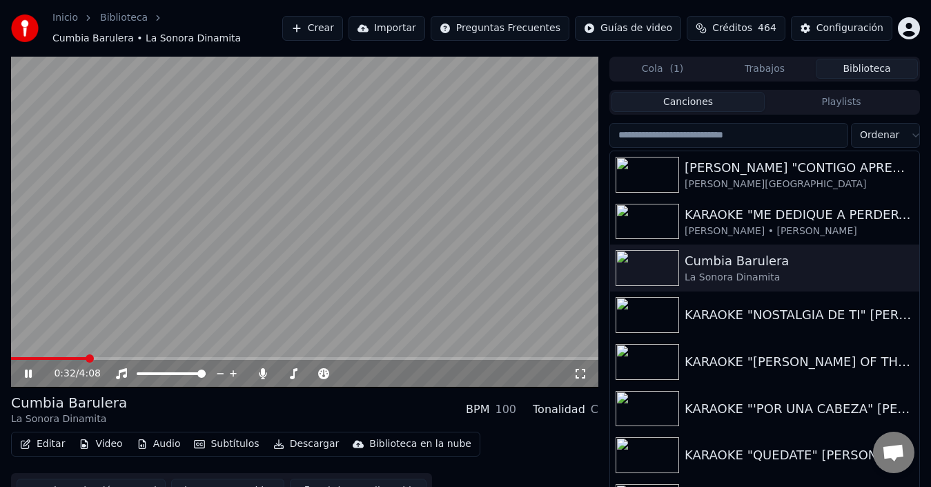
click at [57, 360] on div "0:32 / 4:08" at bounding box center [305, 374] width 588 height 28
click at [55, 351] on video at bounding box center [305, 222] width 588 height 331
click at [48, 358] on span at bounding box center [50, 358] width 78 height 3
click at [338, 187] on video at bounding box center [305, 222] width 588 height 331
click at [30, 358] on span at bounding box center [36, 358] width 50 height 3
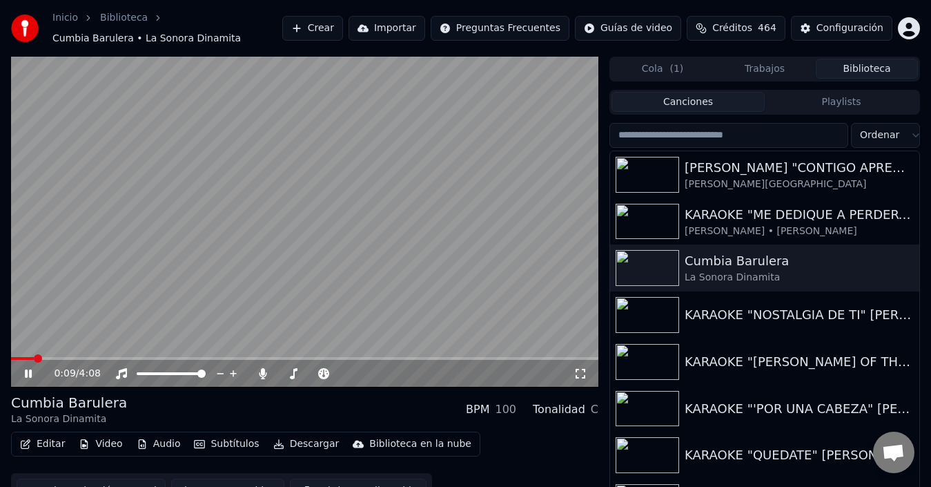
drag, startPoint x: 32, startPoint y: 356, endPoint x: 0, endPoint y: 356, distance: 31.8
click at [0, 356] on div "0:09 / 4:08 Cumbia Barulera La Sonora Dinamita BPM 100 Tonalidad C Editar Video…" at bounding box center [465, 286] width 931 height 459
click at [81, 356] on video at bounding box center [305, 222] width 588 height 331
click at [70, 356] on video at bounding box center [305, 222] width 588 height 331
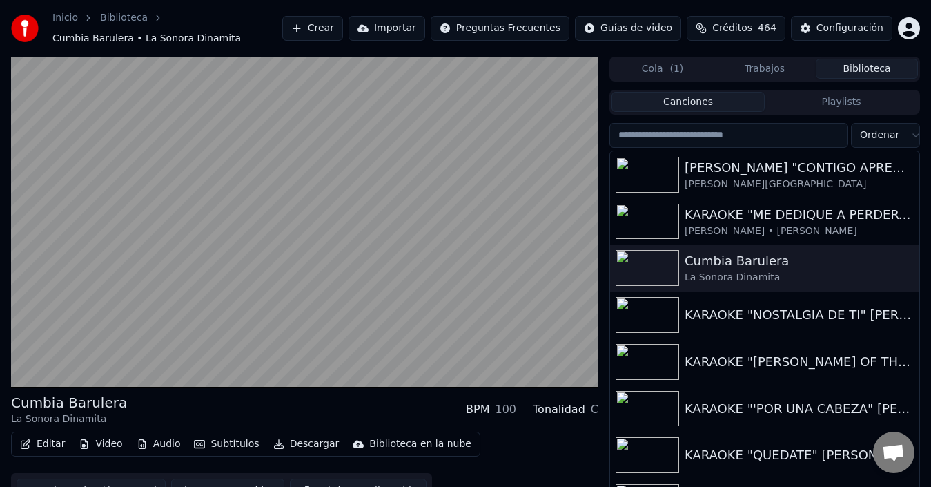
click at [64, 356] on video at bounding box center [305, 222] width 588 height 331
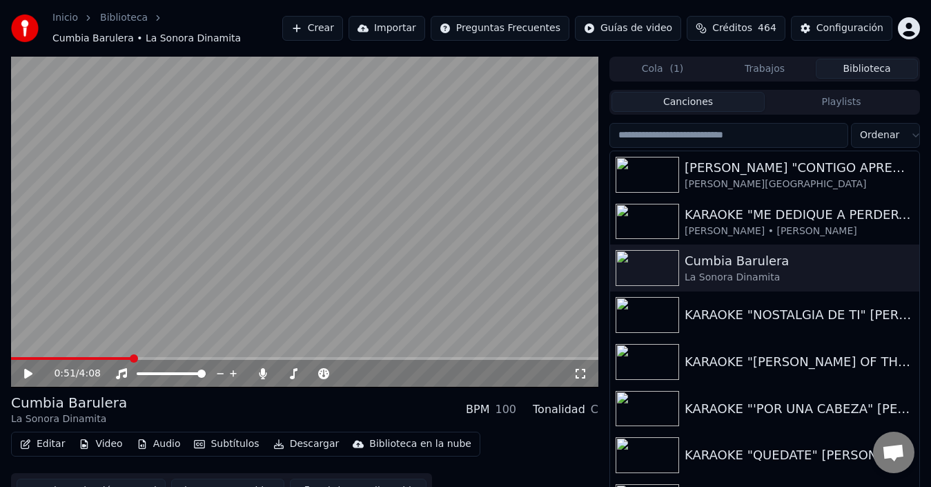
click at [329, 21] on button "Crear" at bounding box center [312, 28] width 61 height 25
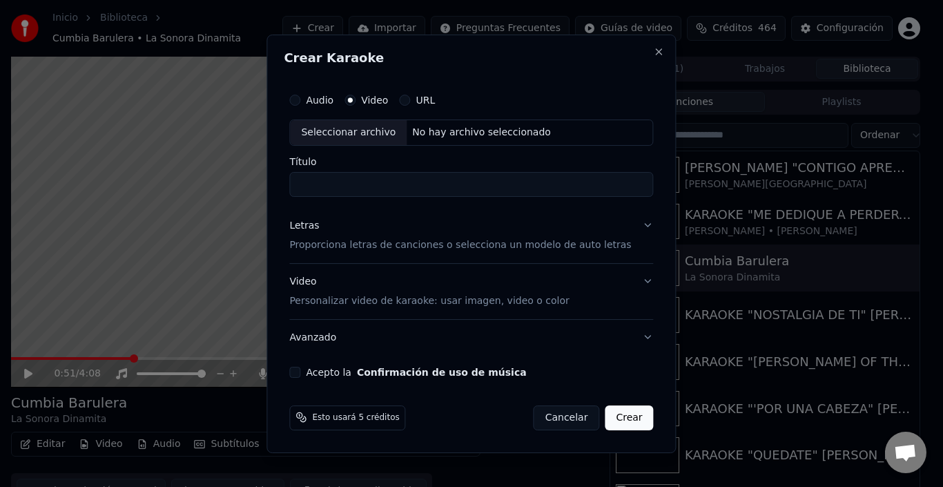
click at [381, 120] on div "Seleccionar archivo" at bounding box center [348, 132] width 117 height 25
type input "**********"
click at [324, 245] on p "Proporciona letras de canciones o selecciona un modelo de auto letras" at bounding box center [460, 245] width 342 height 14
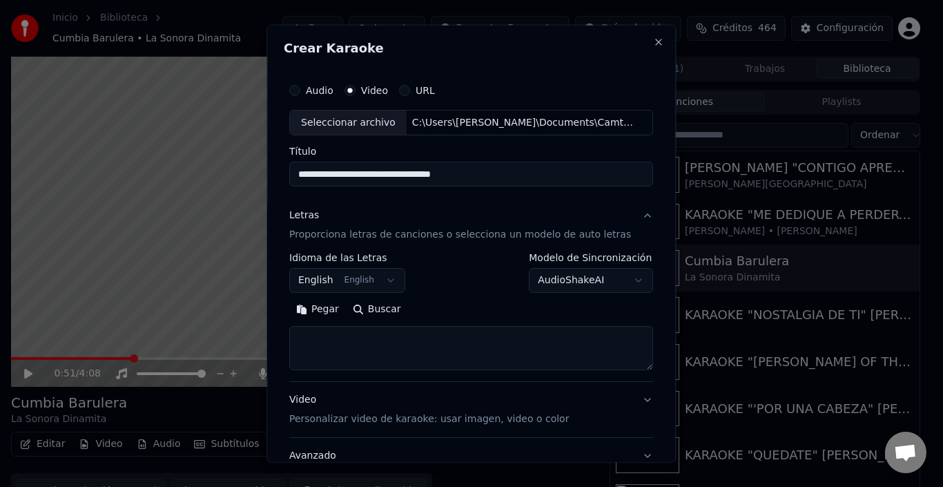
click at [325, 280] on button "English English" at bounding box center [347, 280] width 116 height 25
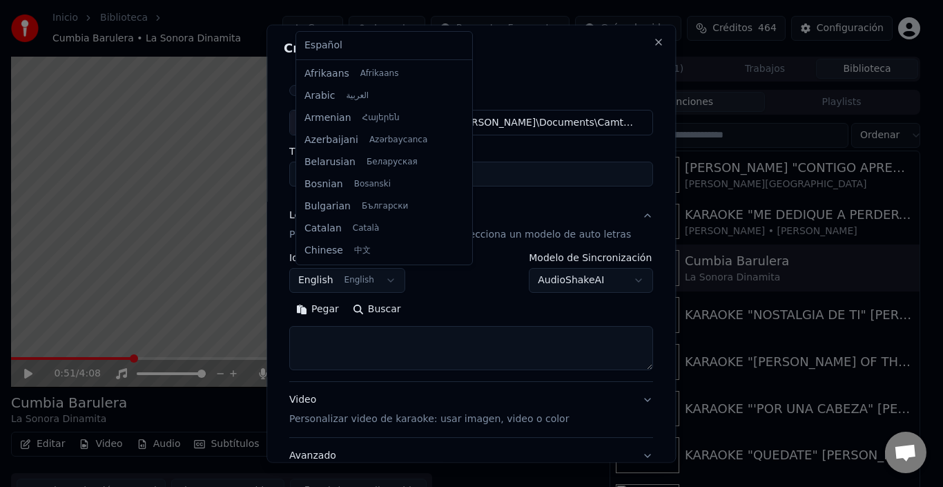
scroll to position [110, 0]
select select "**"
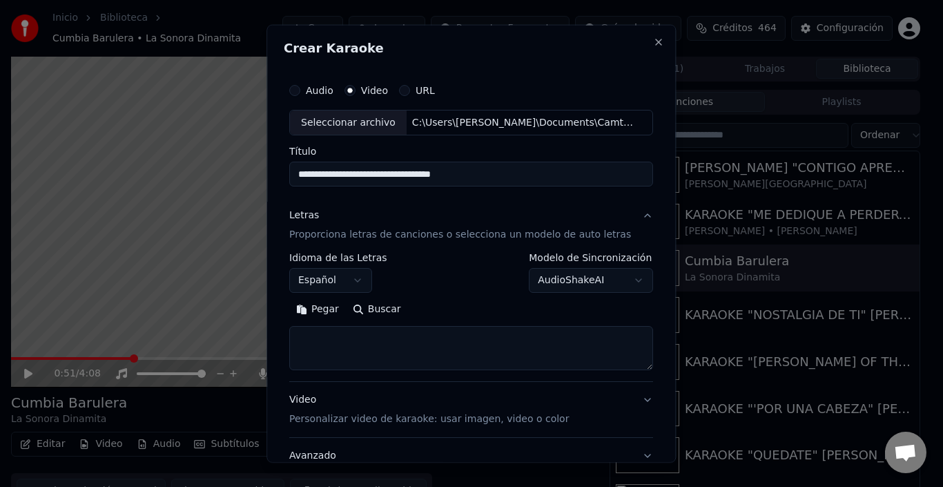
click at [342, 339] on textarea at bounding box center [471, 348] width 364 height 44
paste textarea "**********"
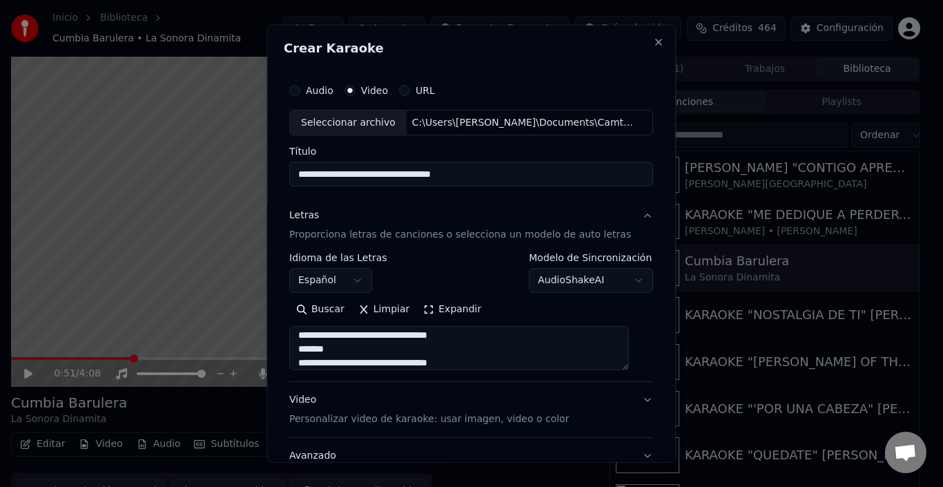
scroll to position [0, 0]
type textarea "**********"
click at [481, 171] on input "**********" at bounding box center [471, 174] width 364 height 25
click at [307, 170] on input "**********" at bounding box center [471, 174] width 364 height 25
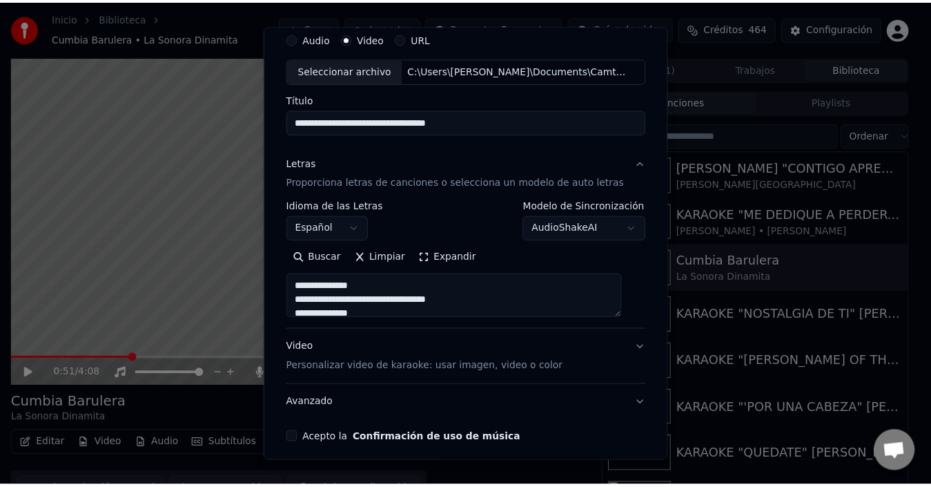
scroll to position [108, 0]
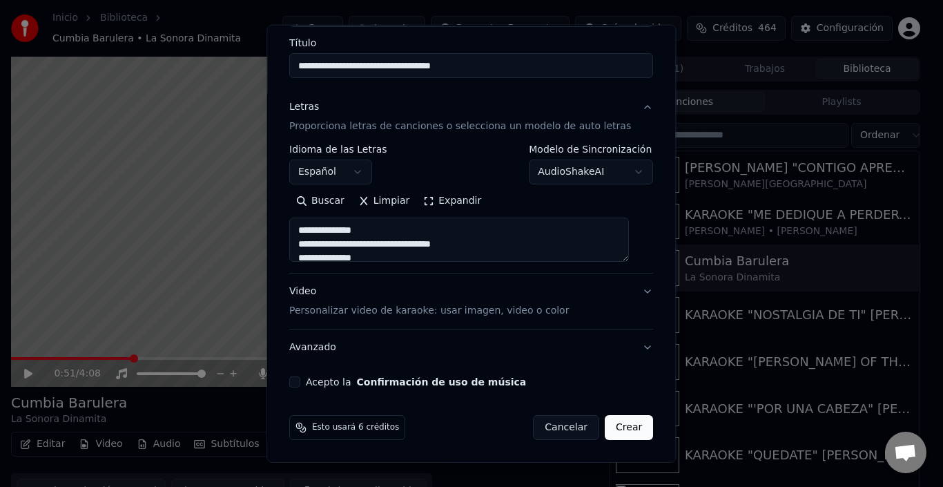
click at [300, 383] on button "Acepto la Confirmación de uso de música" at bounding box center [294, 381] width 11 height 11
click at [610, 428] on button "Crear" at bounding box center [629, 427] width 48 height 25
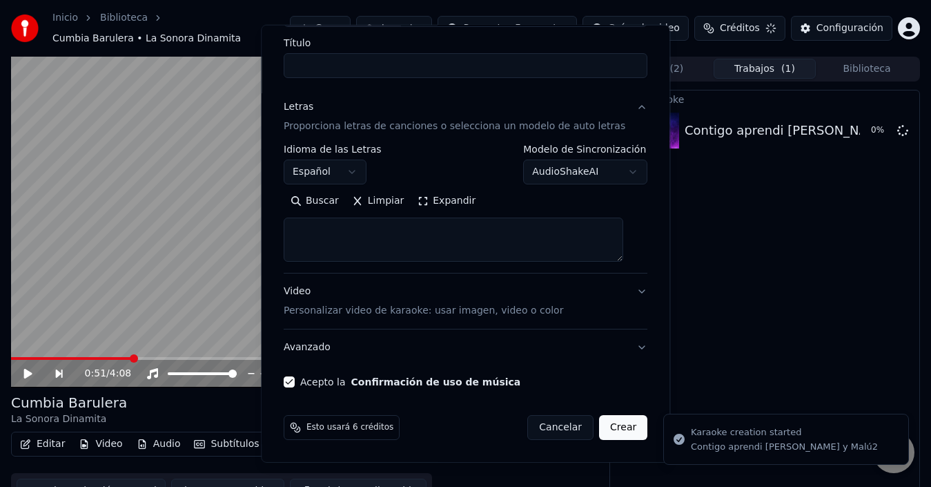
select select
